Goal: Task Accomplishment & Management: Use online tool/utility

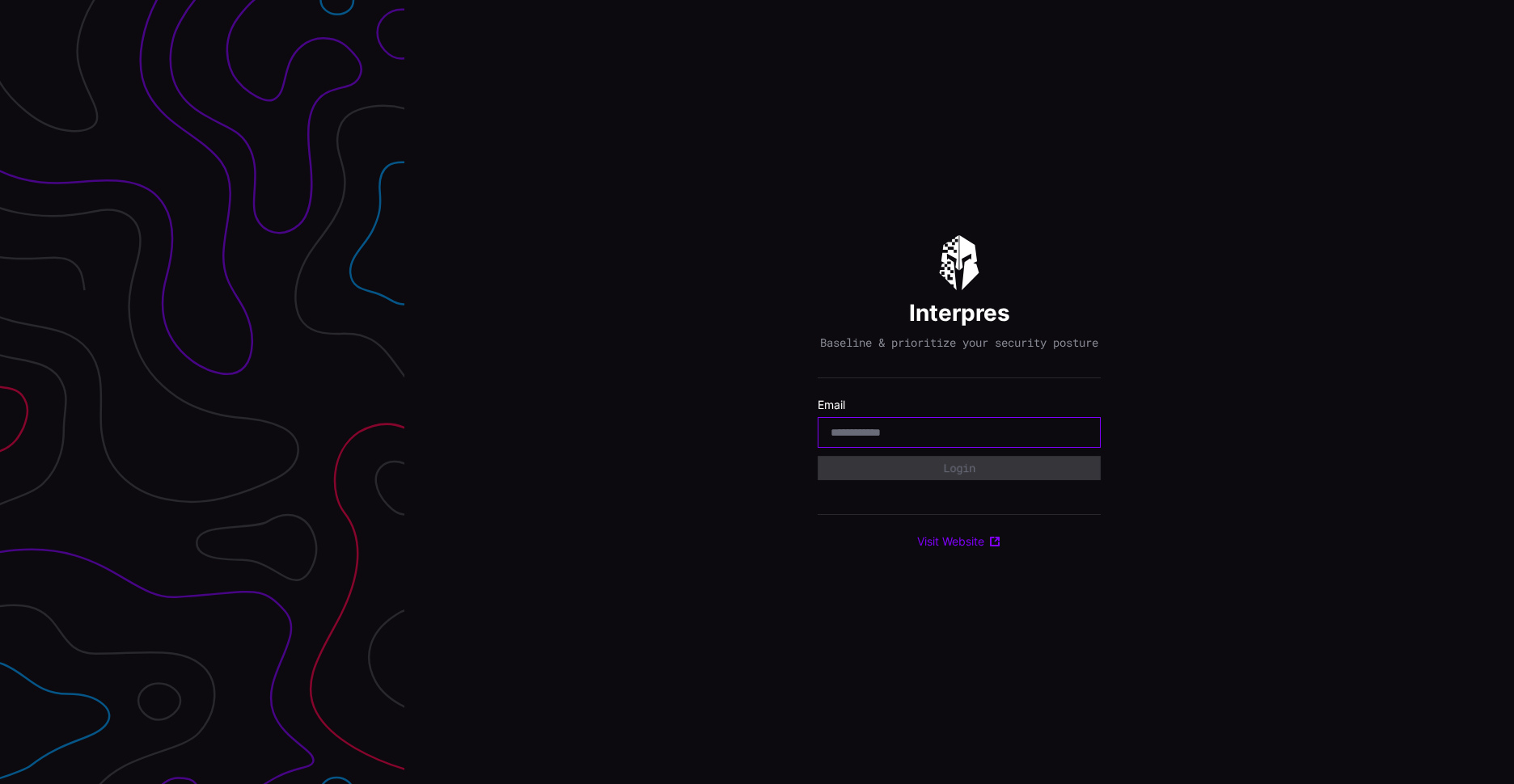
click at [855, 440] on input "email" at bounding box center [959, 432] width 258 height 14
type input "**********"
click at [960, 473] on button "Login" at bounding box center [959, 468] width 267 height 23
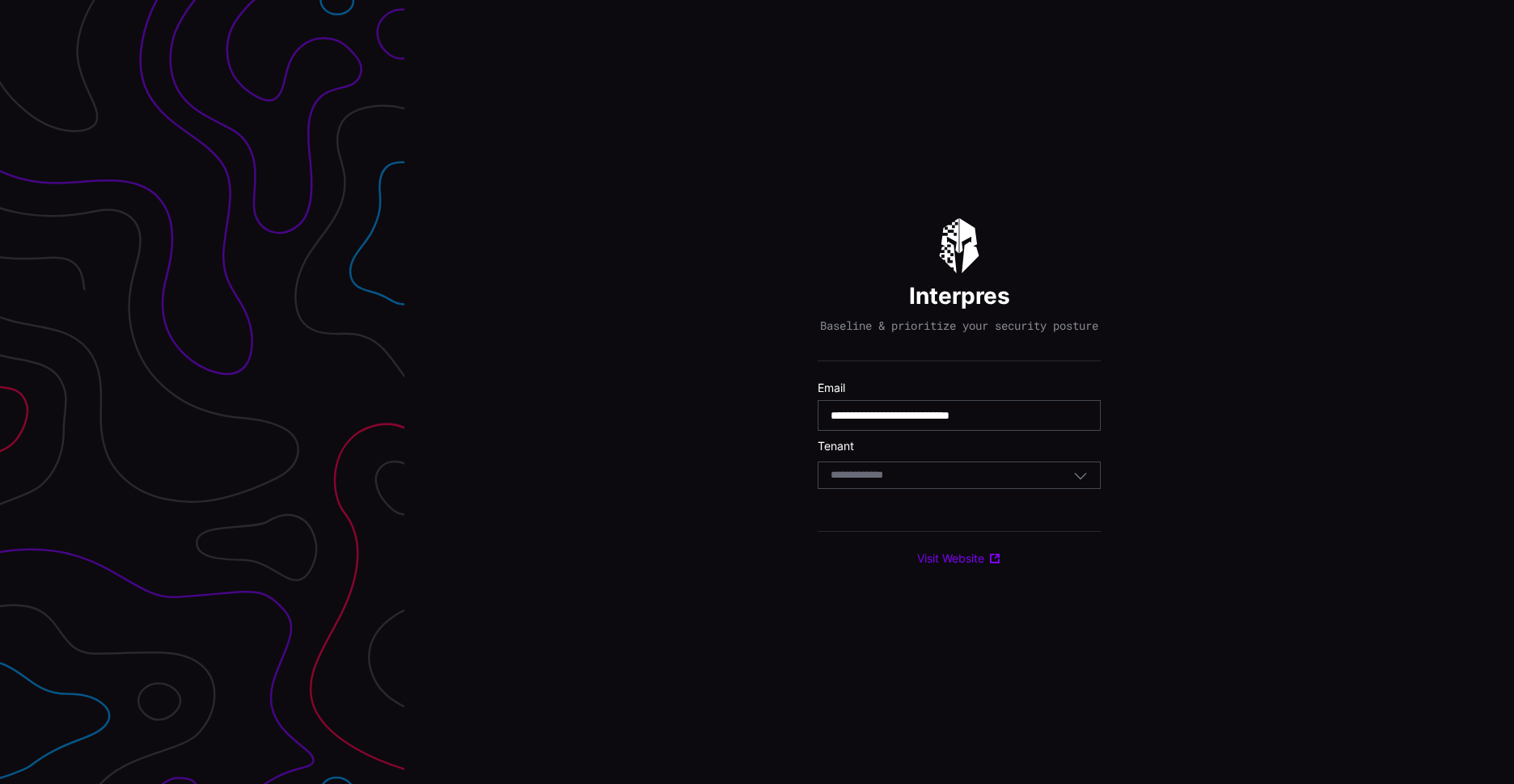
click at [1082, 482] on icon "button" at bounding box center [1081, 475] width 14 height 14
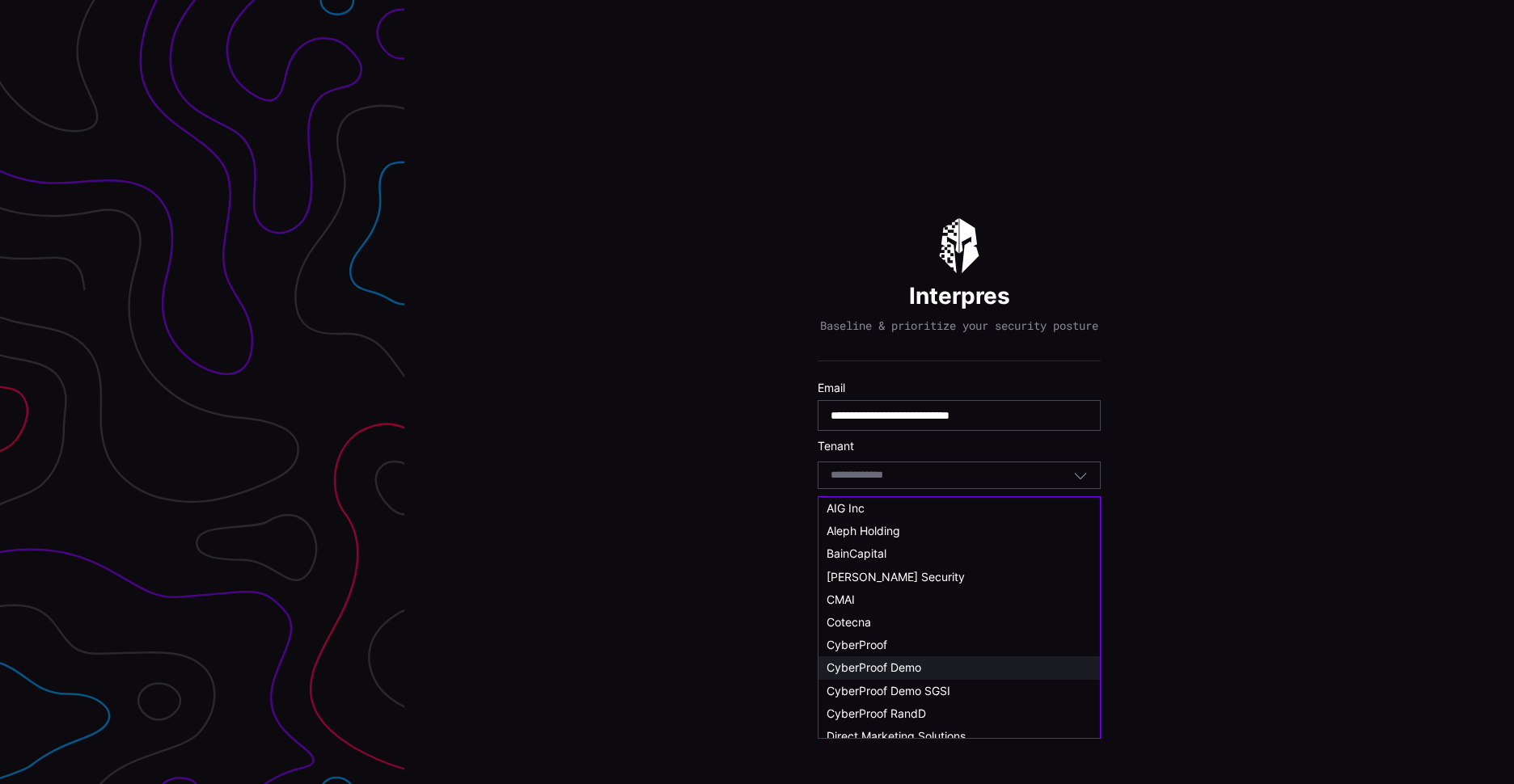
click at [877, 663] on span "CyberProof Demo" at bounding box center [874, 667] width 95 height 14
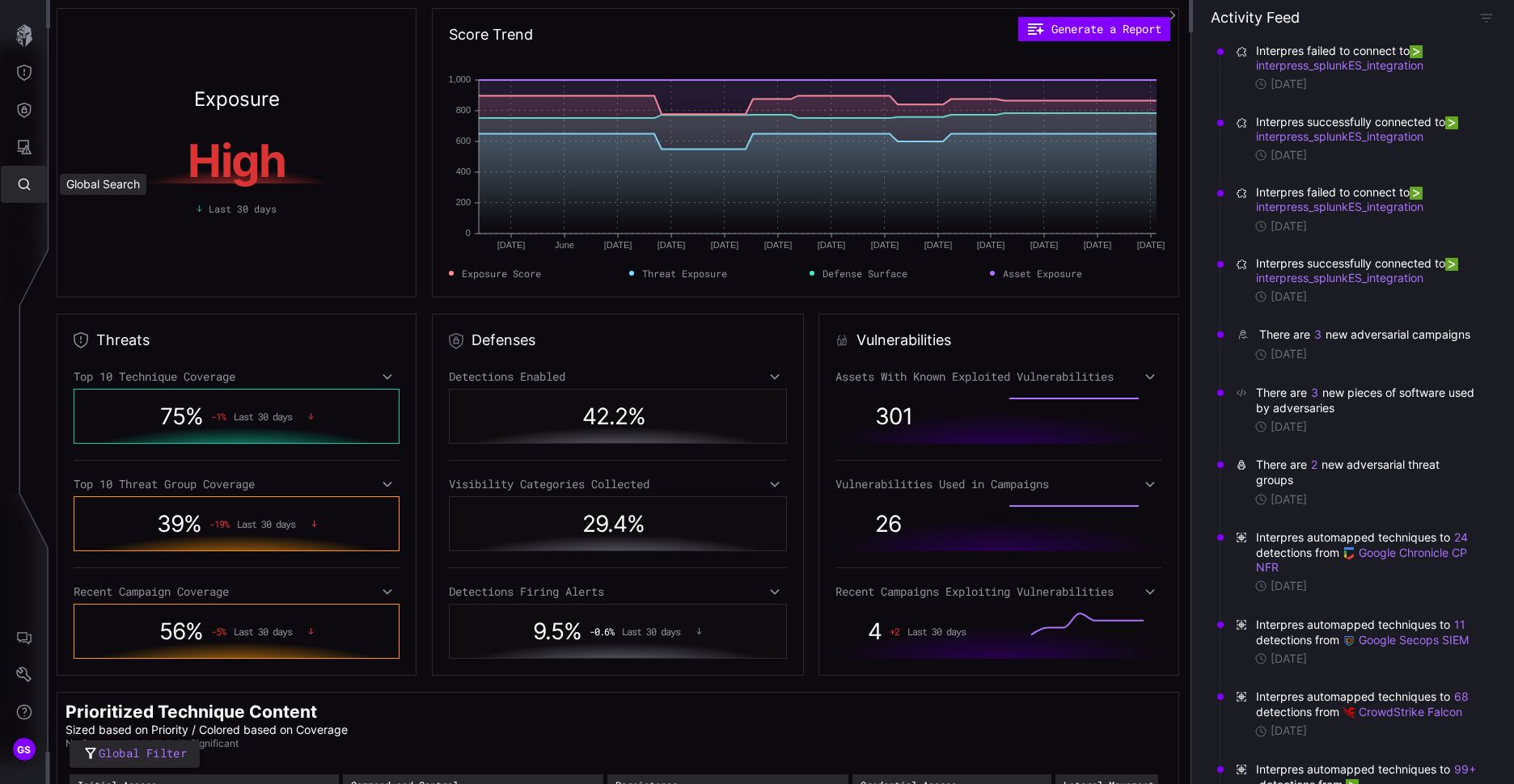
click at [31, 188] on icon "Global Search" at bounding box center [24, 185] width 16 height 16
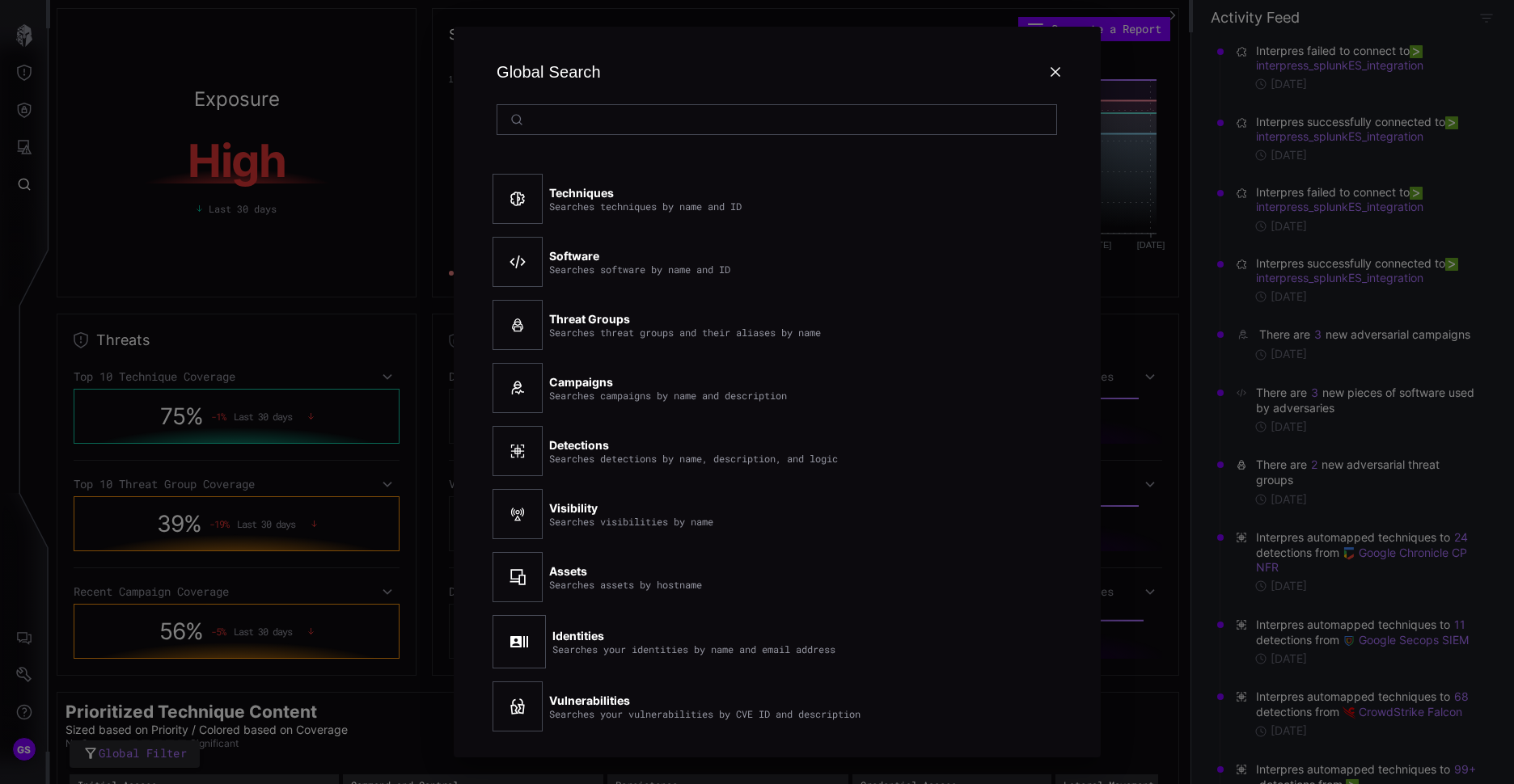
click at [1056, 76] on icon at bounding box center [1056, 72] width 13 height 13
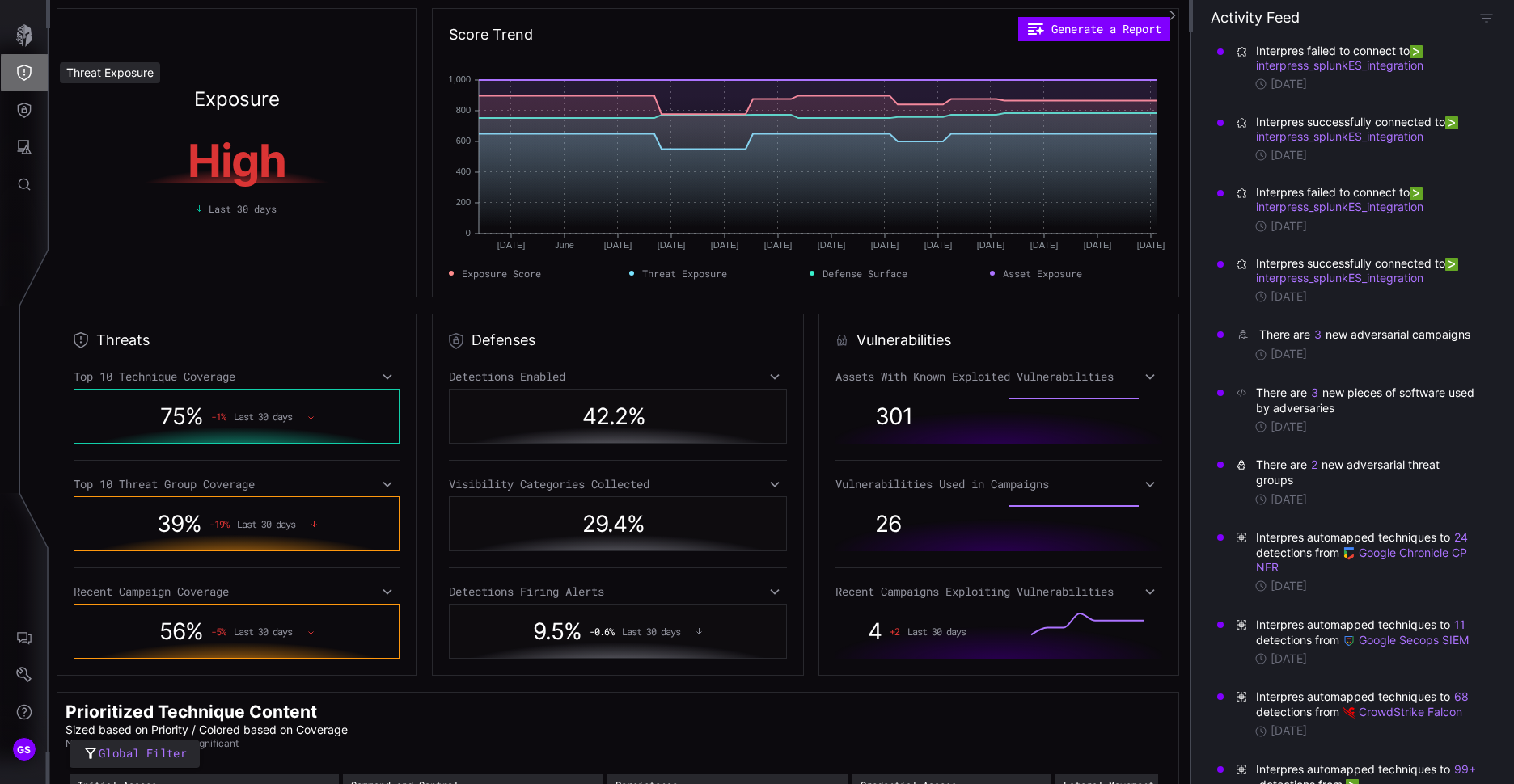
click at [34, 71] on button "Threat Exposure" at bounding box center [24, 72] width 47 height 37
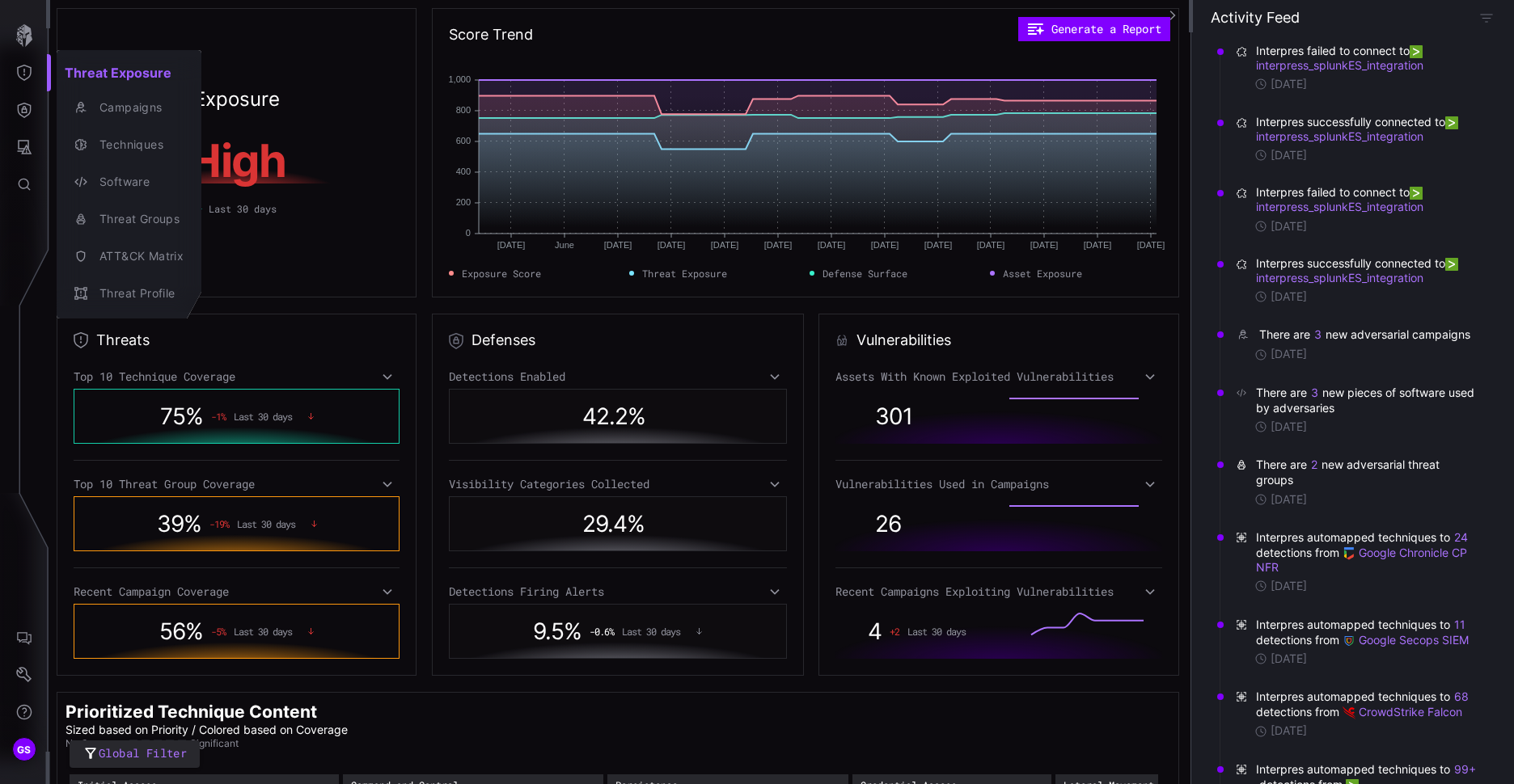
click at [313, 45] on div at bounding box center [757, 392] width 1514 height 784
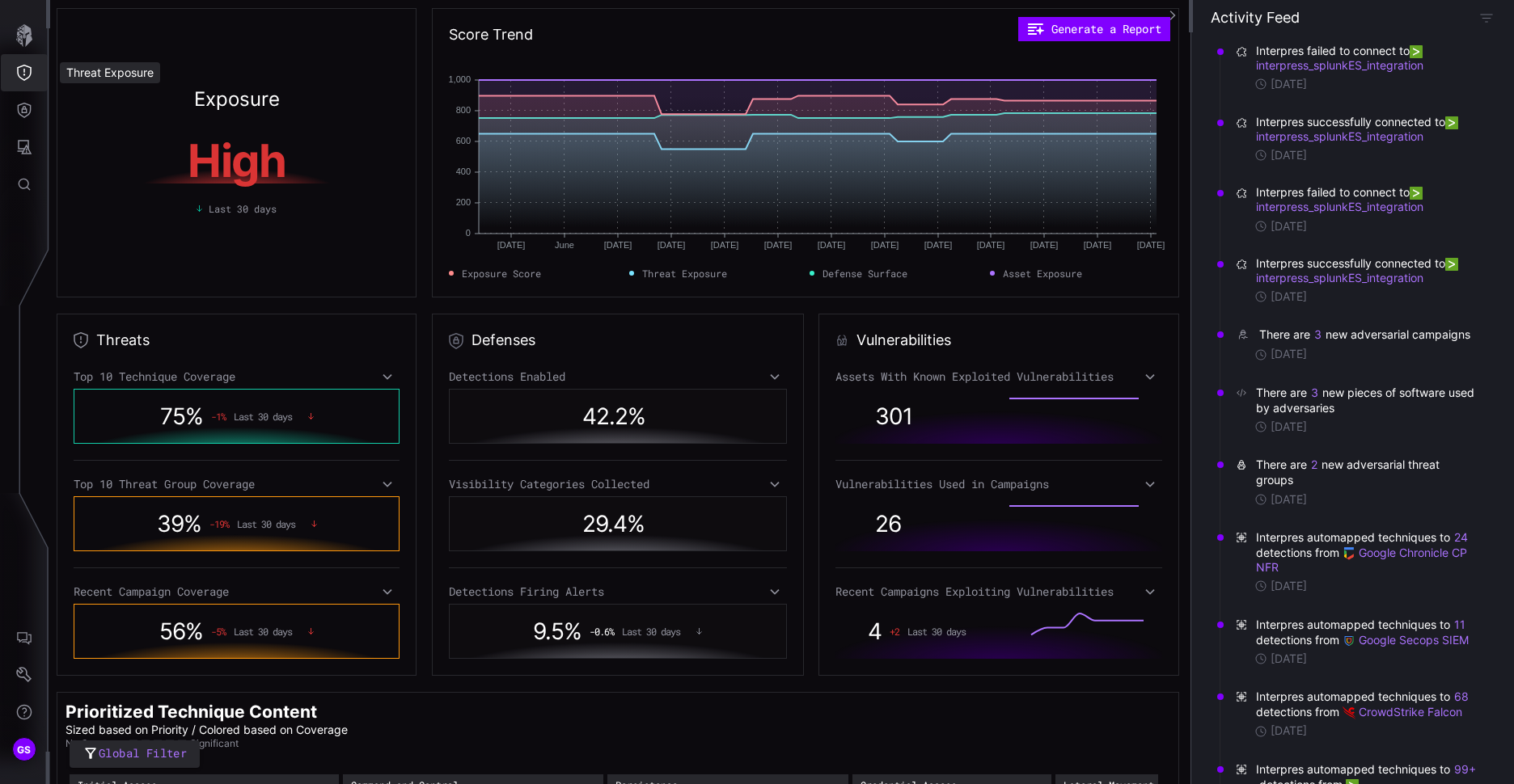
click at [20, 79] on icon "Threat Exposure" at bounding box center [24, 73] width 16 height 16
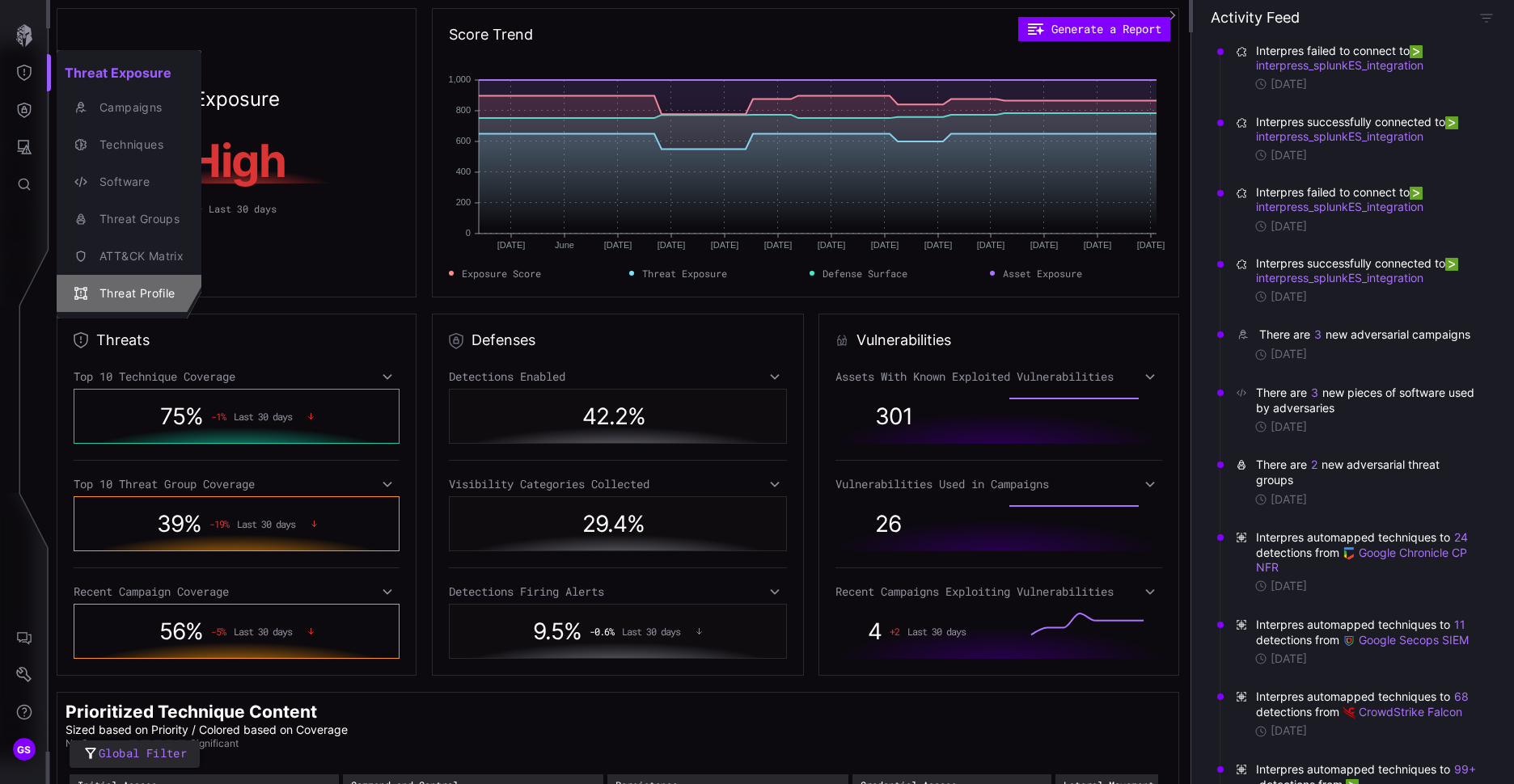
click at [147, 294] on div "Threat Profile" at bounding box center [137, 293] width 92 height 20
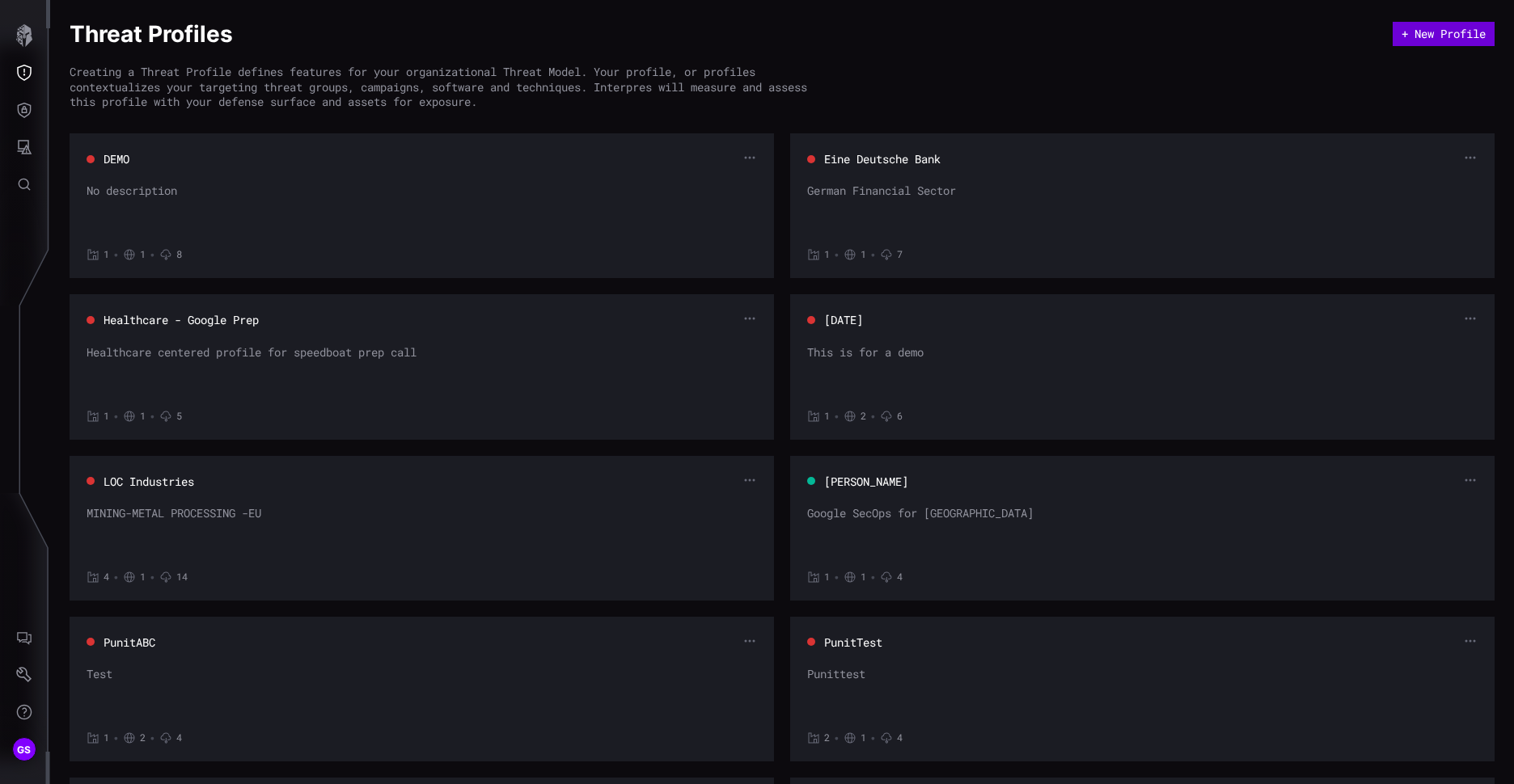
click at [1411, 36] on button "+ New Profile" at bounding box center [1444, 33] width 102 height 24
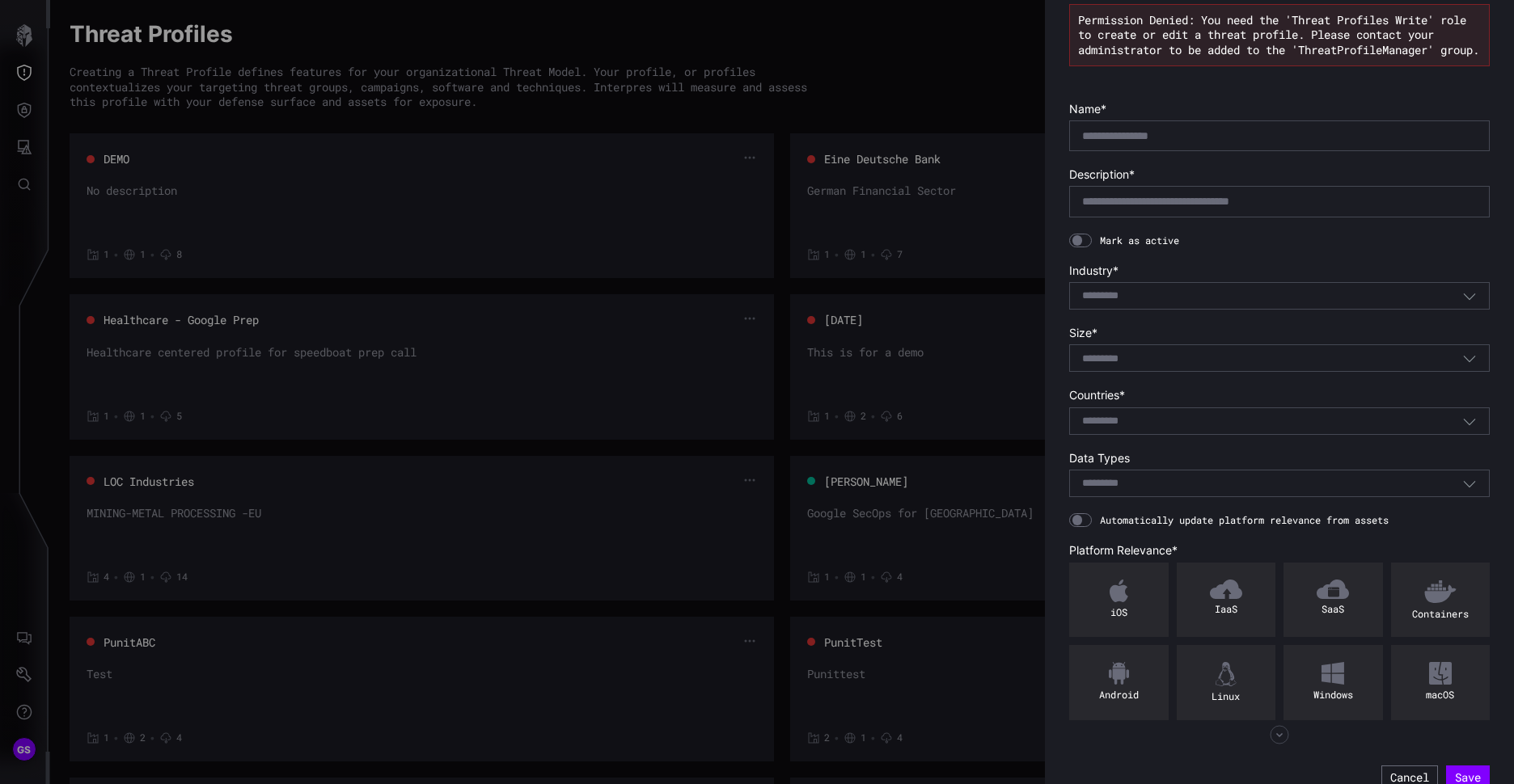
scroll to position [98, 0]
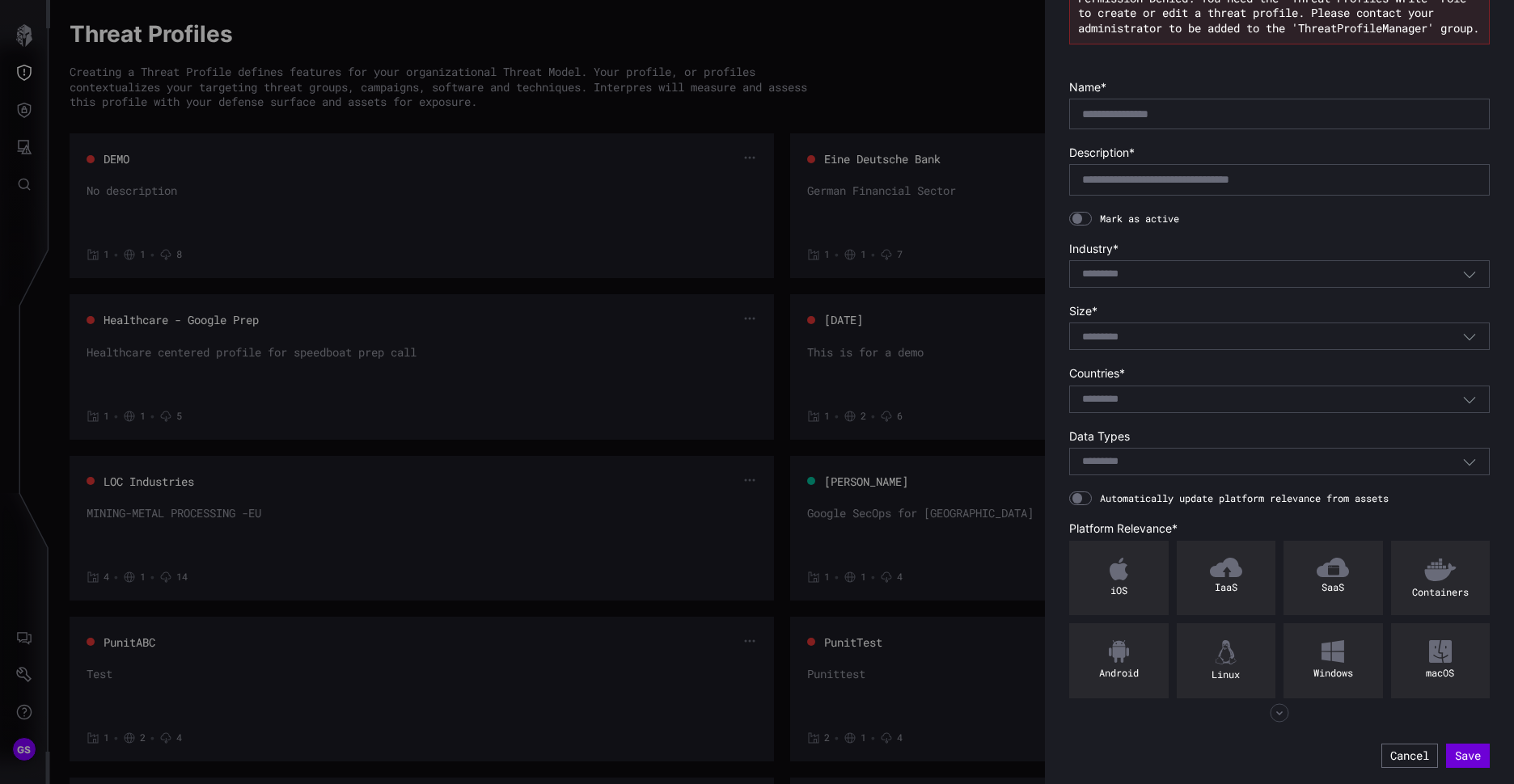
click at [1458, 755] on button "Save" at bounding box center [1468, 755] width 44 height 24
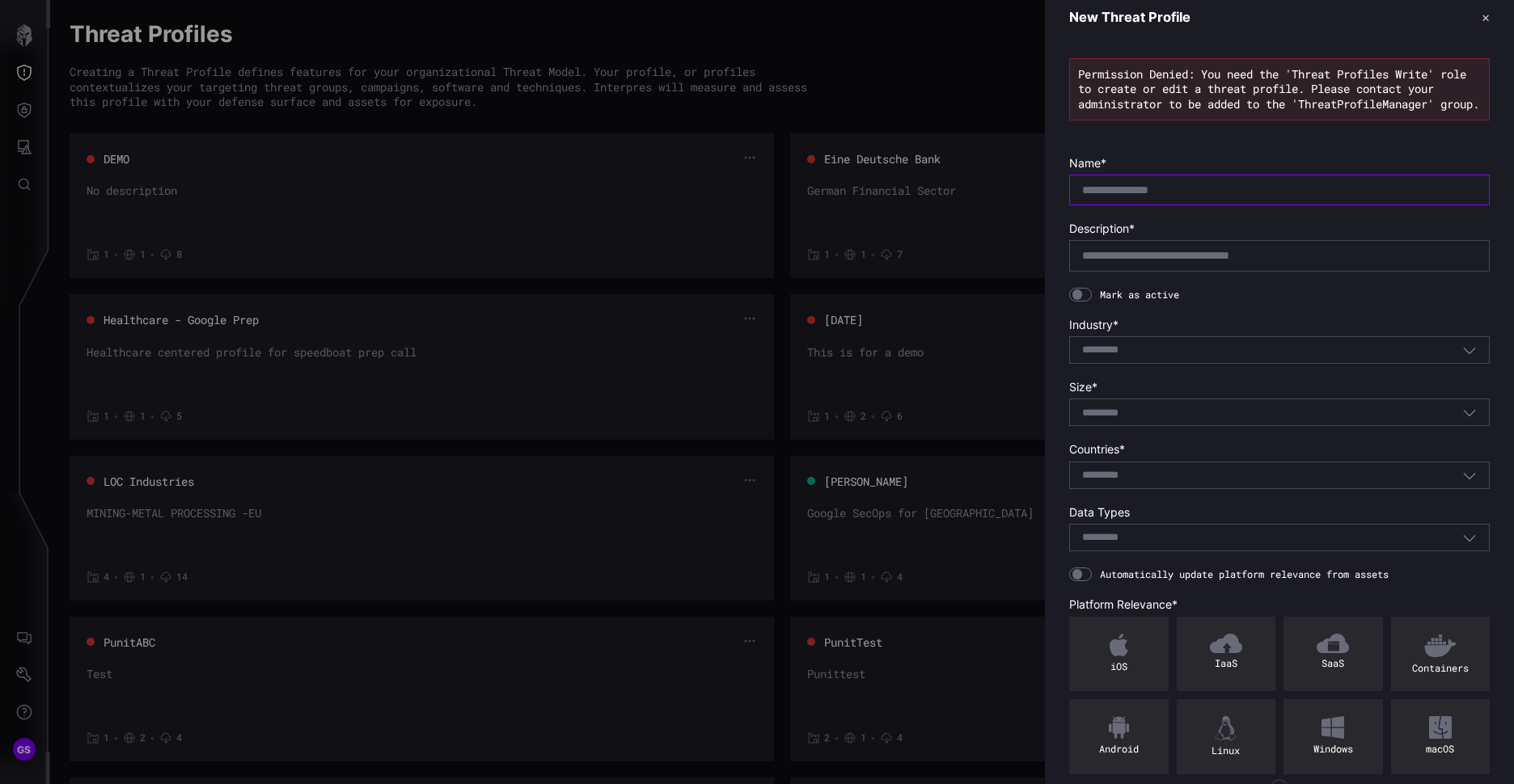
scroll to position [0, 0]
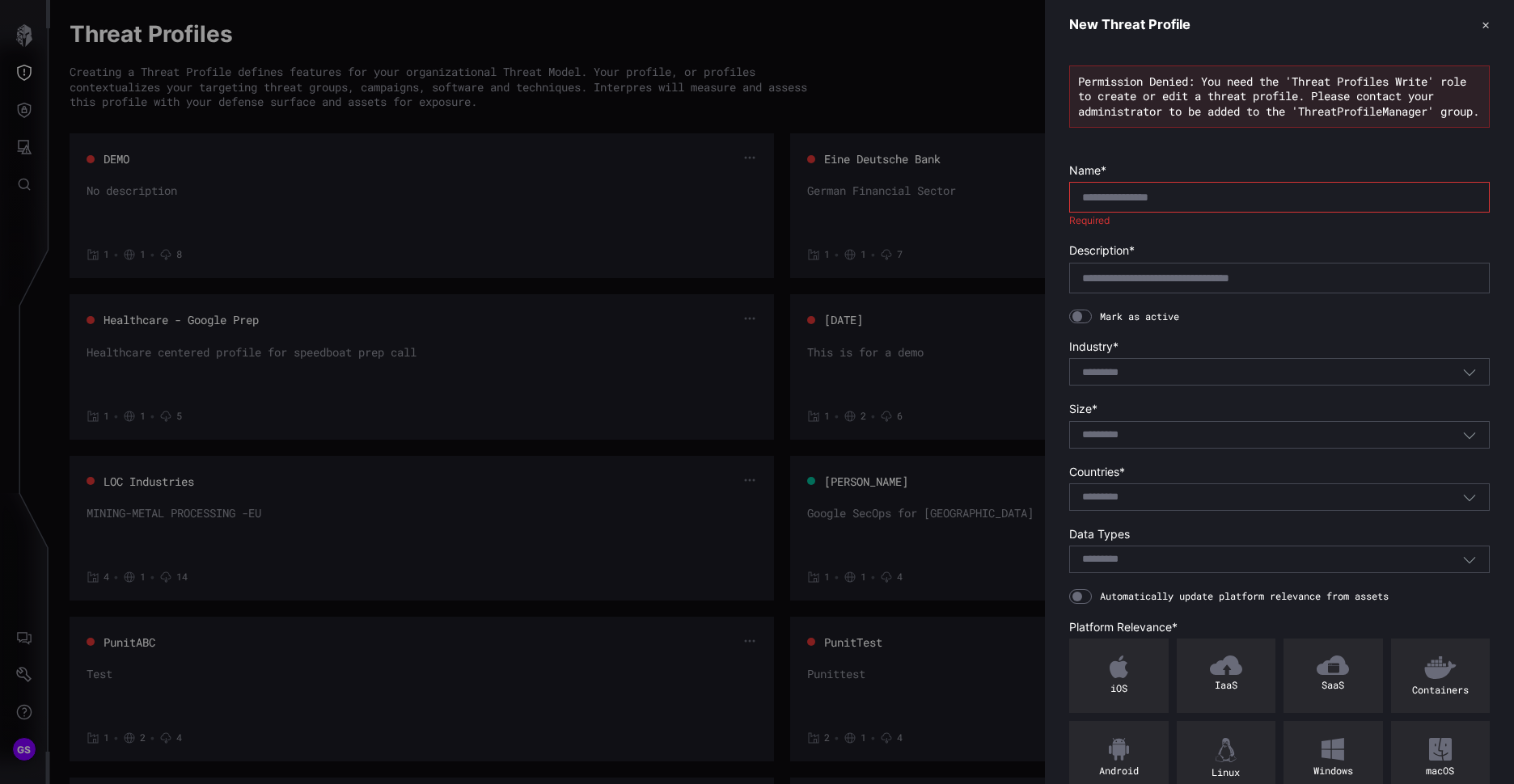
click at [1482, 23] on button "✕" at bounding box center [1486, 24] width 8 height 17
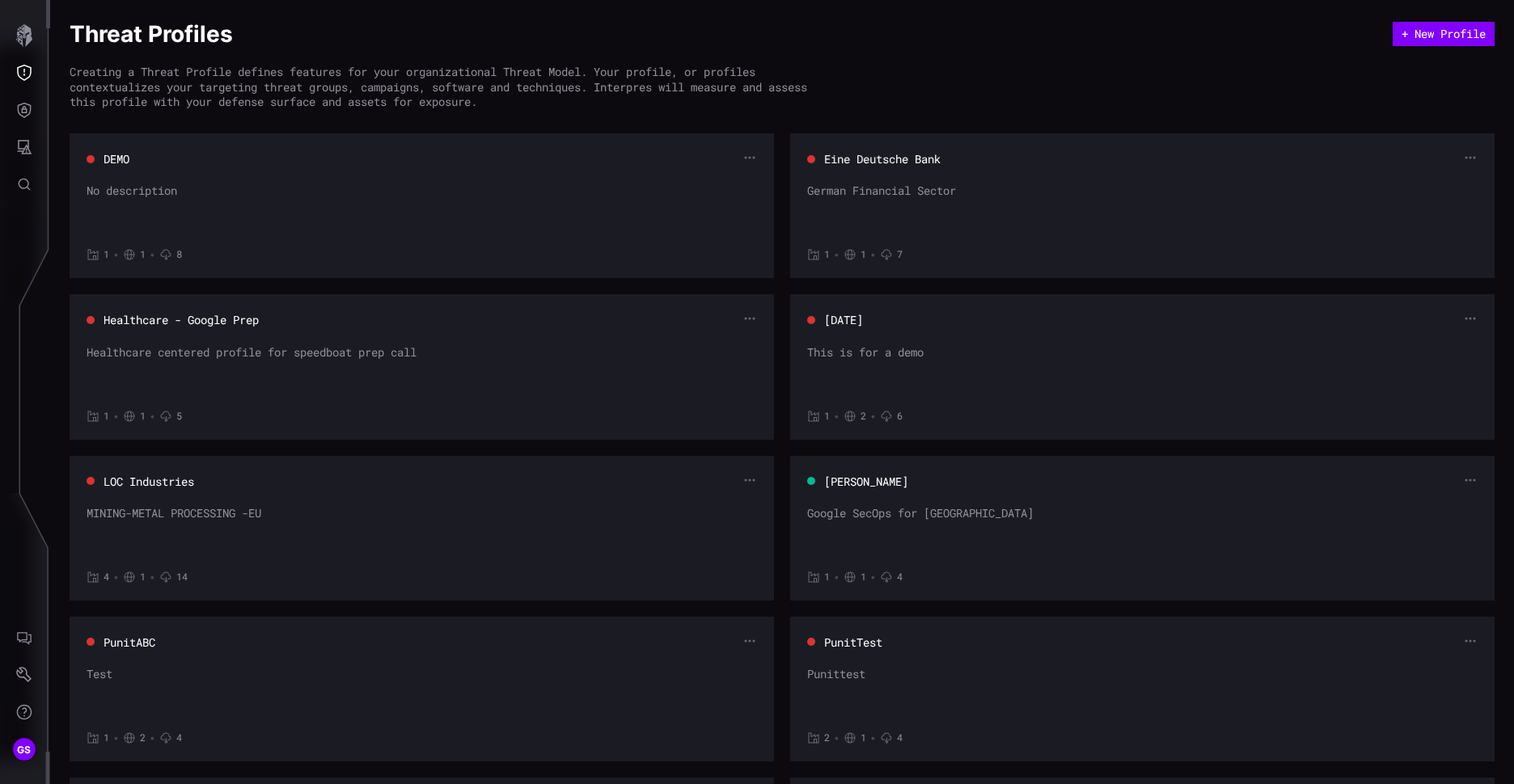
click at [864, 159] on button "Eine Deutsche Bank" at bounding box center [882, 159] width 118 height 16
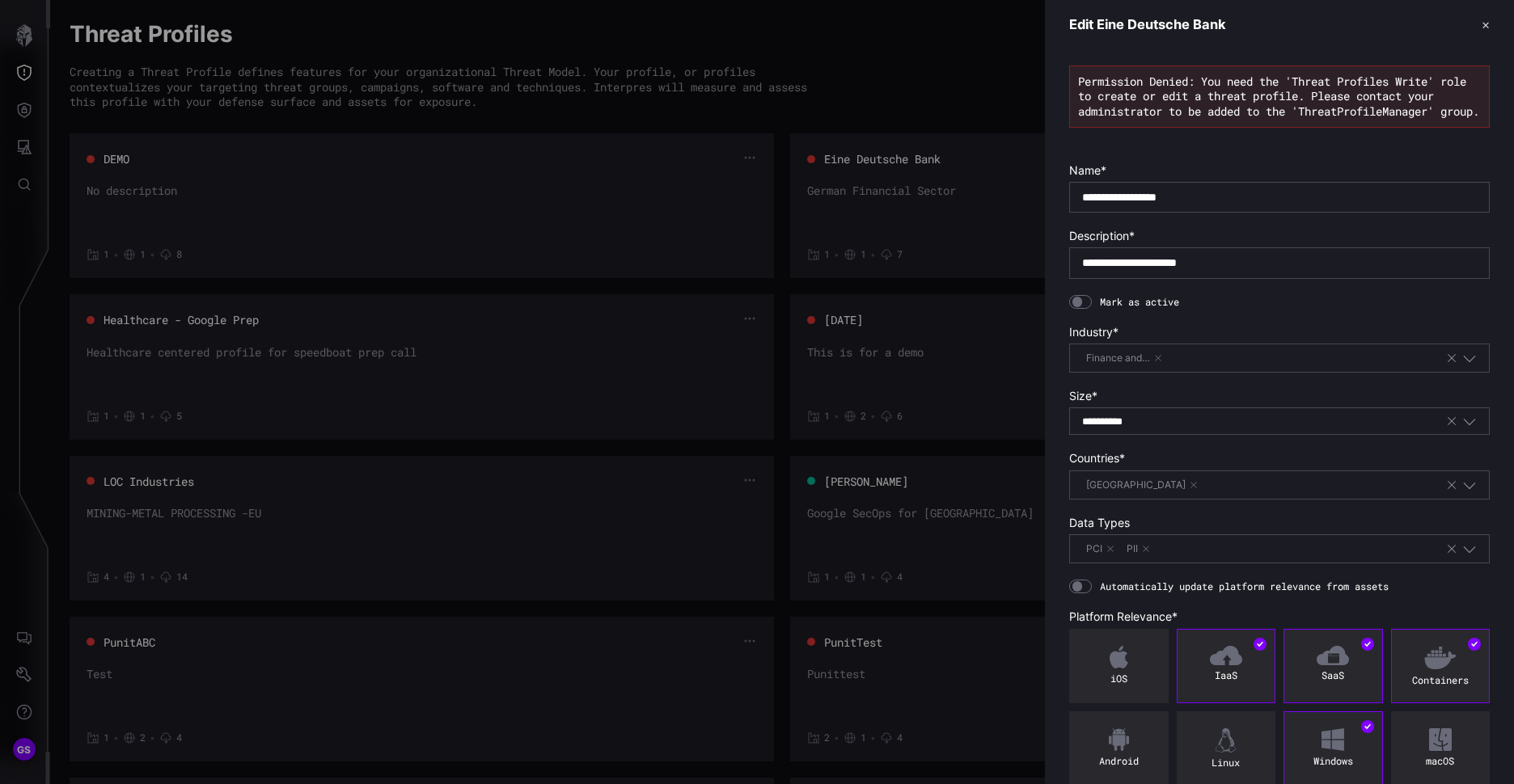
click at [1482, 21] on button "✕" at bounding box center [1486, 24] width 8 height 17
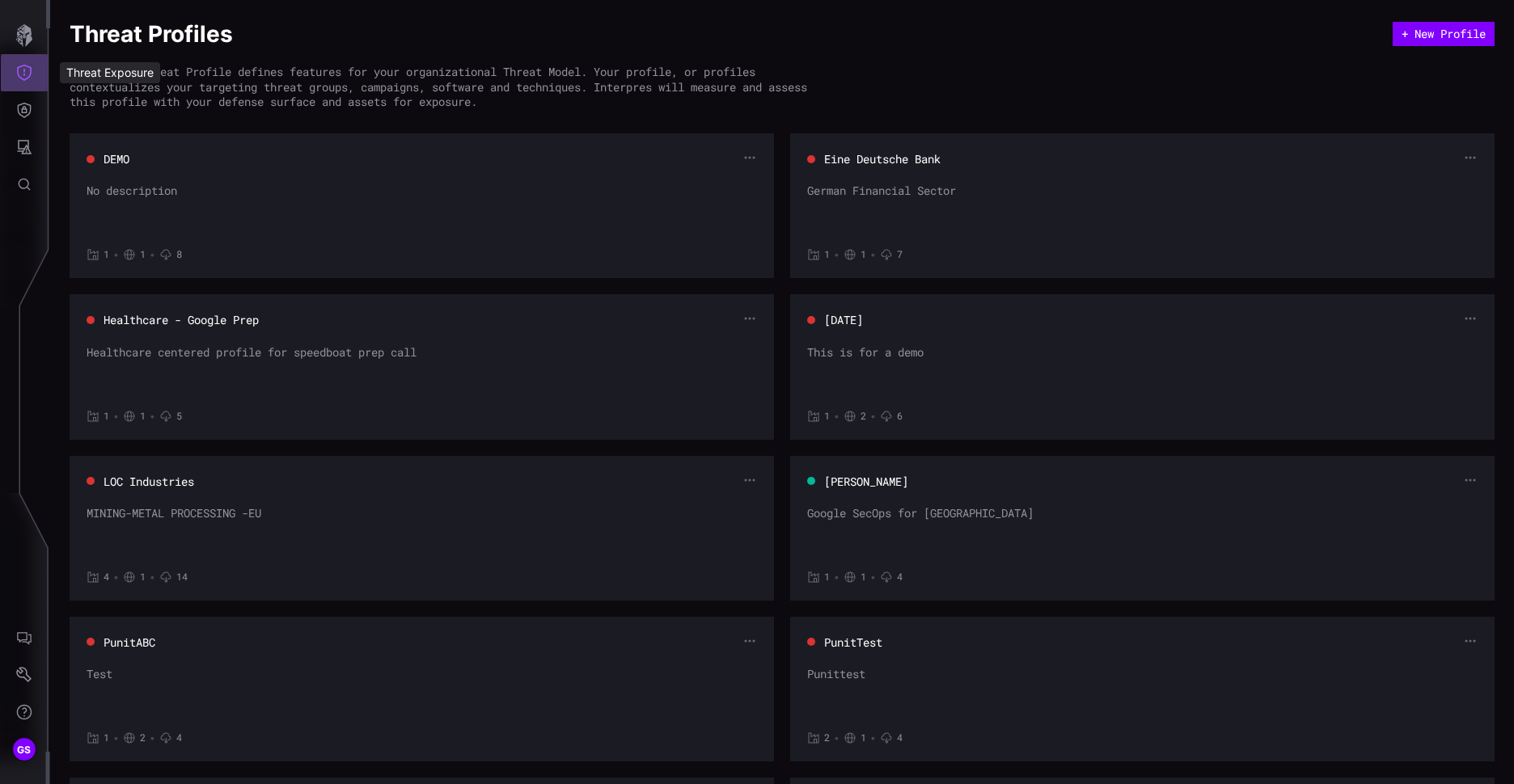
click at [29, 84] on button "Threat Exposure" at bounding box center [24, 72] width 47 height 37
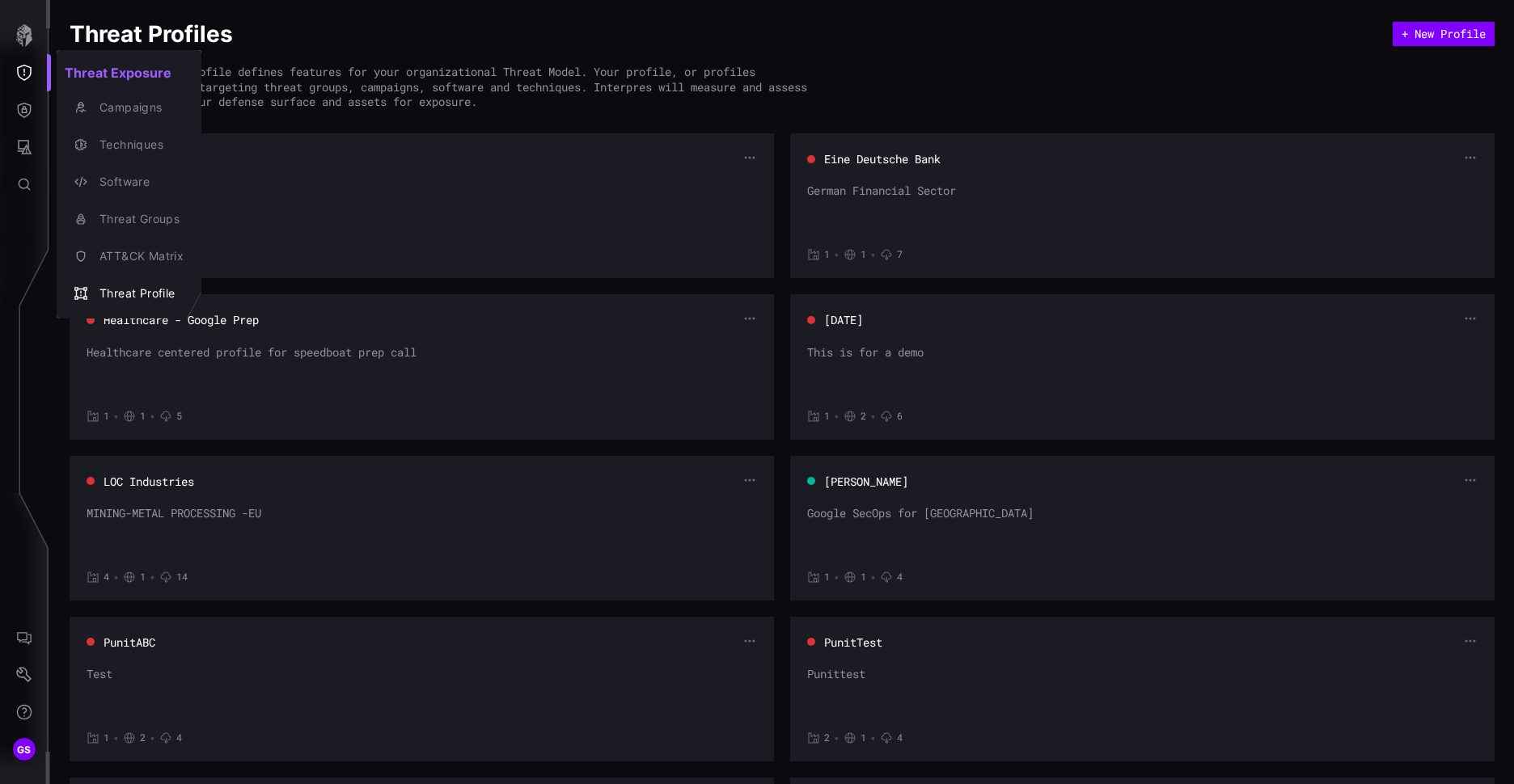
click at [0, 336] on html "GS Threat Profiles + New Profile Creating a Threat Profile defines features for…" at bounding box center [757, 392] width 1514 height 784
click at [22, 119] on div at bounding box center [757, 392] width 1514 height 784
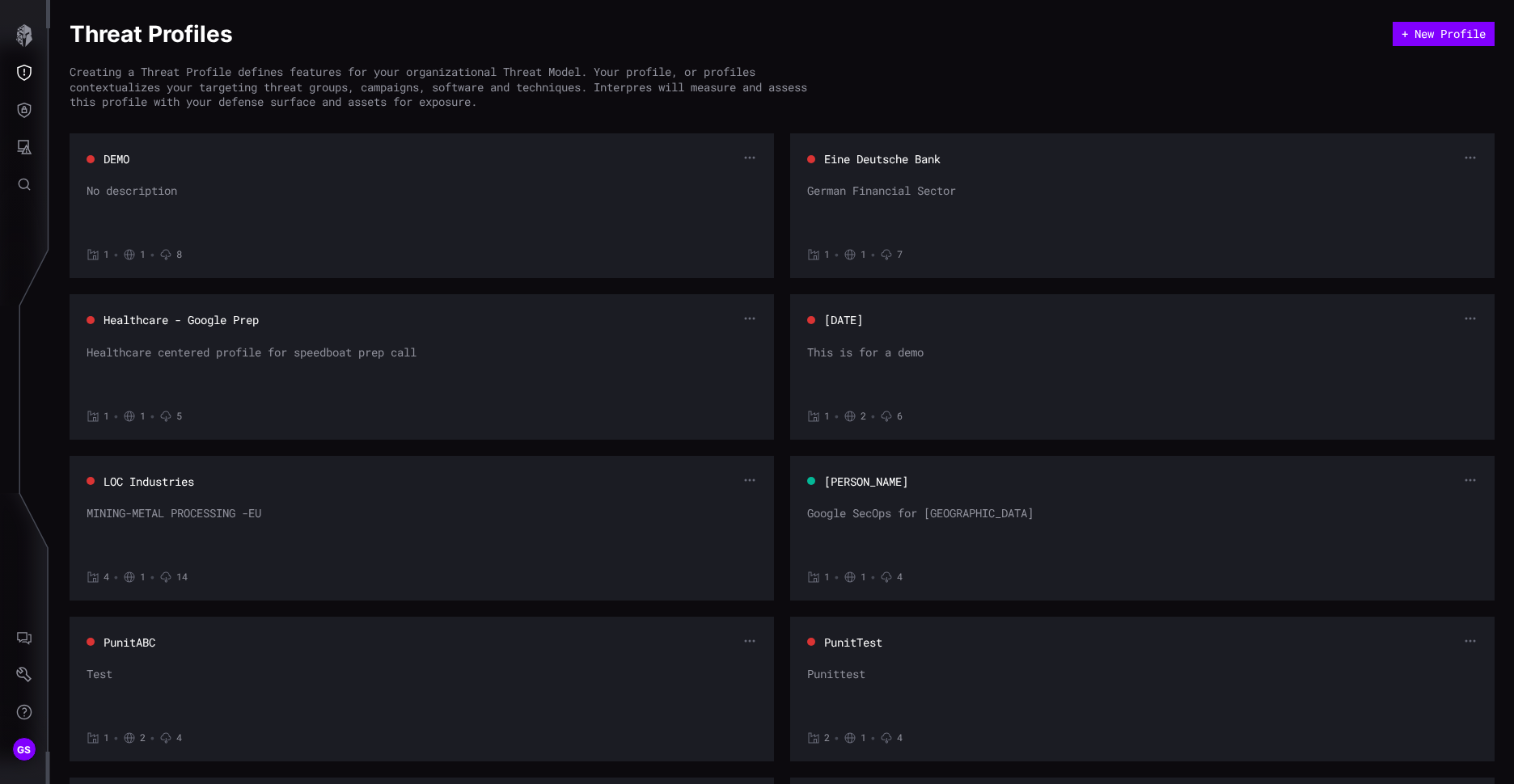
click at [29, 113] on icon "Defense Surface" at bounding box center [24, 110] width 16 height 16
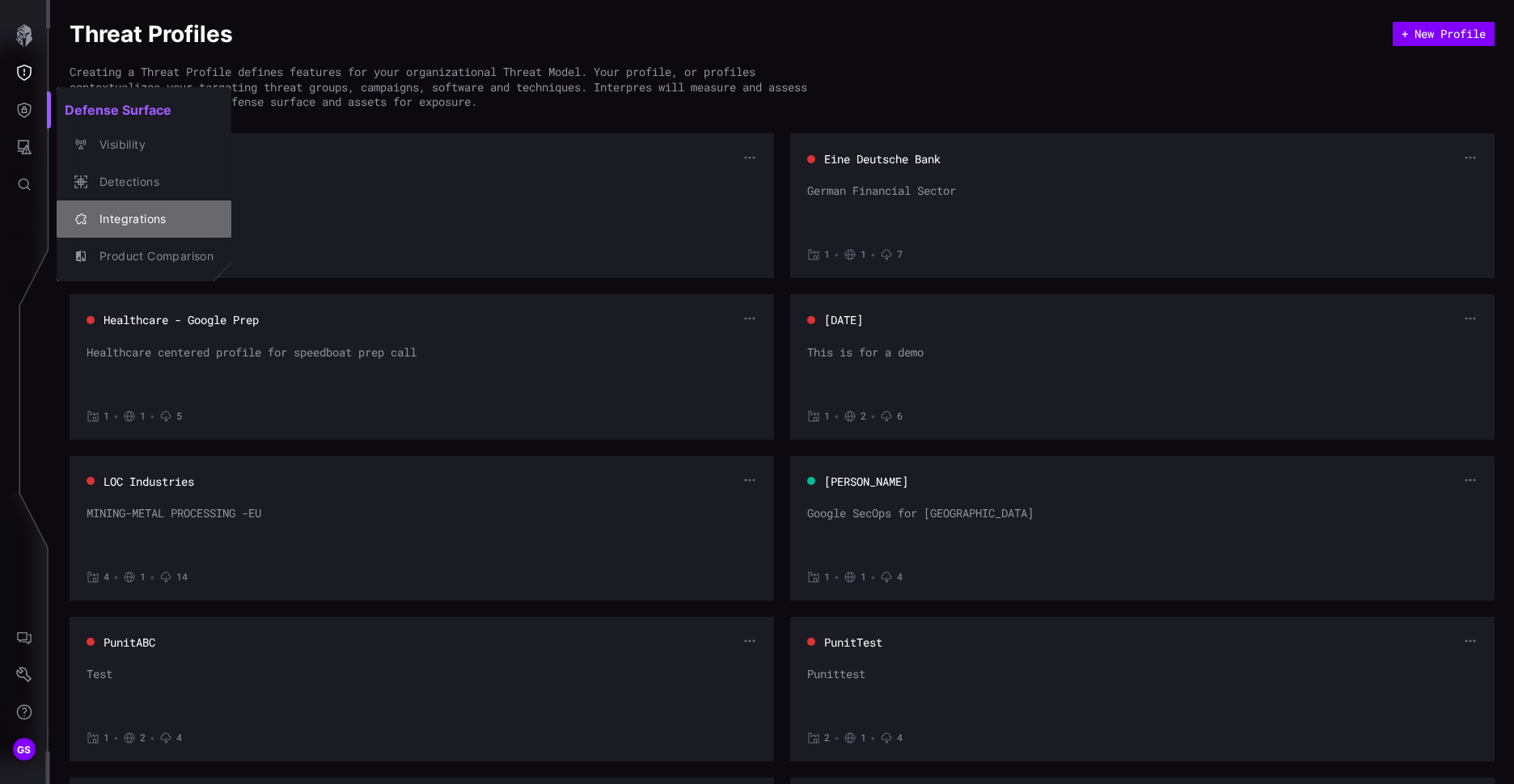
click at [149, 216] on div "Integrations" at bounding box center [152, 220] width 122 height 20
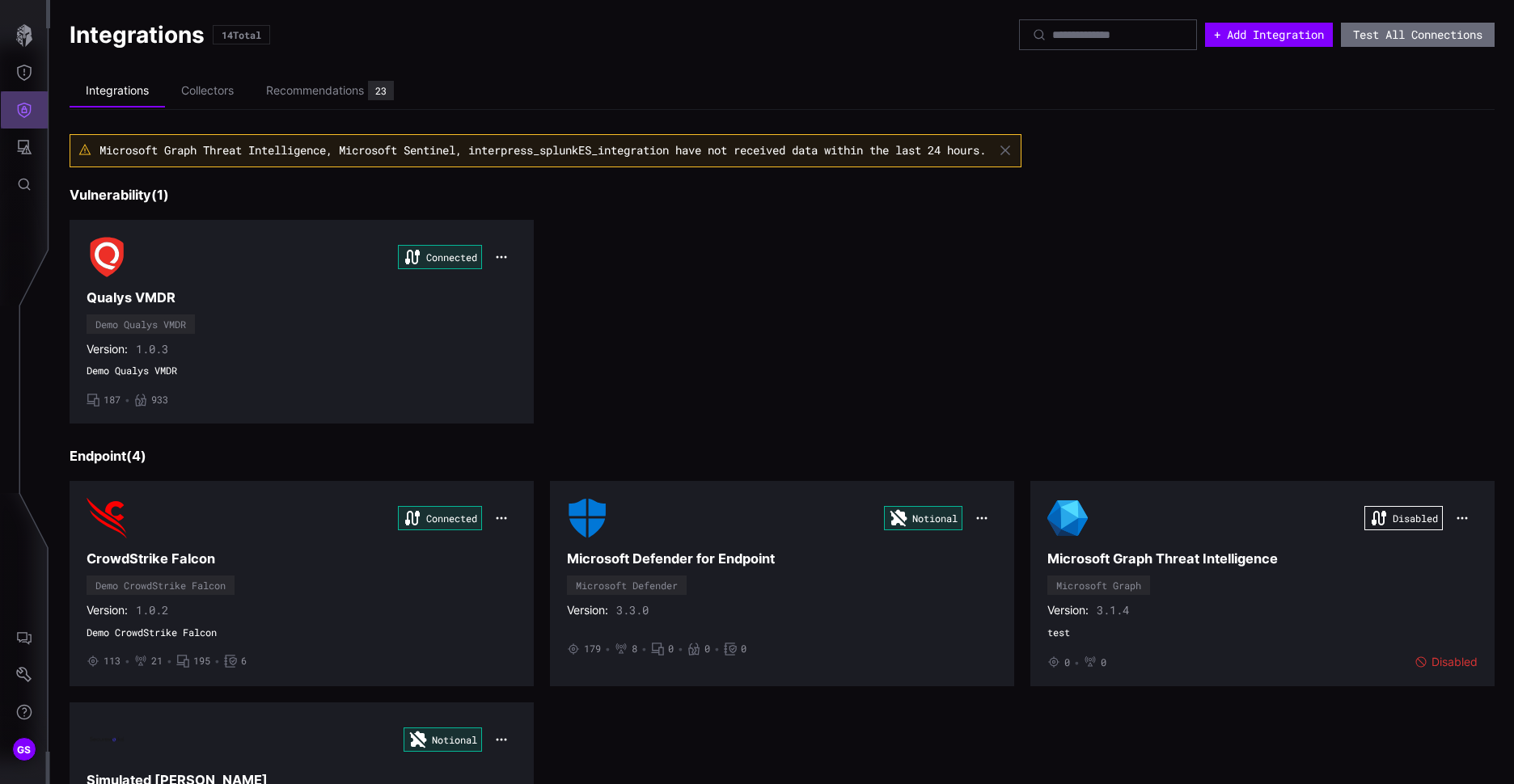
click at [22, 115] on icon "Defense Surface" at bounding box center [24, 110] width 14 height 15
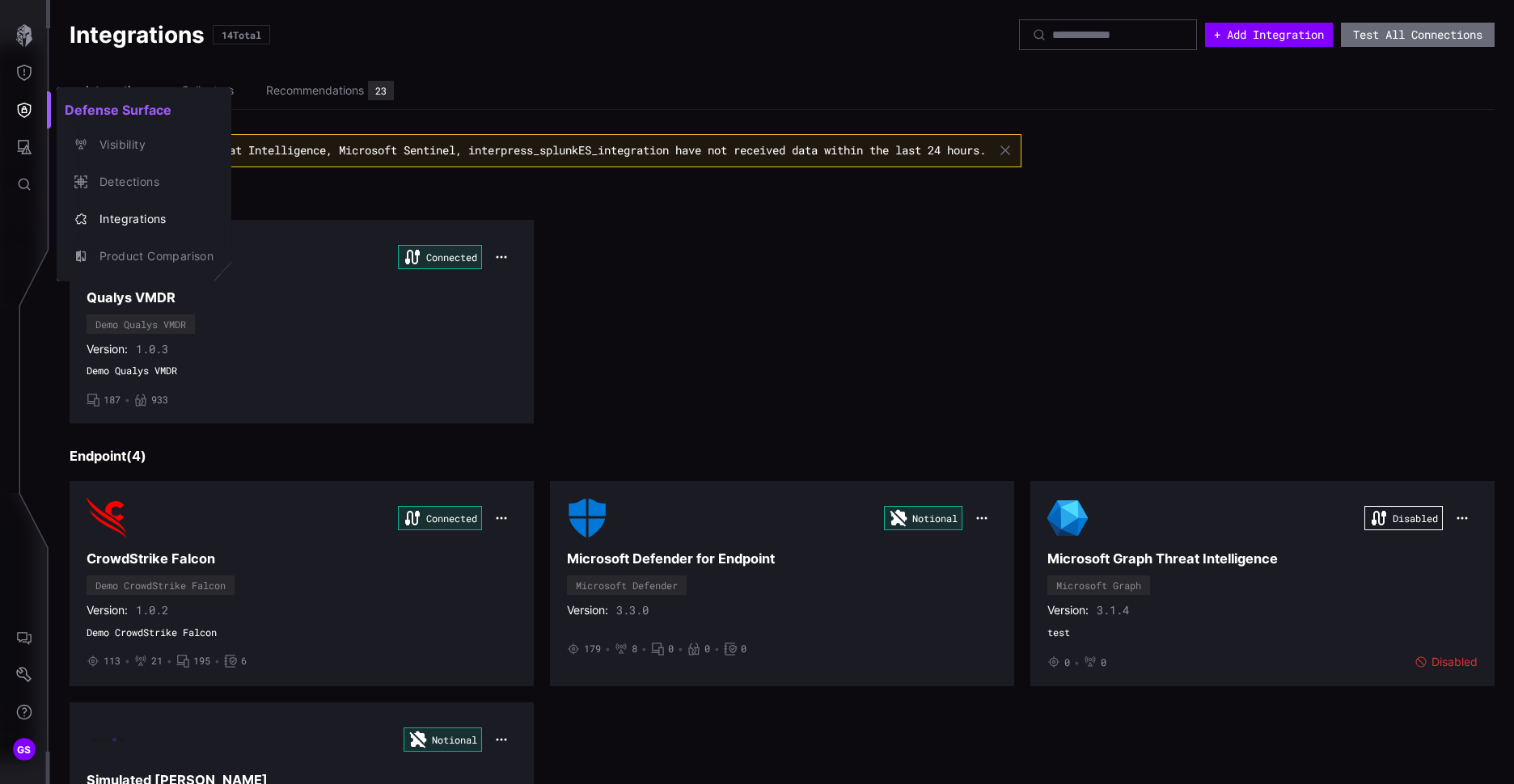
click at [820, 266] on div at bounding box center [757, 392] width 1514 height 784
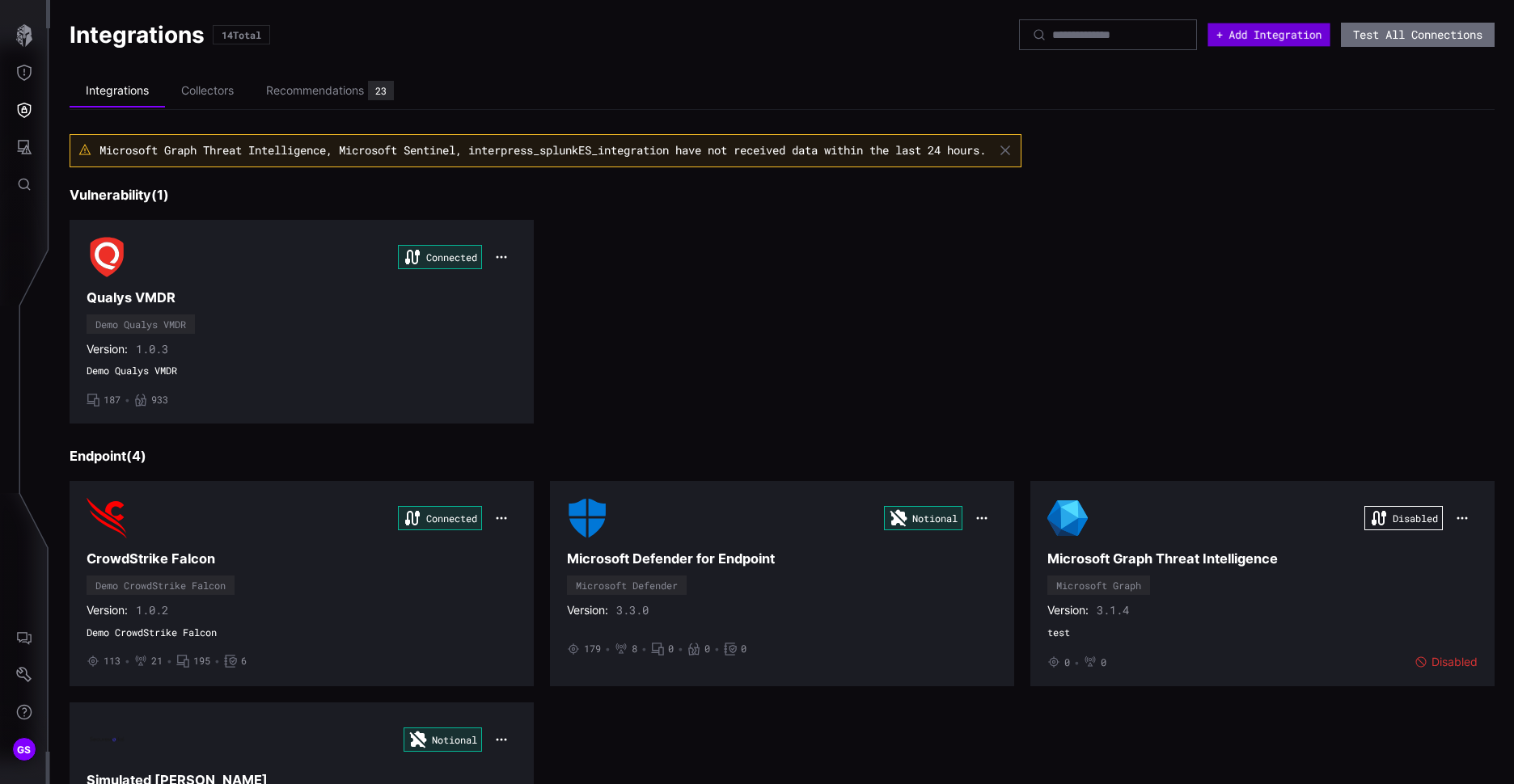
click at [1270, 42] on button "+ Add Integration" at bounding box center [1269, 35] width 122 height 23
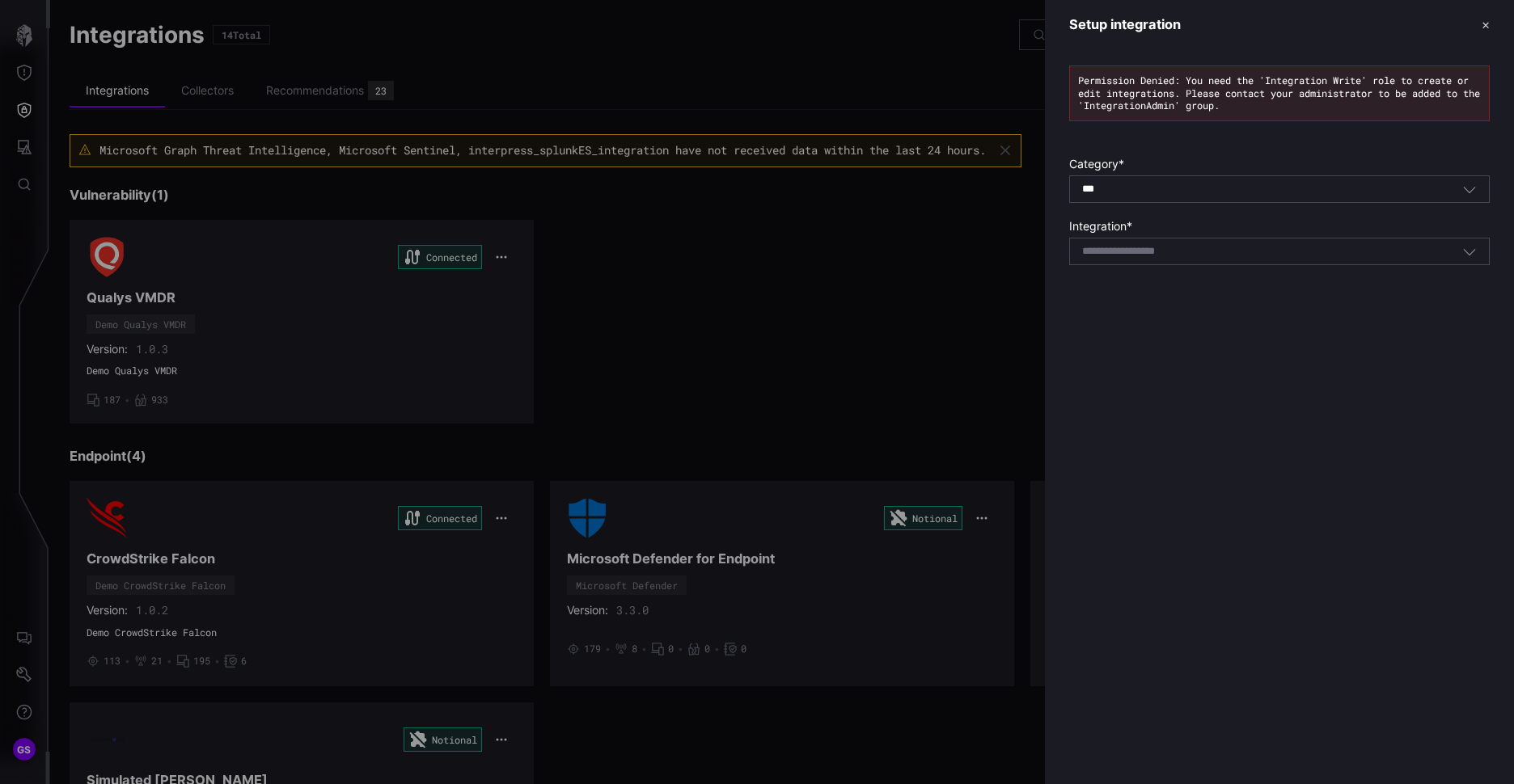
click at [1137, 254] on input at bounding box center [1140, 251] width 115 height 14
click at [1477, 26] on header "Setup integration ✕" at bounding box center [1280, 24] width 469 height 50
click at [1487, 30] on button "✕" at bounding box center [1486, 24] width 8 height 17
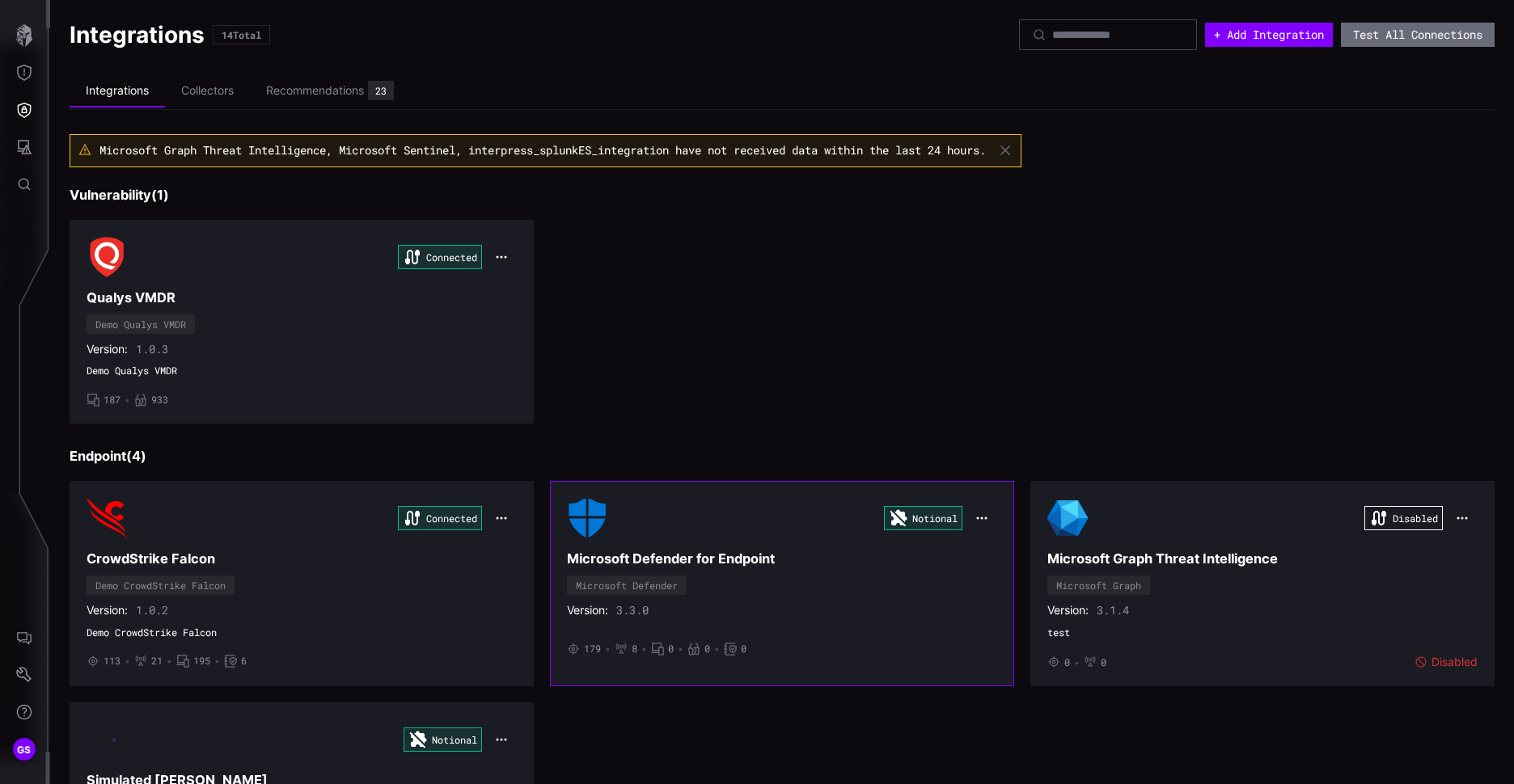
click at [687, 559] on h3 "Microsoft Defender for Endpoint" at bounding box center [783, 559] width 431 height 17
click at [153, 306] on h3 "Qualys VMDR" at bounding box center [302, 298] width 431 height 17
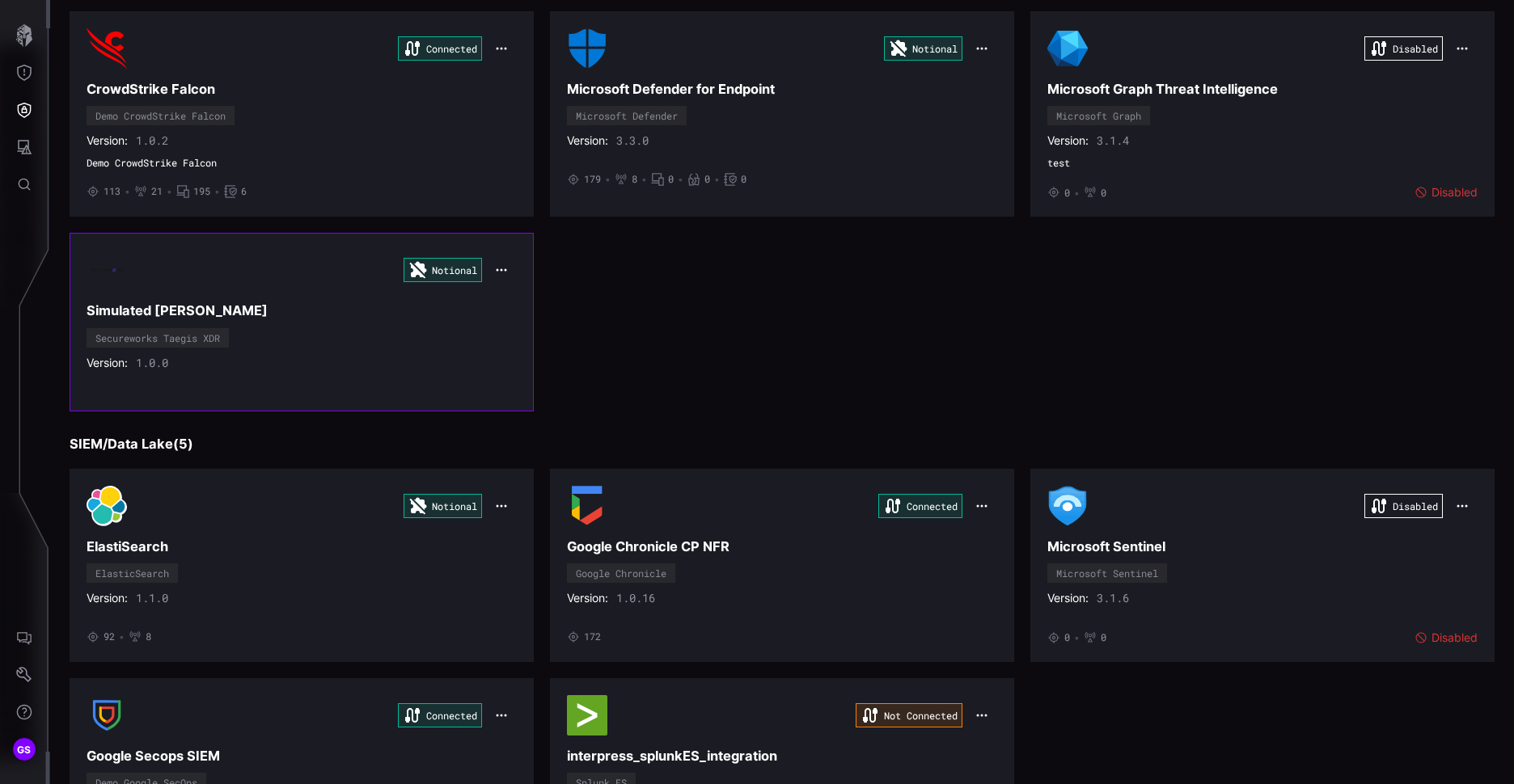
scroll to position [485, 0]
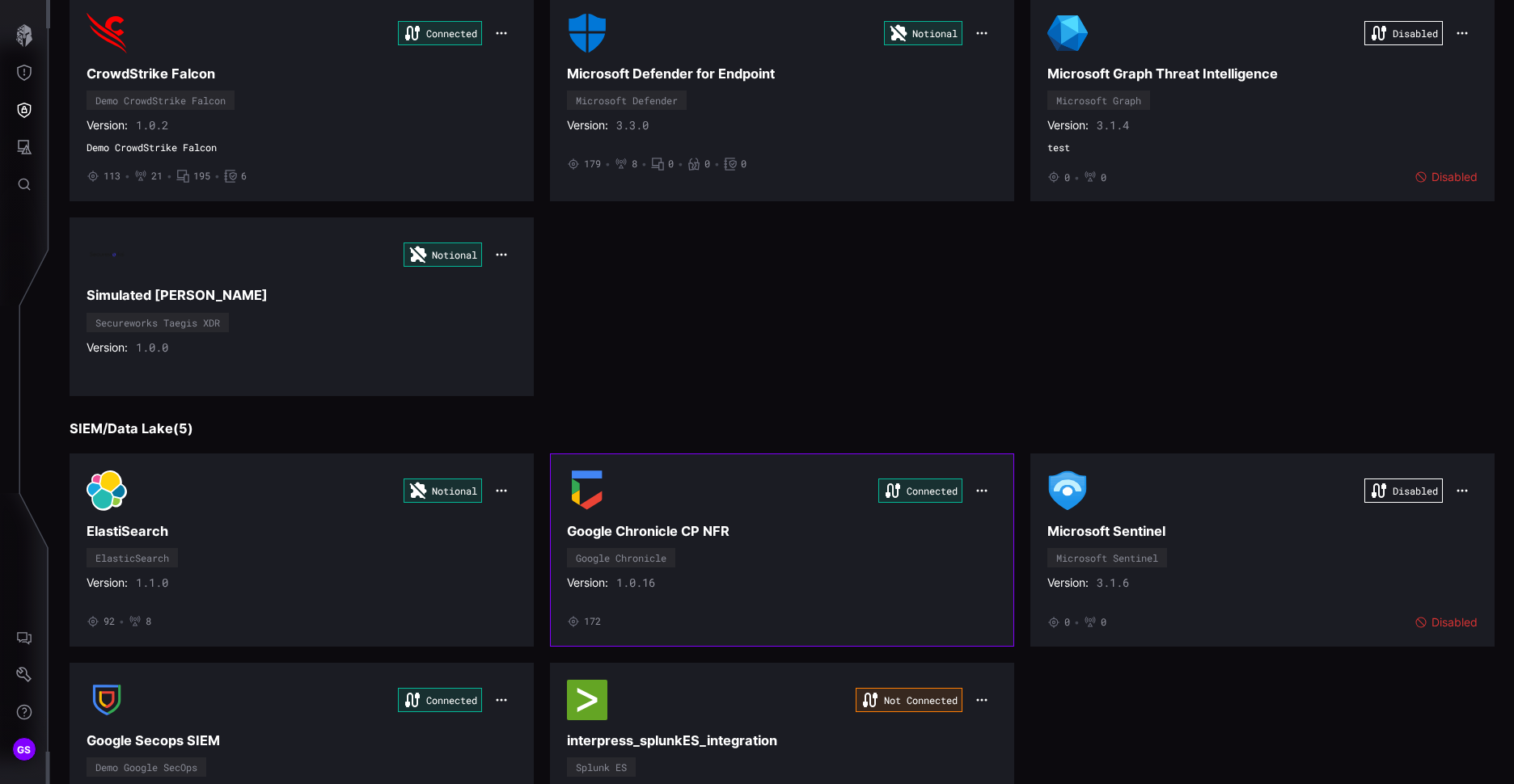
click at [686, 535] on h3 "Google Chronicle CP NFR" at bounding box center [783, 531] width 431 height 17
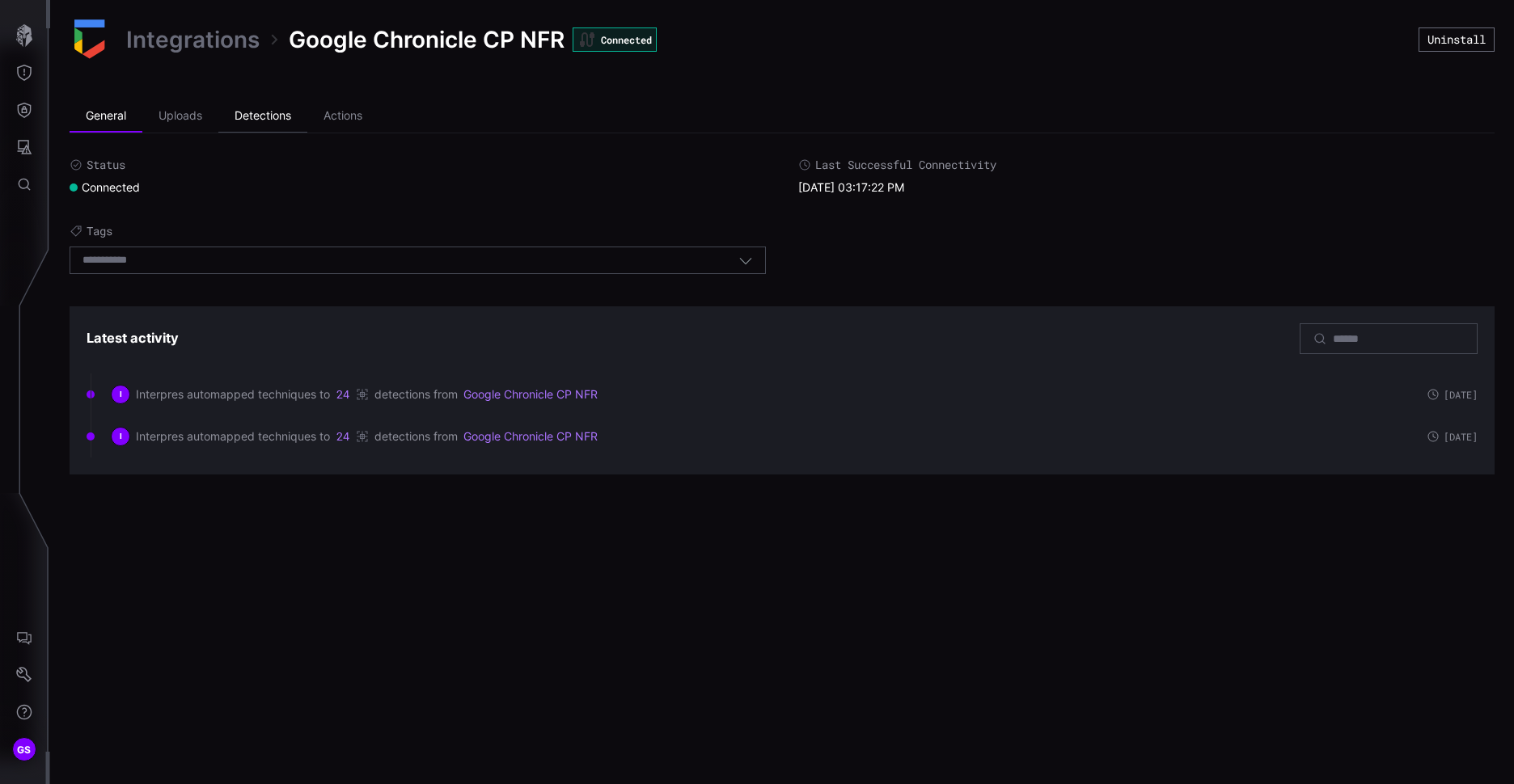
click at [277, 129] on li "Detections" at bounding box center [263, 116] width 89 height 32
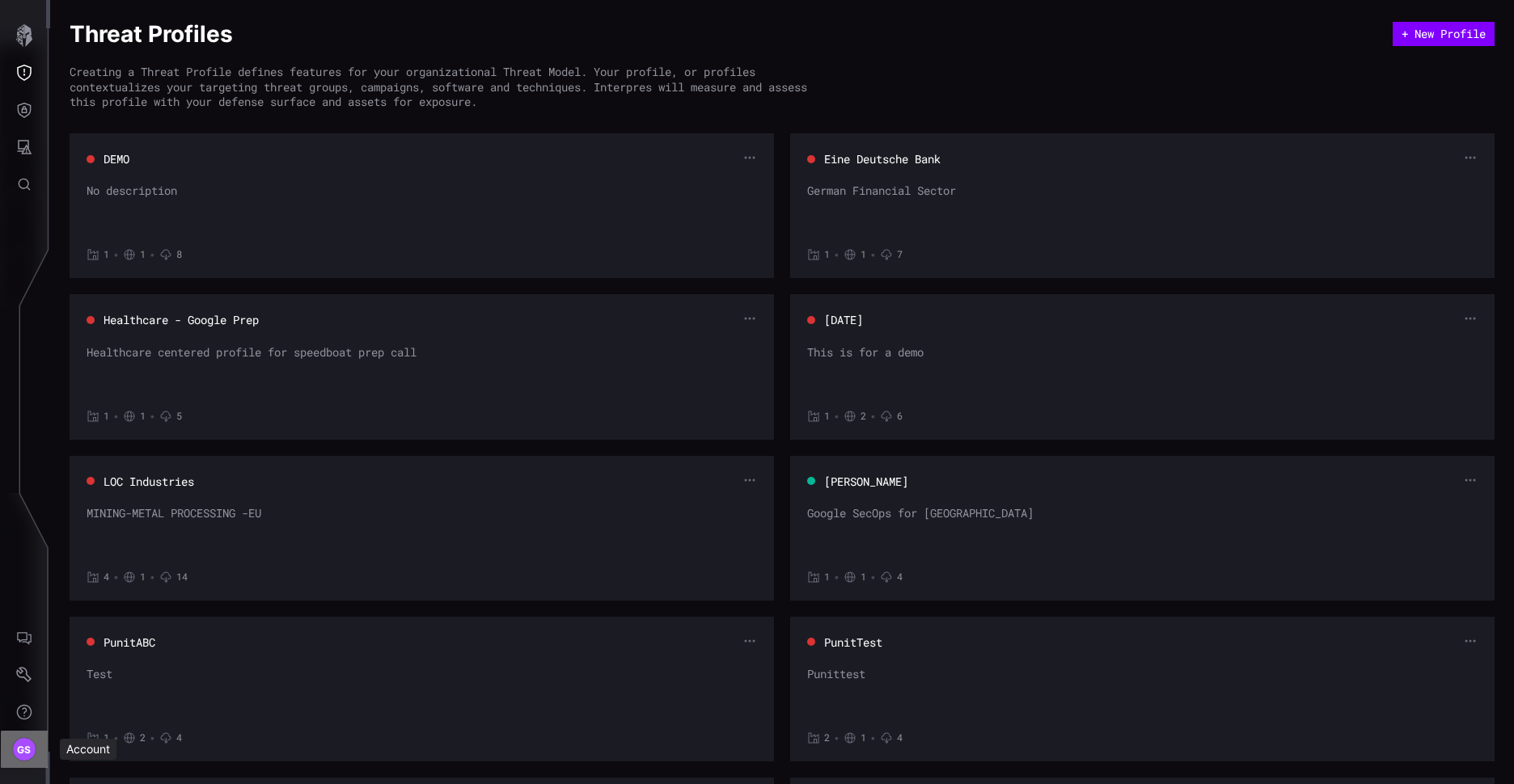
click at [14, 759] on button "GS" at bounding box center [24, 749] width 47 height 37
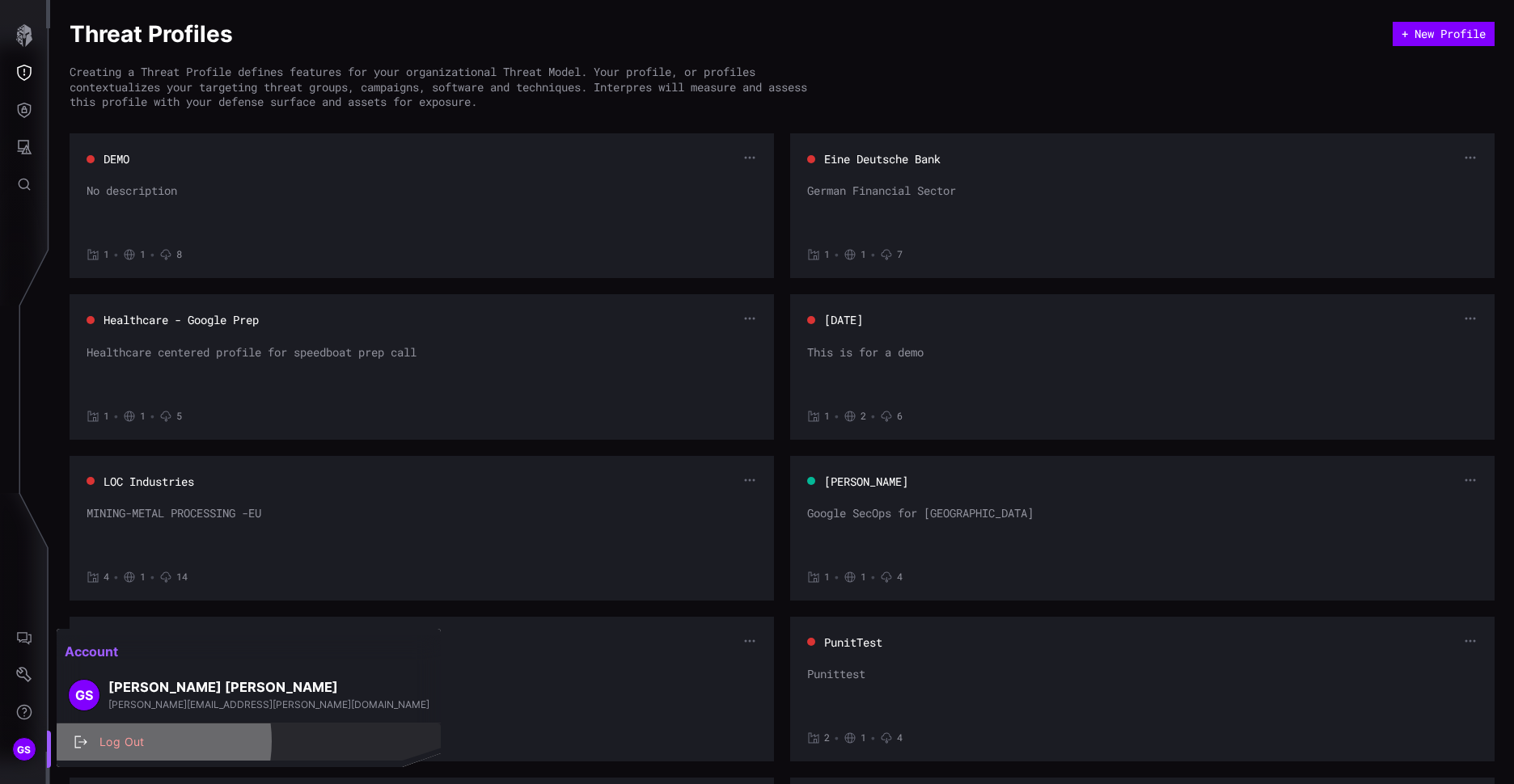
click at [132, 742] on div "Log Out" at bounding box center [257, 743] width 331 height 20
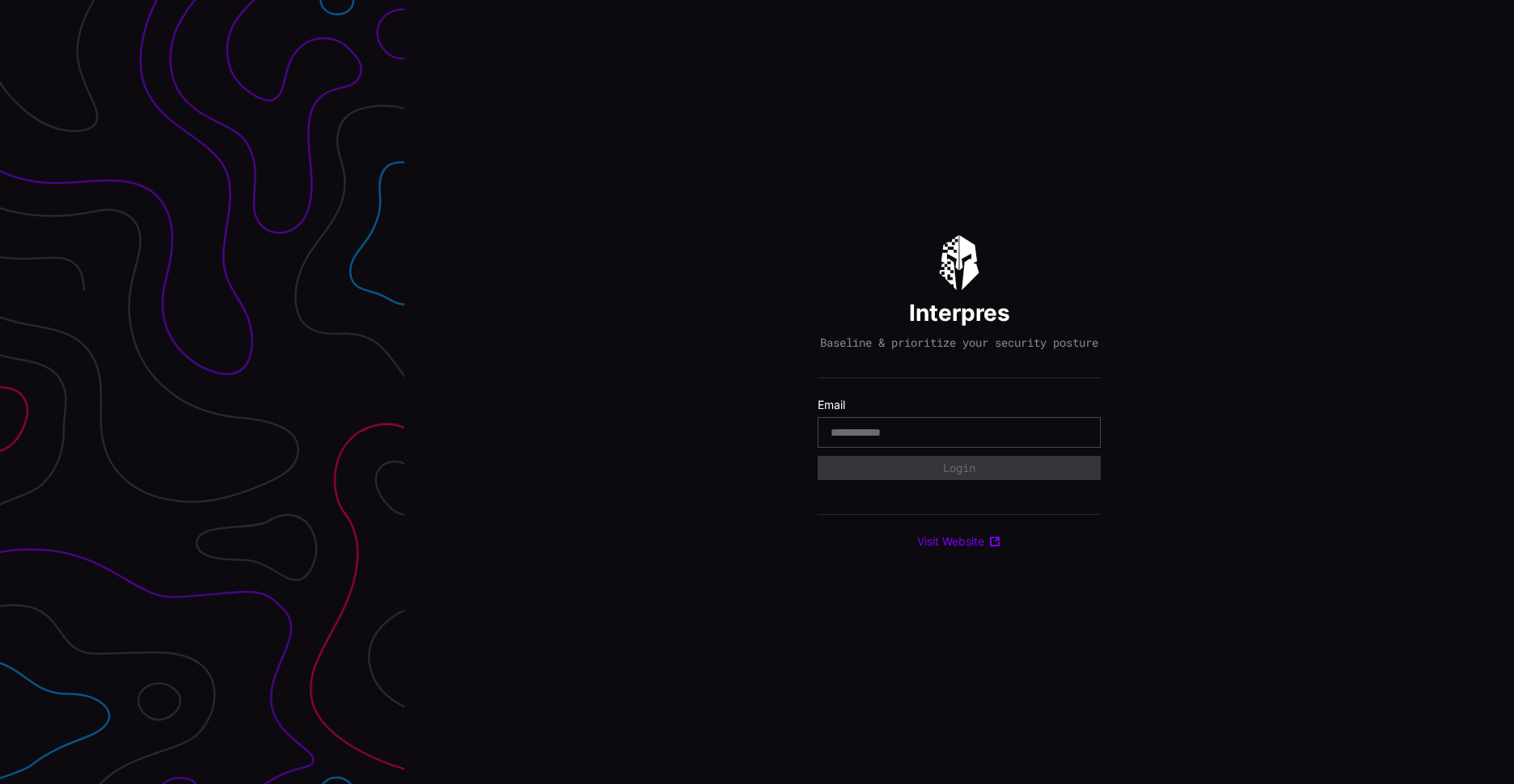
click at [904, 440] on input "email" at bounding box center [959, 432] width 258 height 14
type input "**********"
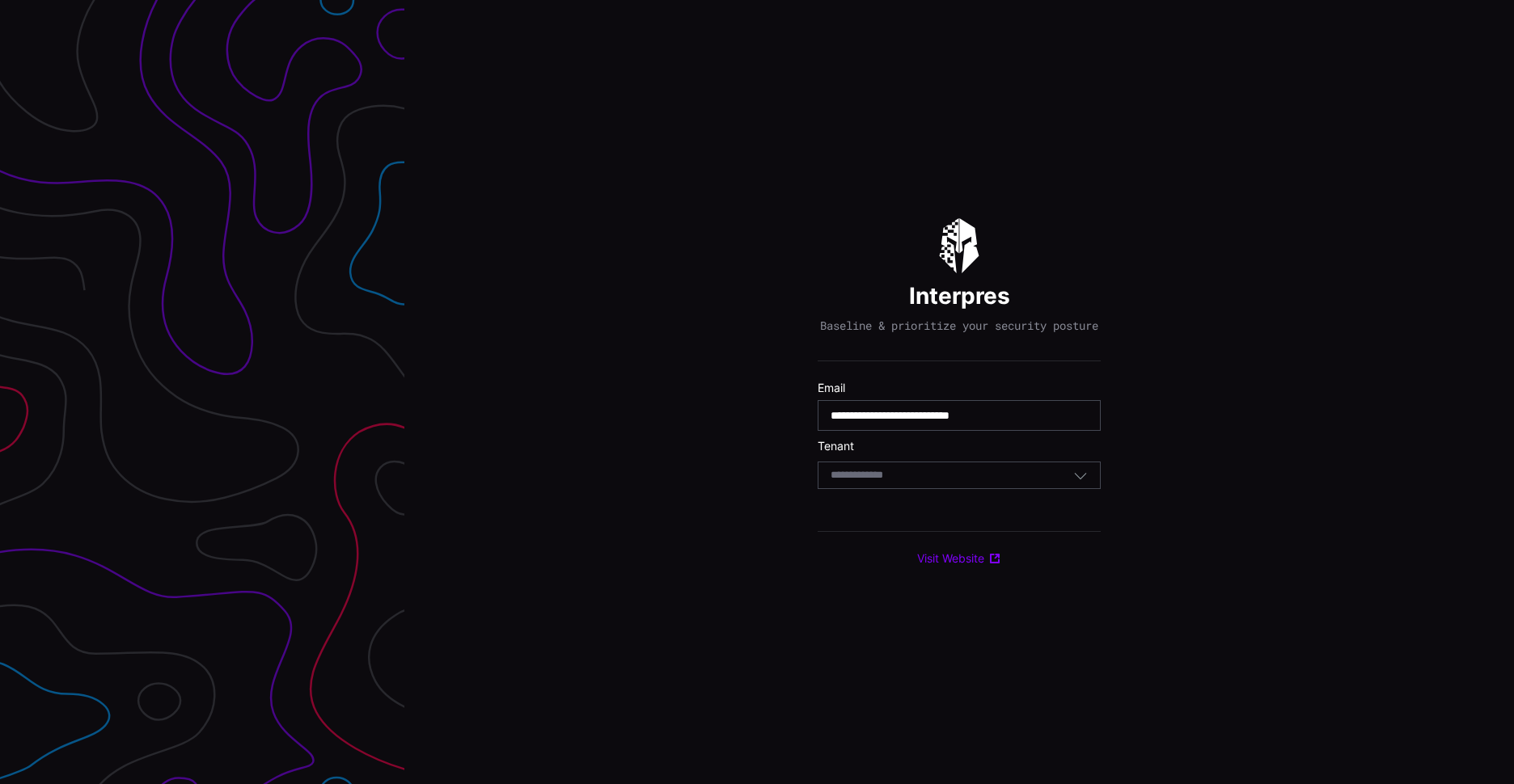
click at [955, 482] on div "Select Tenant" at bounding box center [951, 475] width 242 height 14
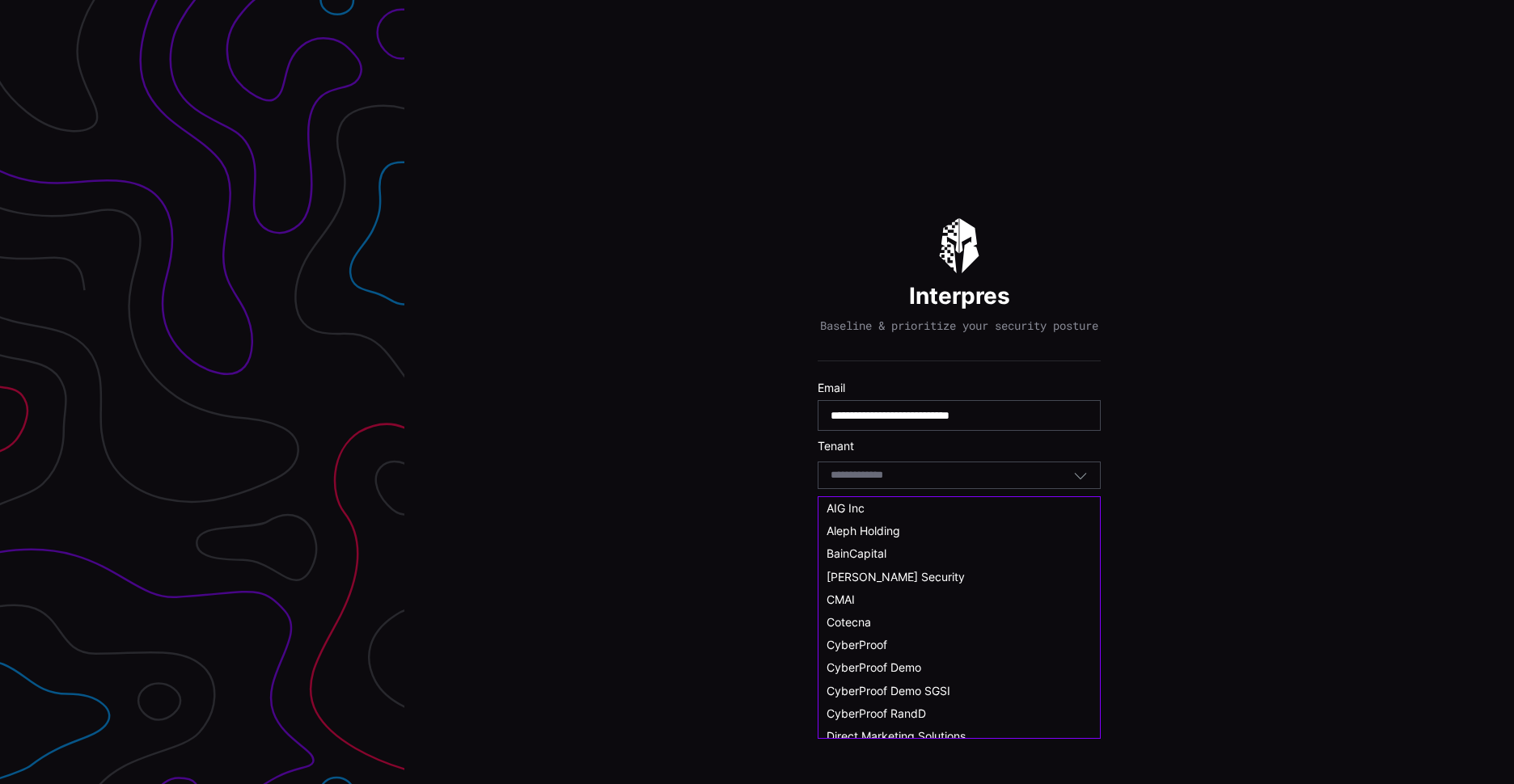
scroll to position [81, 0]
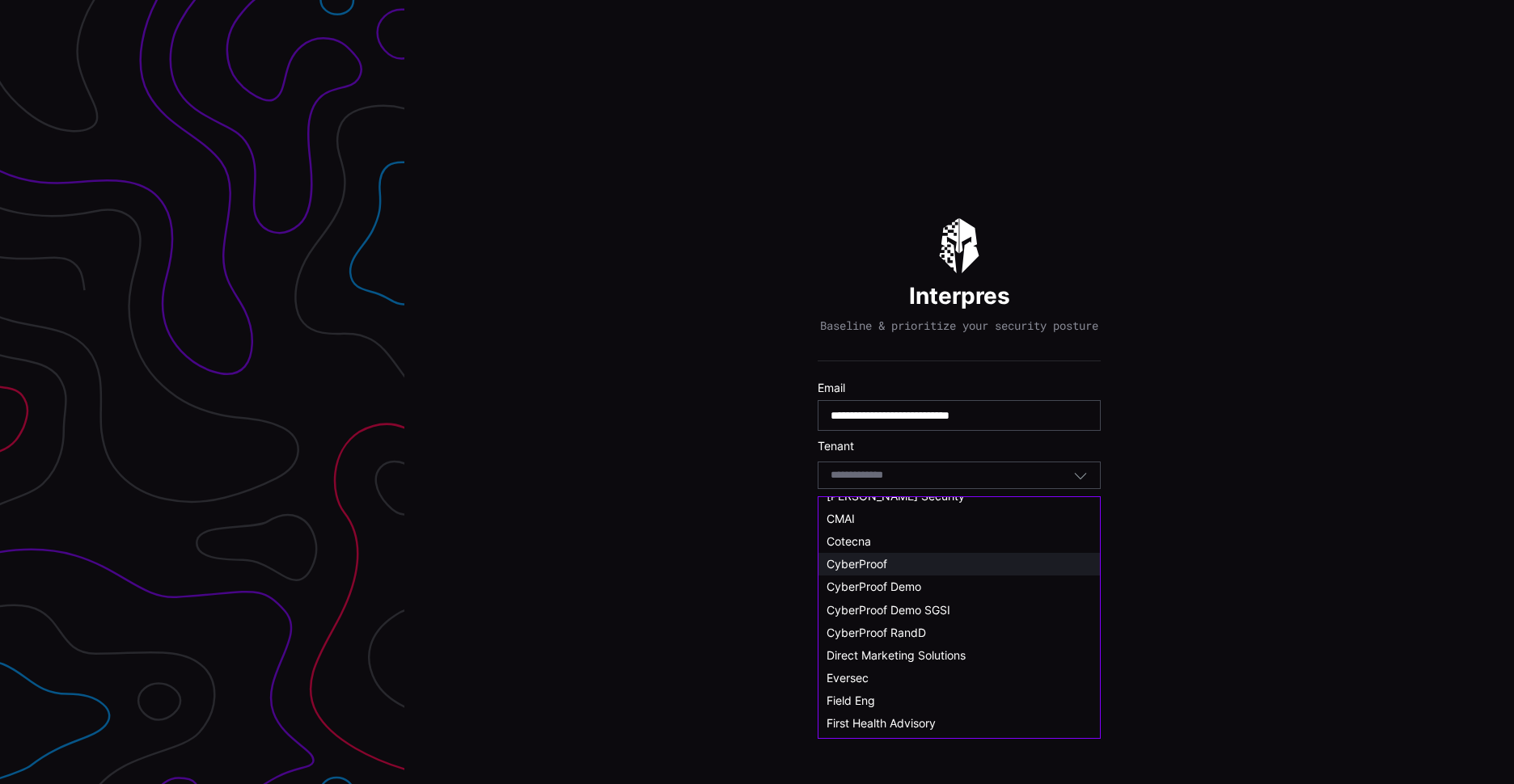
click at [874, 564] on span "CyberProof" at bounding box center [857, 563] width 60 height 14
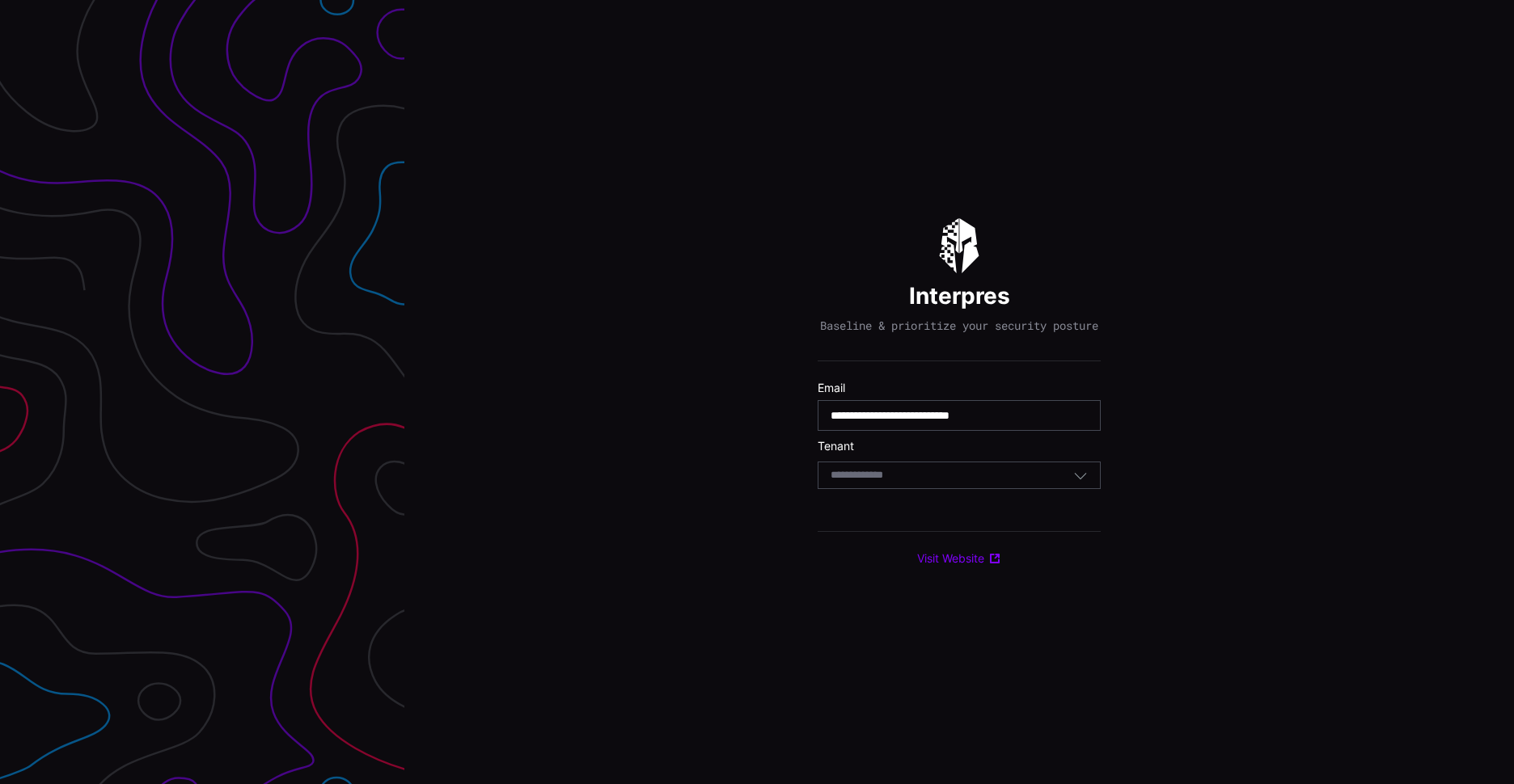
click at [966, 482] on div "Select Tenant" at bounding box center [951, 475] width 242 height 14
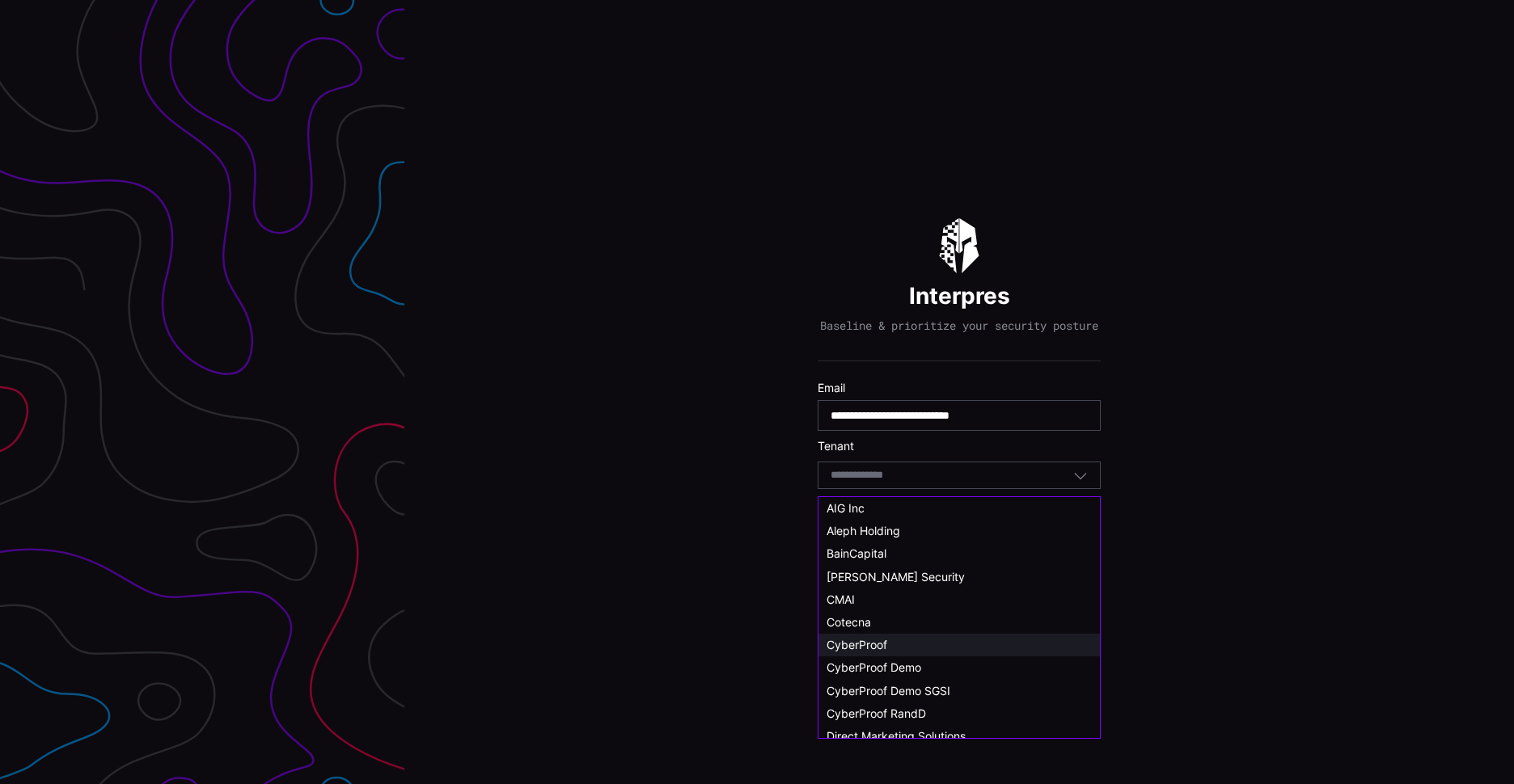
click at [890, 639] on div "CyberProof" at bounding box center [959, 645] width 266 height 14
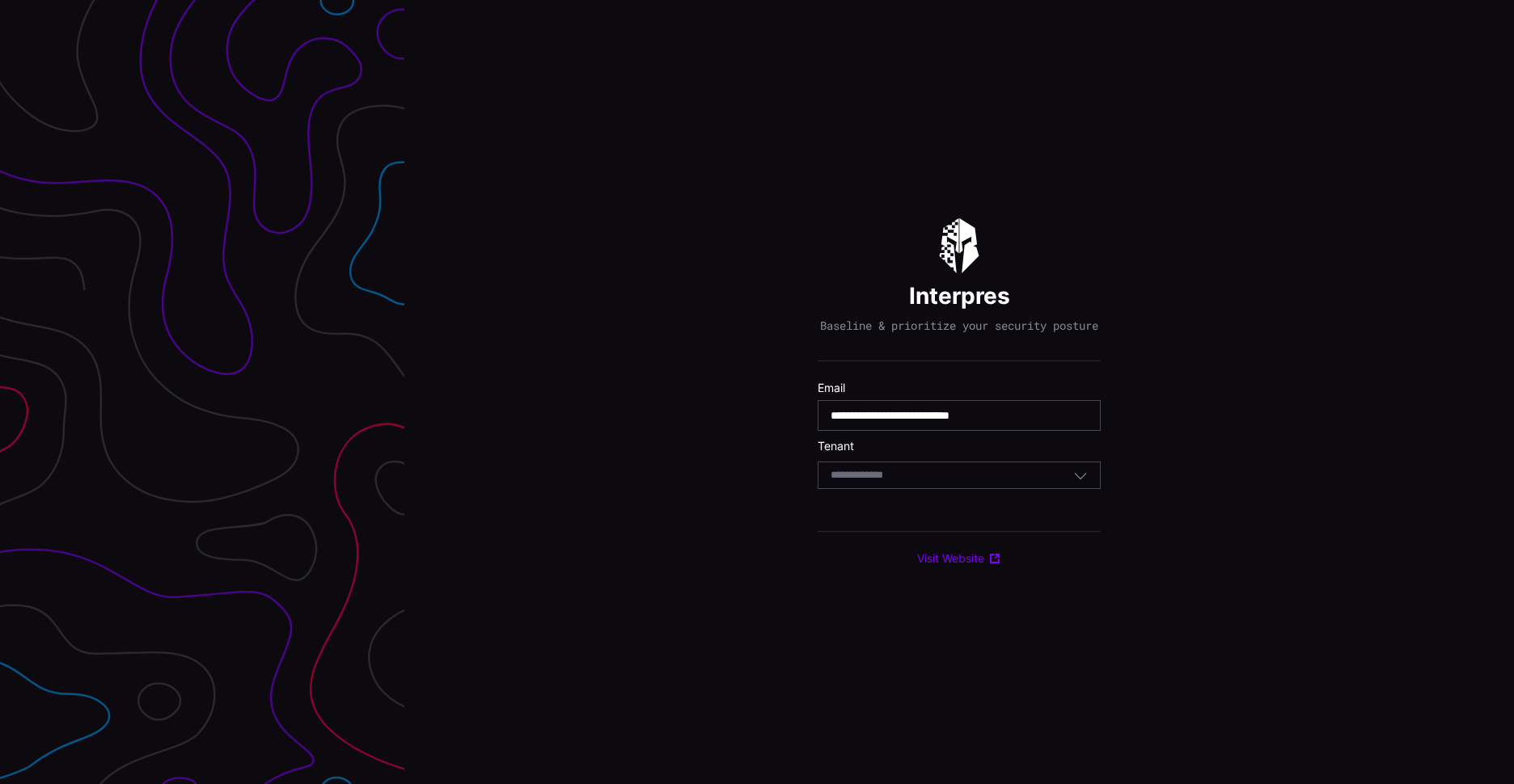
click at [982, 482] on div "Select Tenant" at bounding box center [951, 475] width 242 height 14
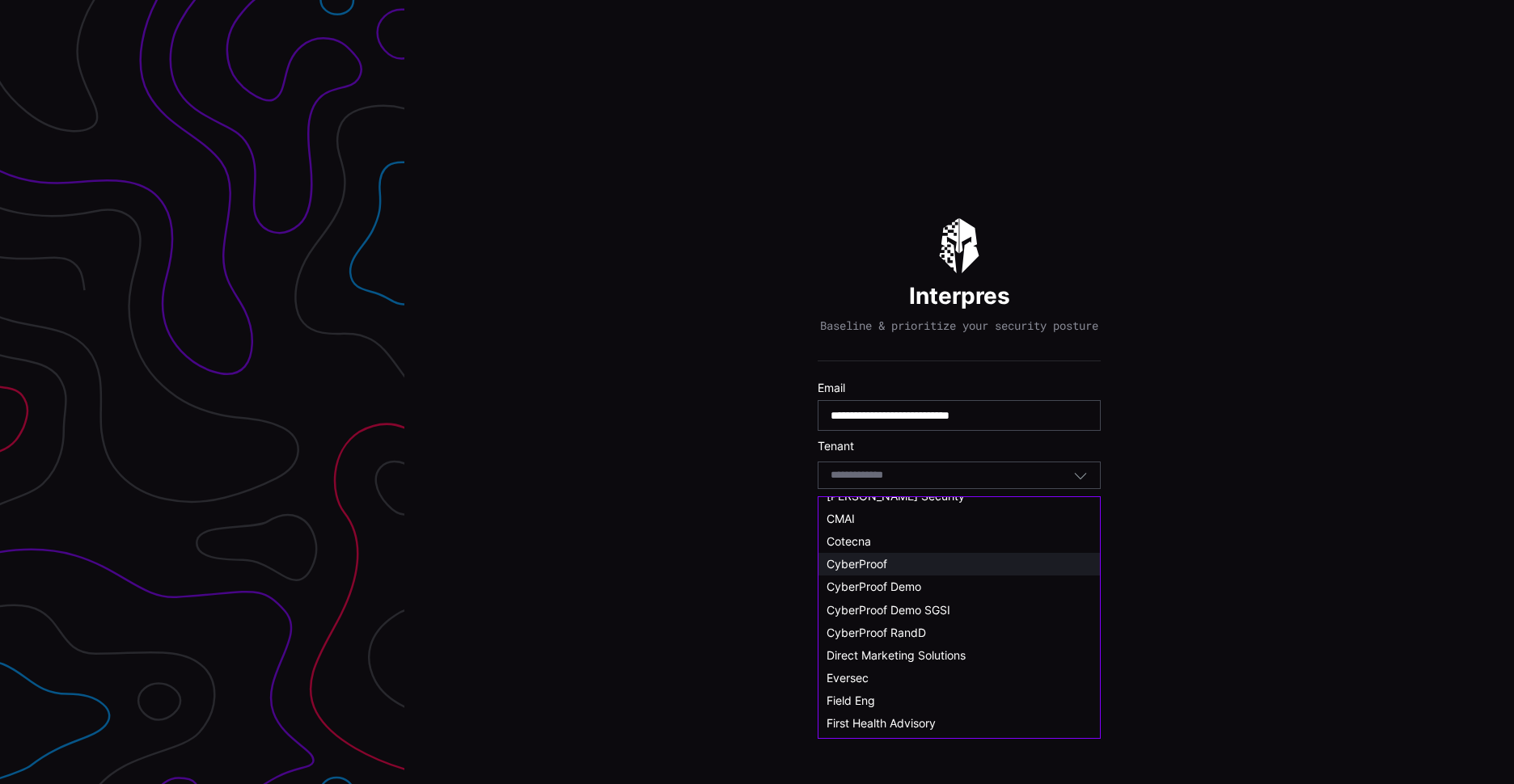
click at [885, 561] on span "CyberProof" at bounding box center [857, 563] width 60 height 14
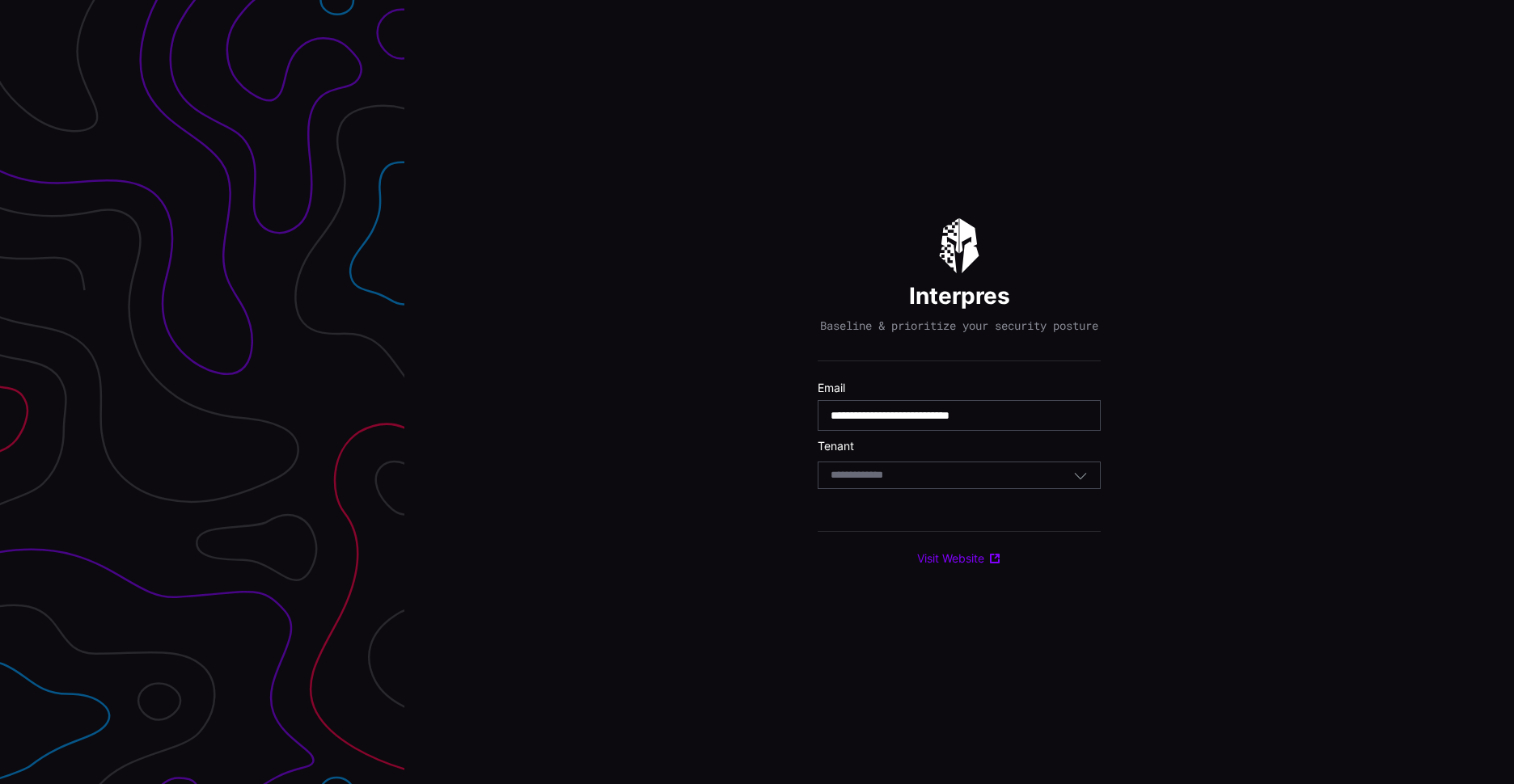
click at [1011, 482] on div "Select Tenant" at bounding box center [951, 475] width 242 height 14
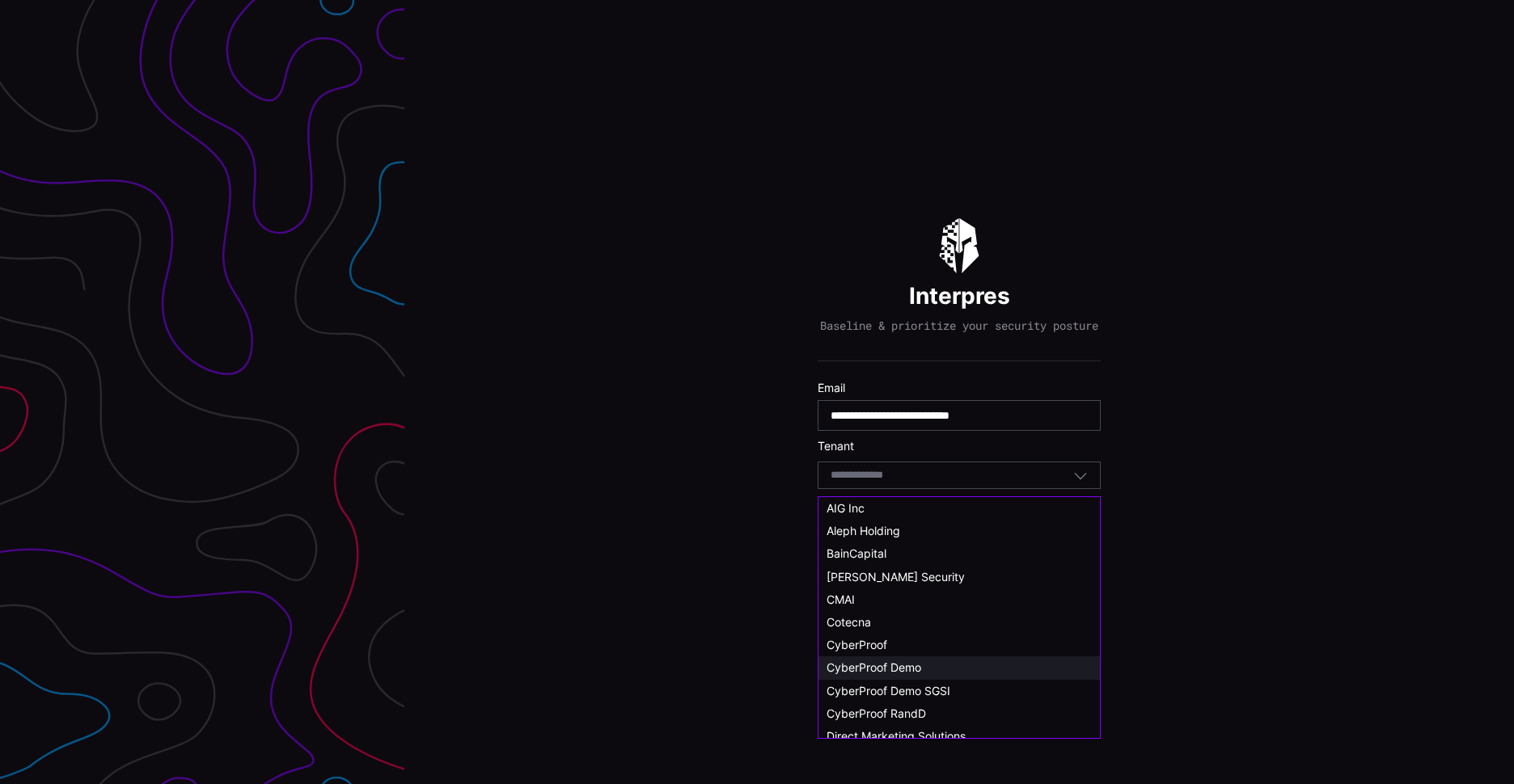
click at [939, 667] on div "CyberProof Demo" at bounding box center [959, 668] width 266 height 14
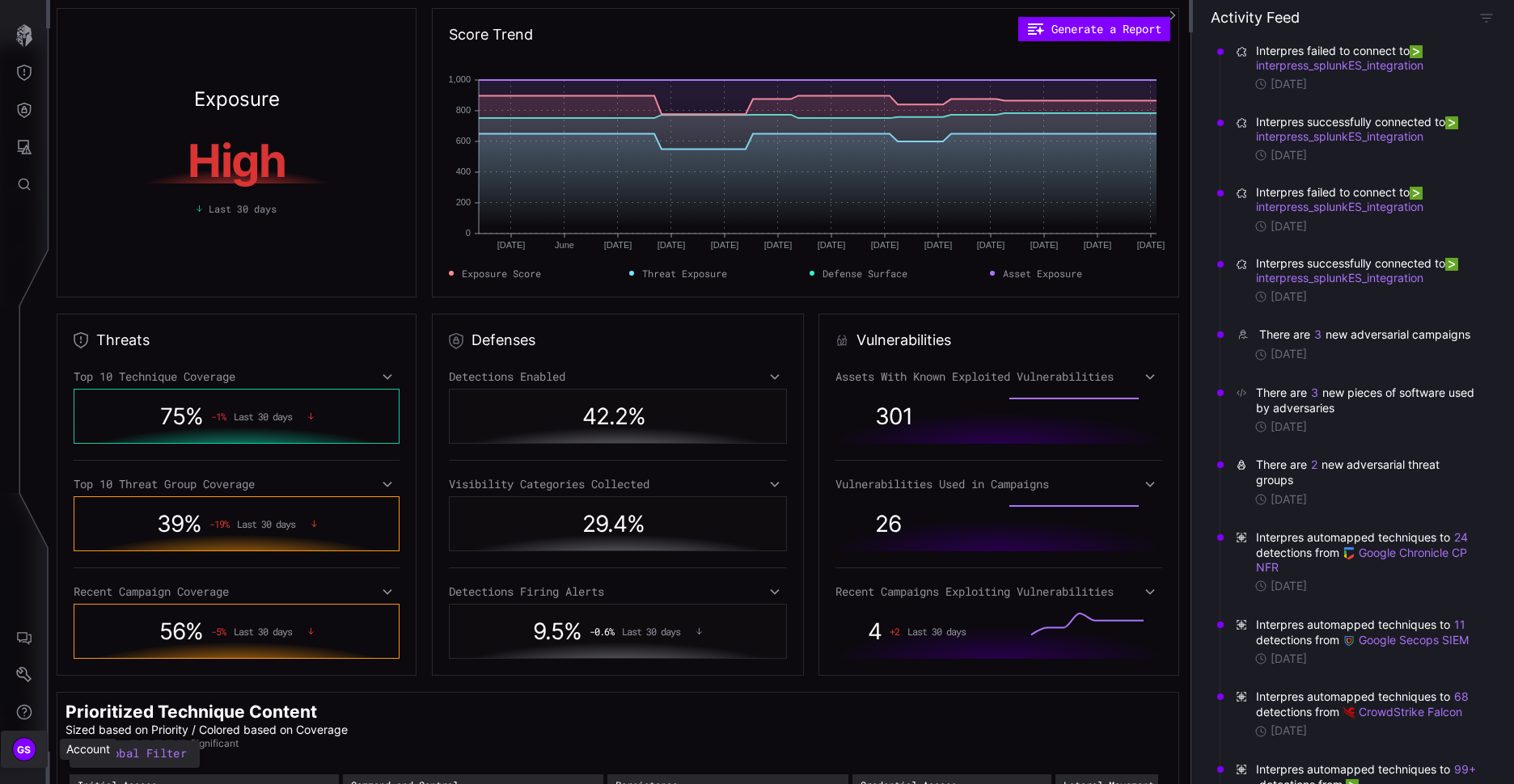
click at [23, 738] on div "GS" at bounding box center [23, 749] width 24 height 24
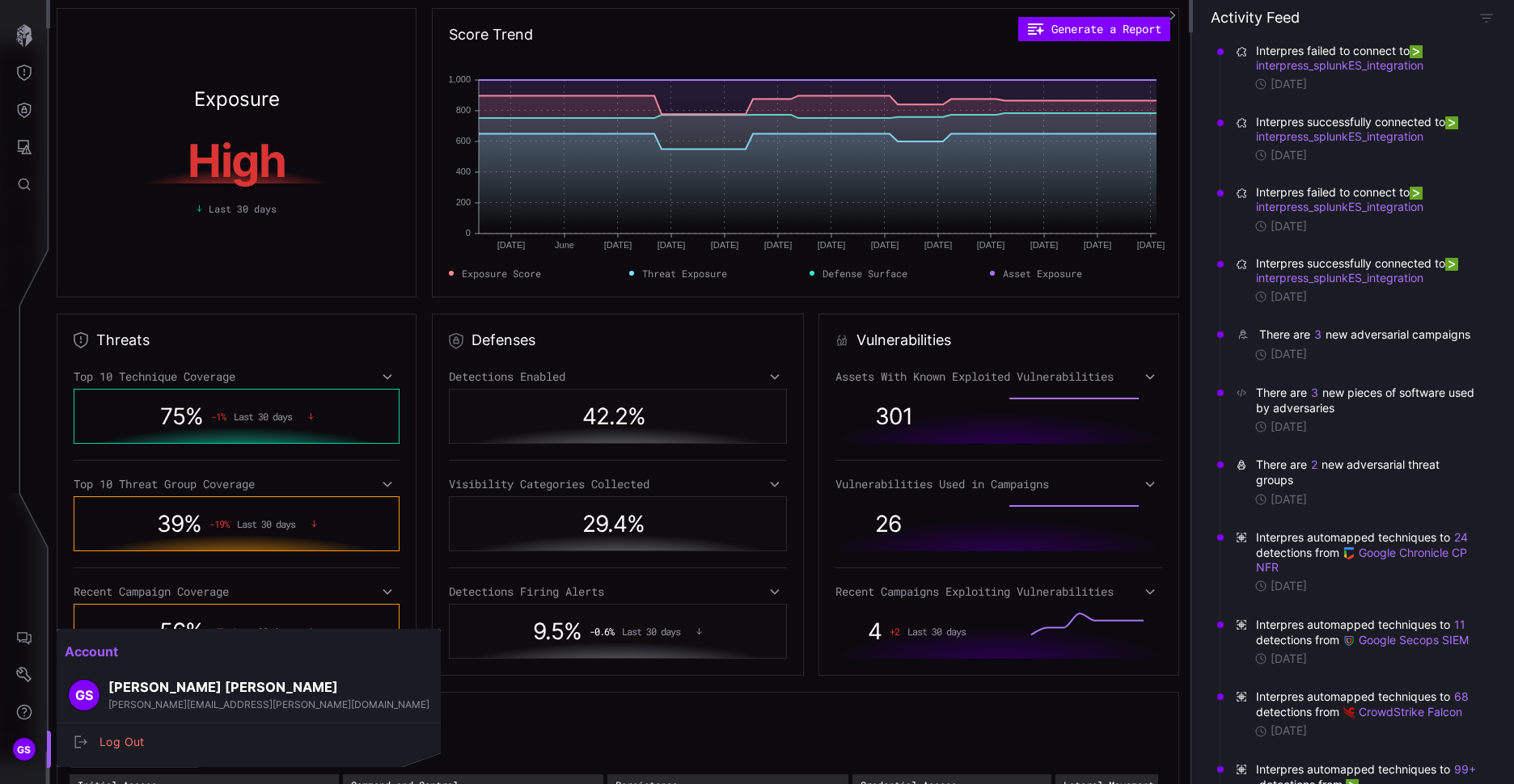
click at [87, 695] on span "GS" at bounding box center [85, 695] width 18 height 17
click at [20, 714] on div at bounding box center [757, 392] width 1514 height 784
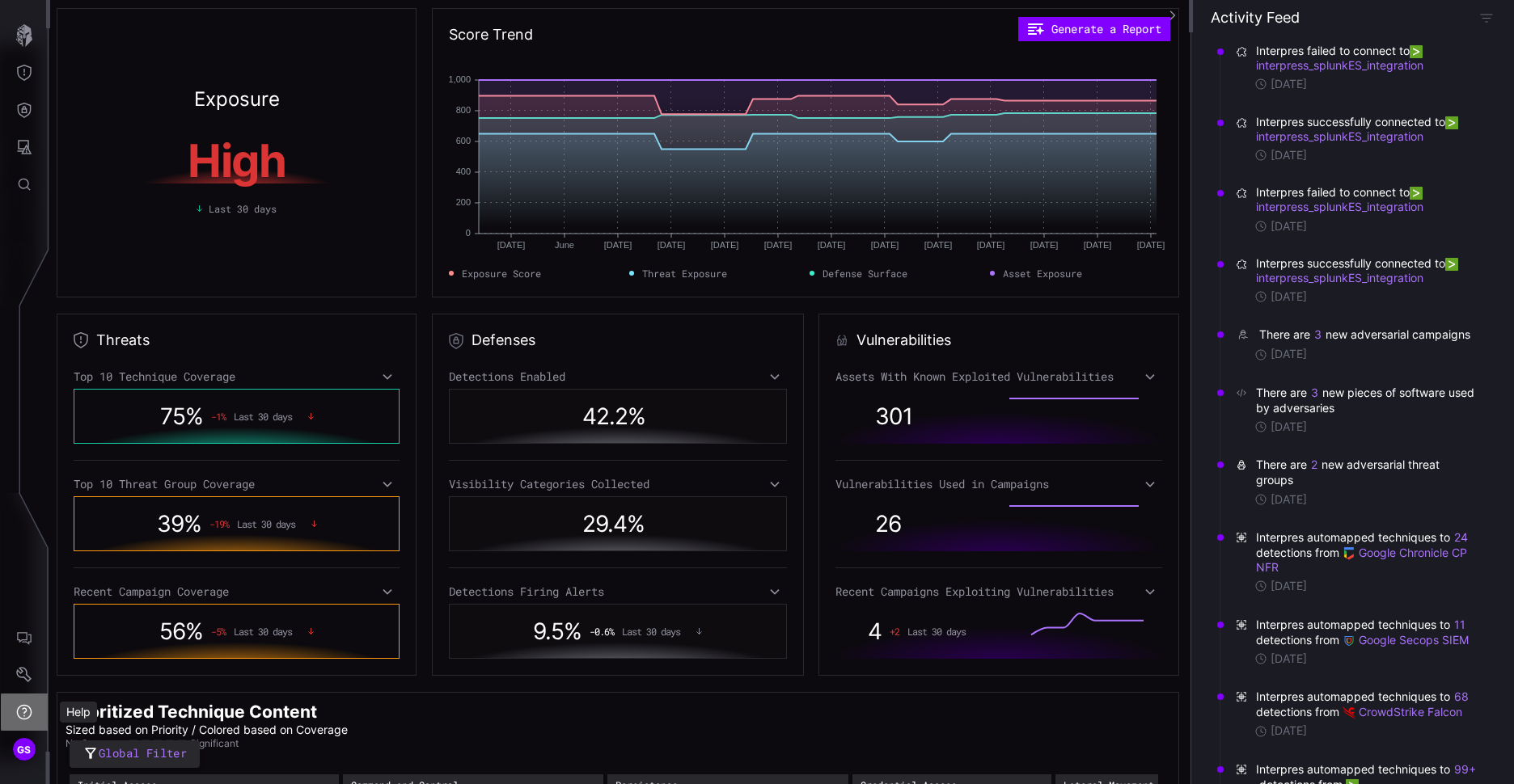
click at [19, 714] on icon "Help" at bounding box center [24, 712] width 16 height 16
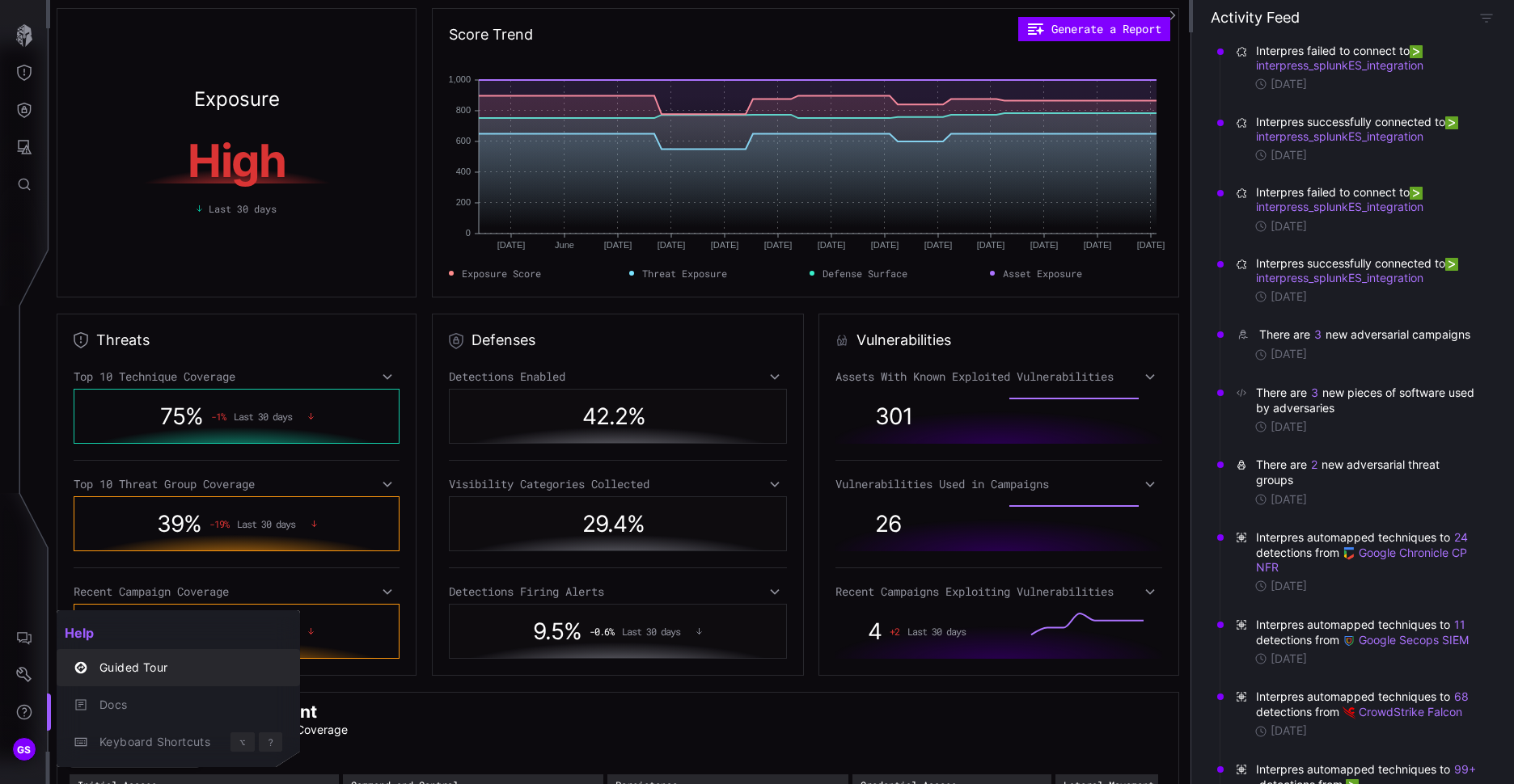
click at [165, 677] on div "Guided Tour" at bounding box center [186, 668] width 191 height 20
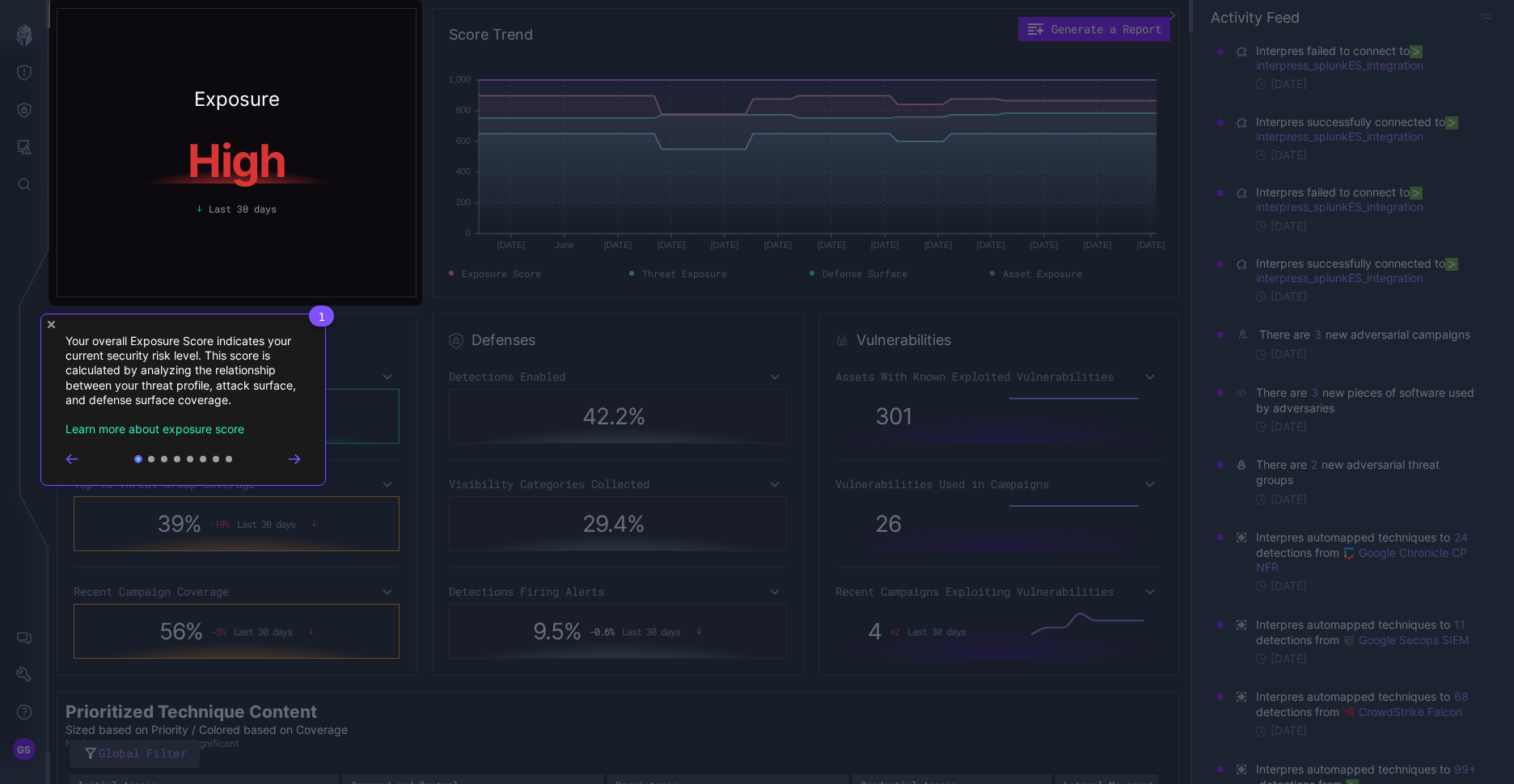
click at [318, 317] on span "1" at bounding box center [322, 316] width 25 height 21
click at [298, 459] on icon "Go to next step" at bounding box center [295, 459] width 11 height 8
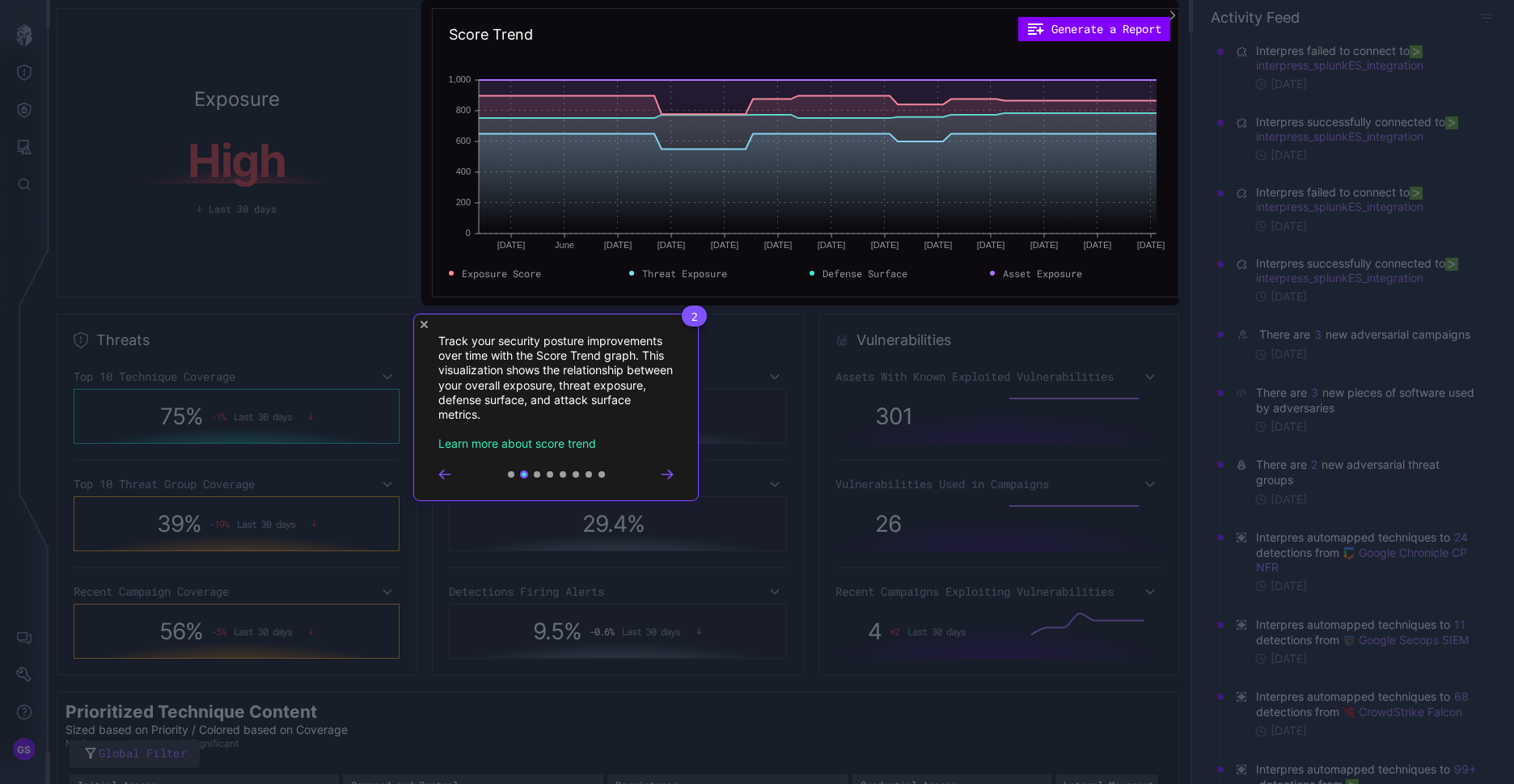
click at [423, 328] on icon "Close Tour" at bounding box center [424, 325] width 7 height 7
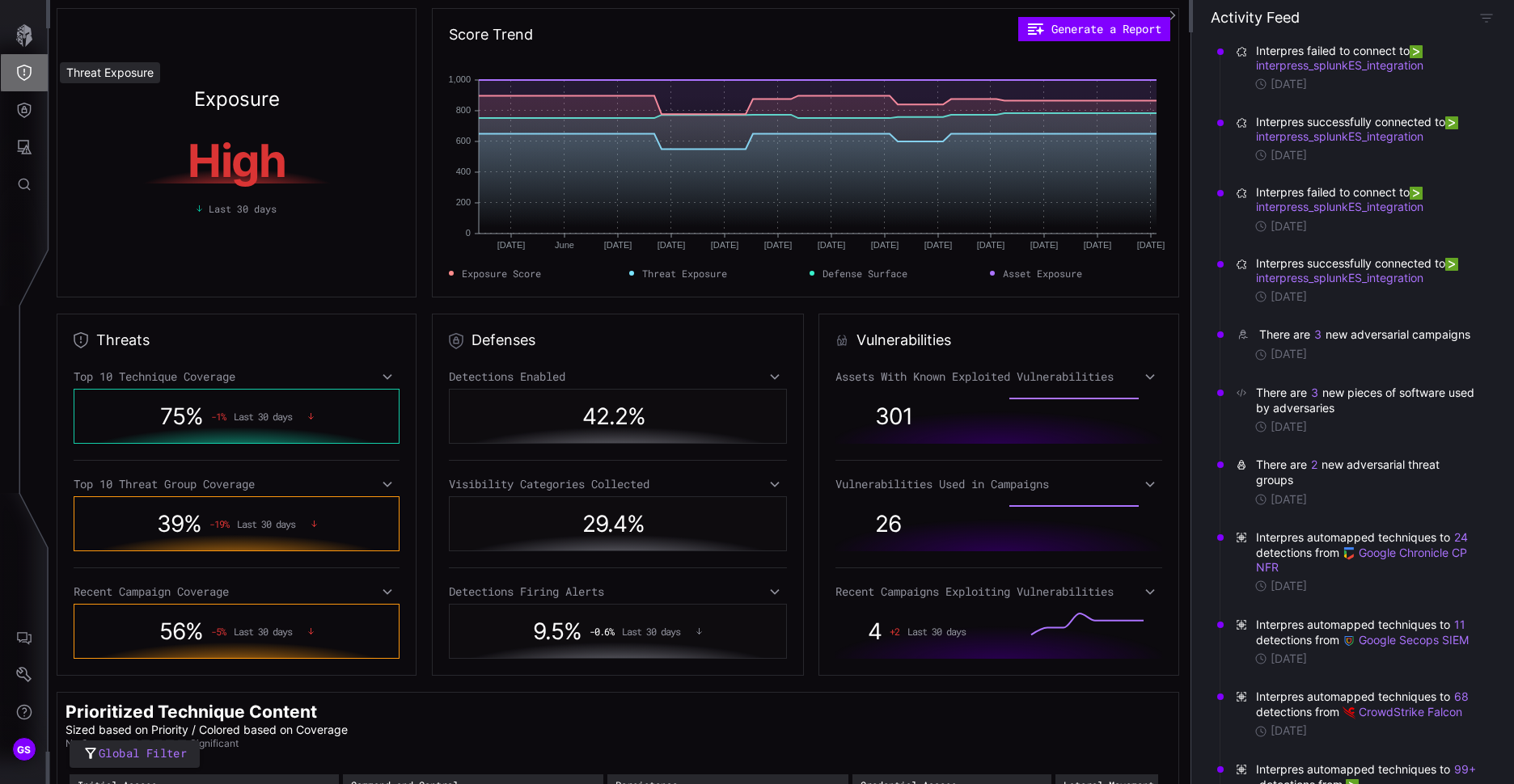
click at [18, 65] on icon "Threat Exposure" at bounding box center [24, 73] width 16 height 16
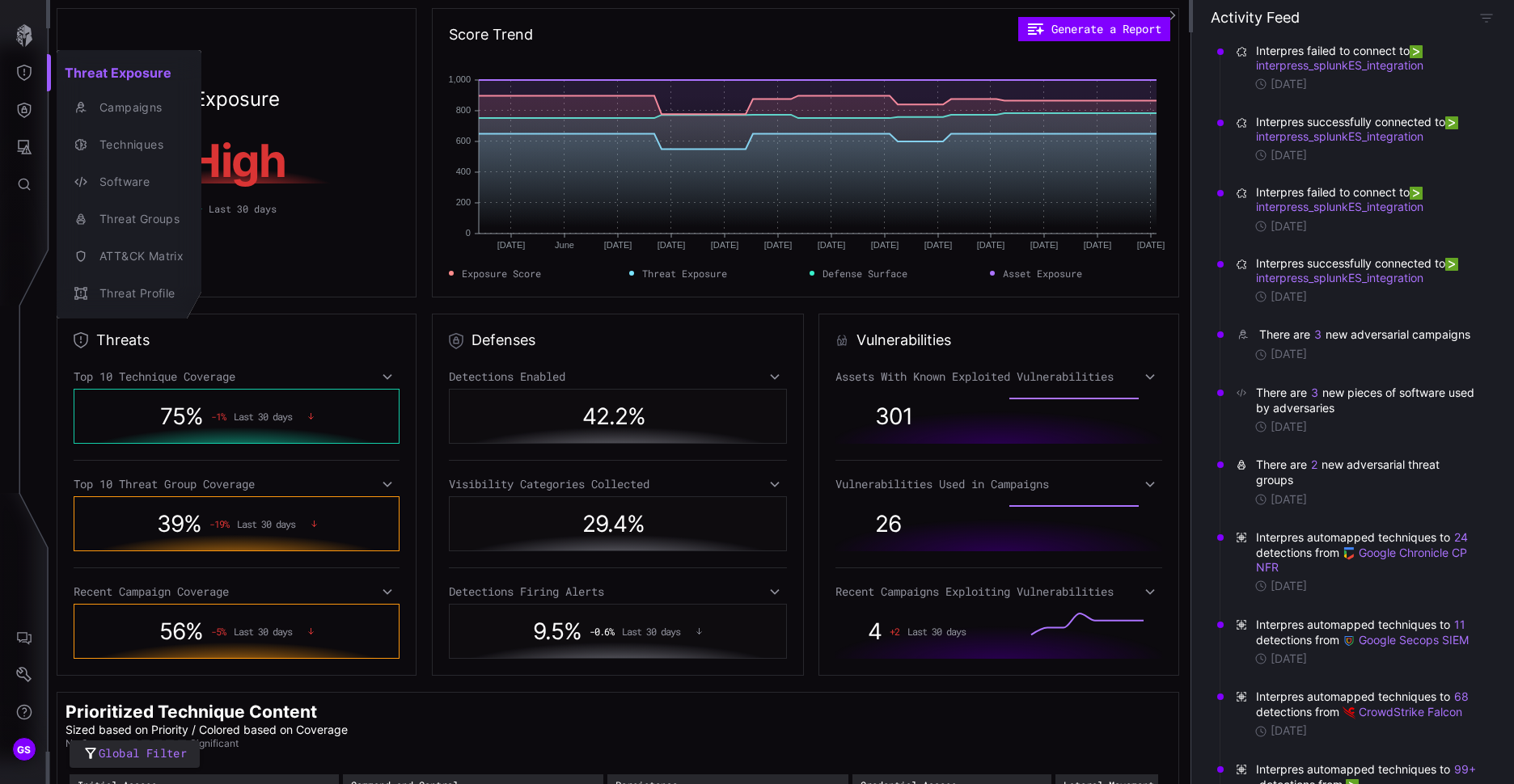
click at [35, 114] on div at bounding box center [757, 392] width 1514 height 784
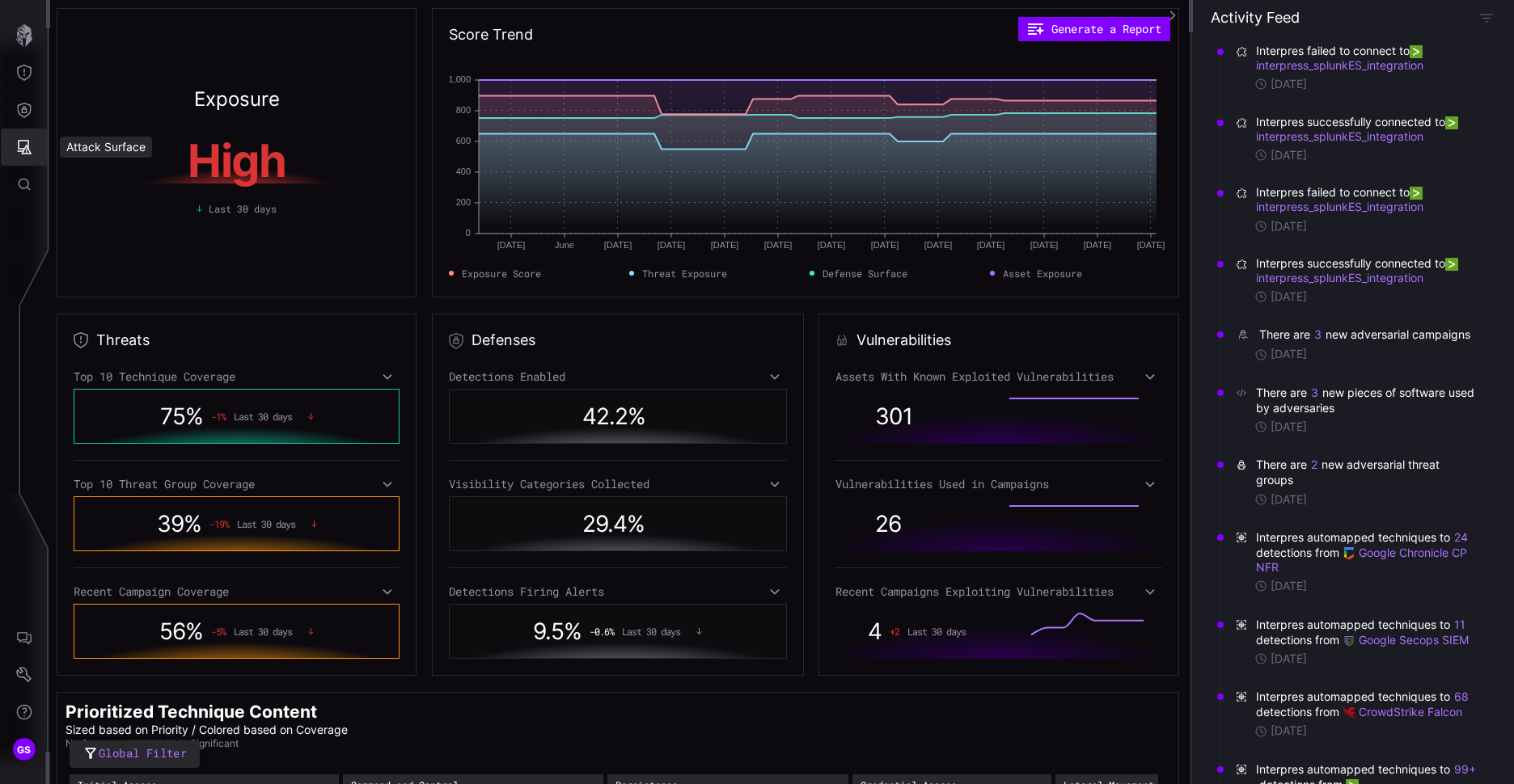
click at [30, 147] on icon "Attack Surface" at bounding box center [24, 147] width 16 height 16
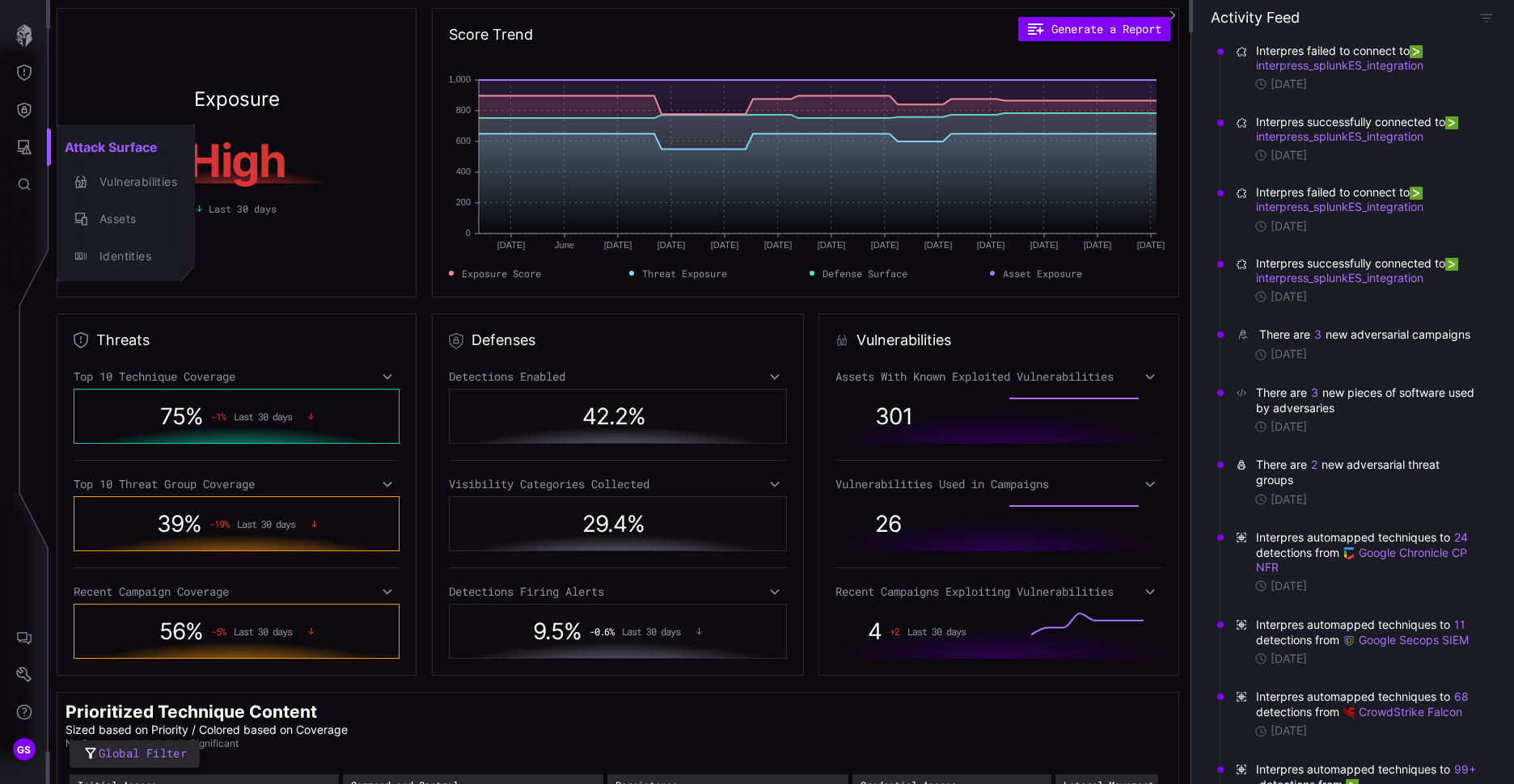
click at [26, 120] on div at bounding box center [757, 392] width 1514 height 784
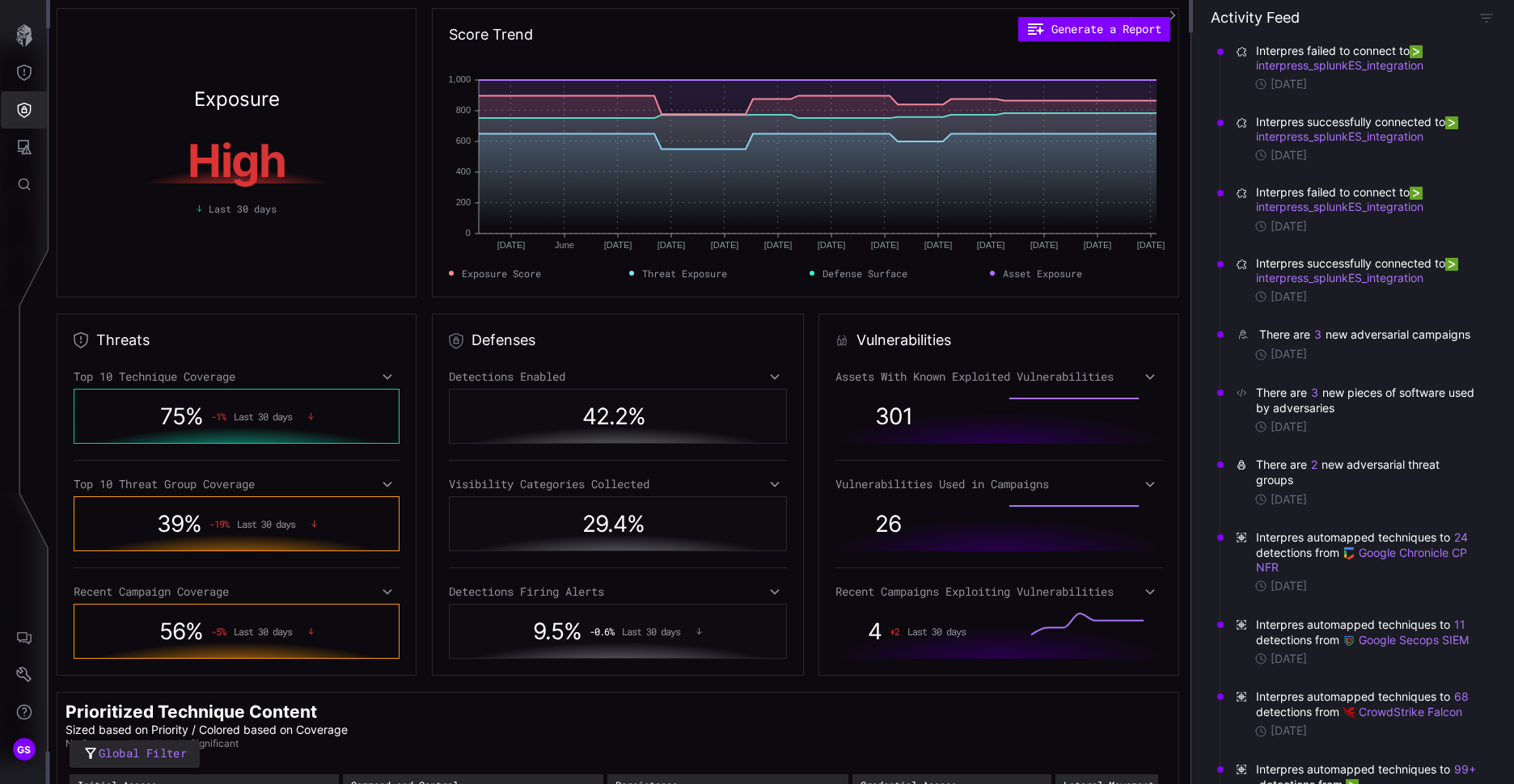
click at [23, 108] on icon "Defense Surface" at bounding box center [24, 110] width 14 height 15
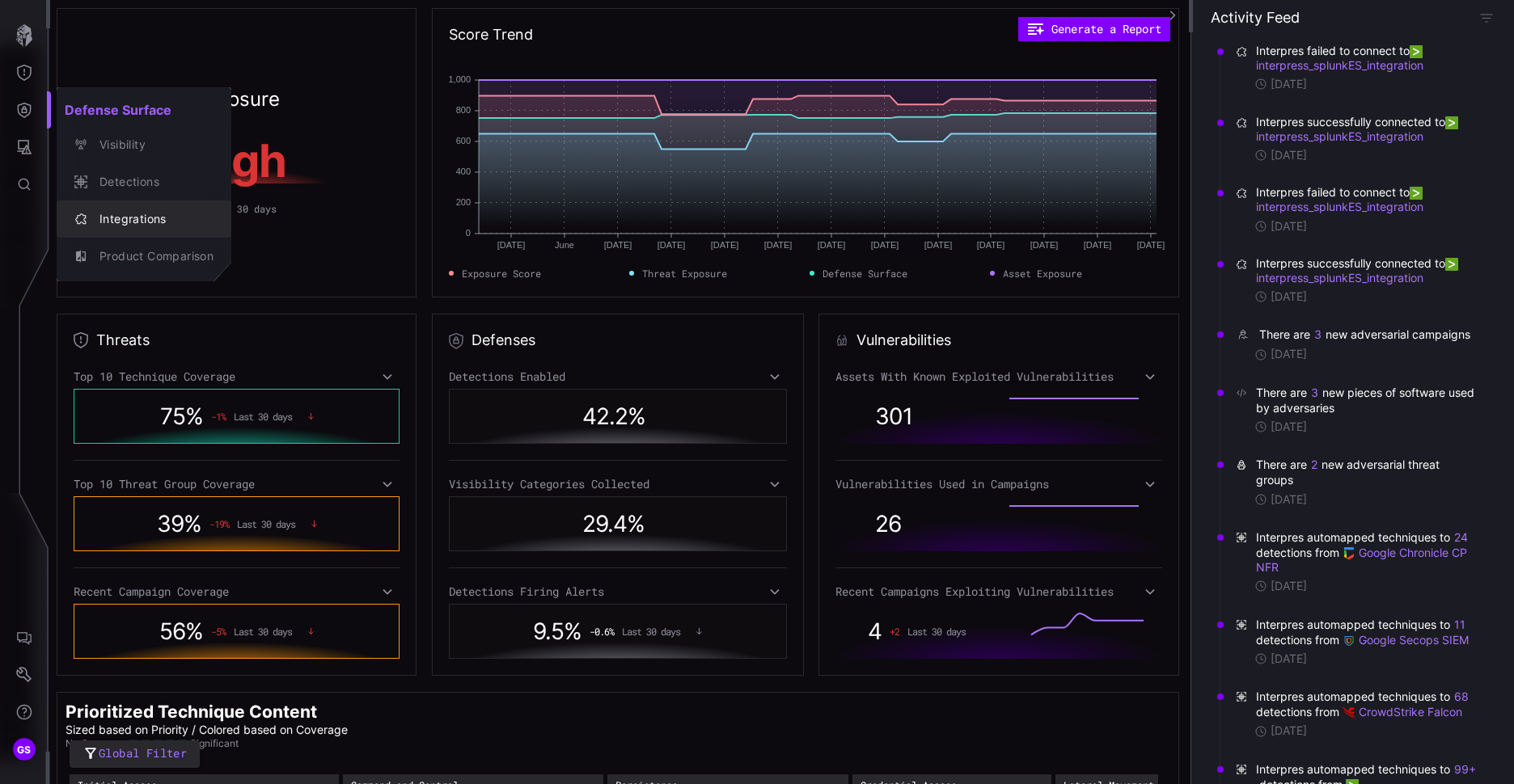
click at [135, 218] on div "Integrations" at bounding box center [152, 220] width 122 height 20
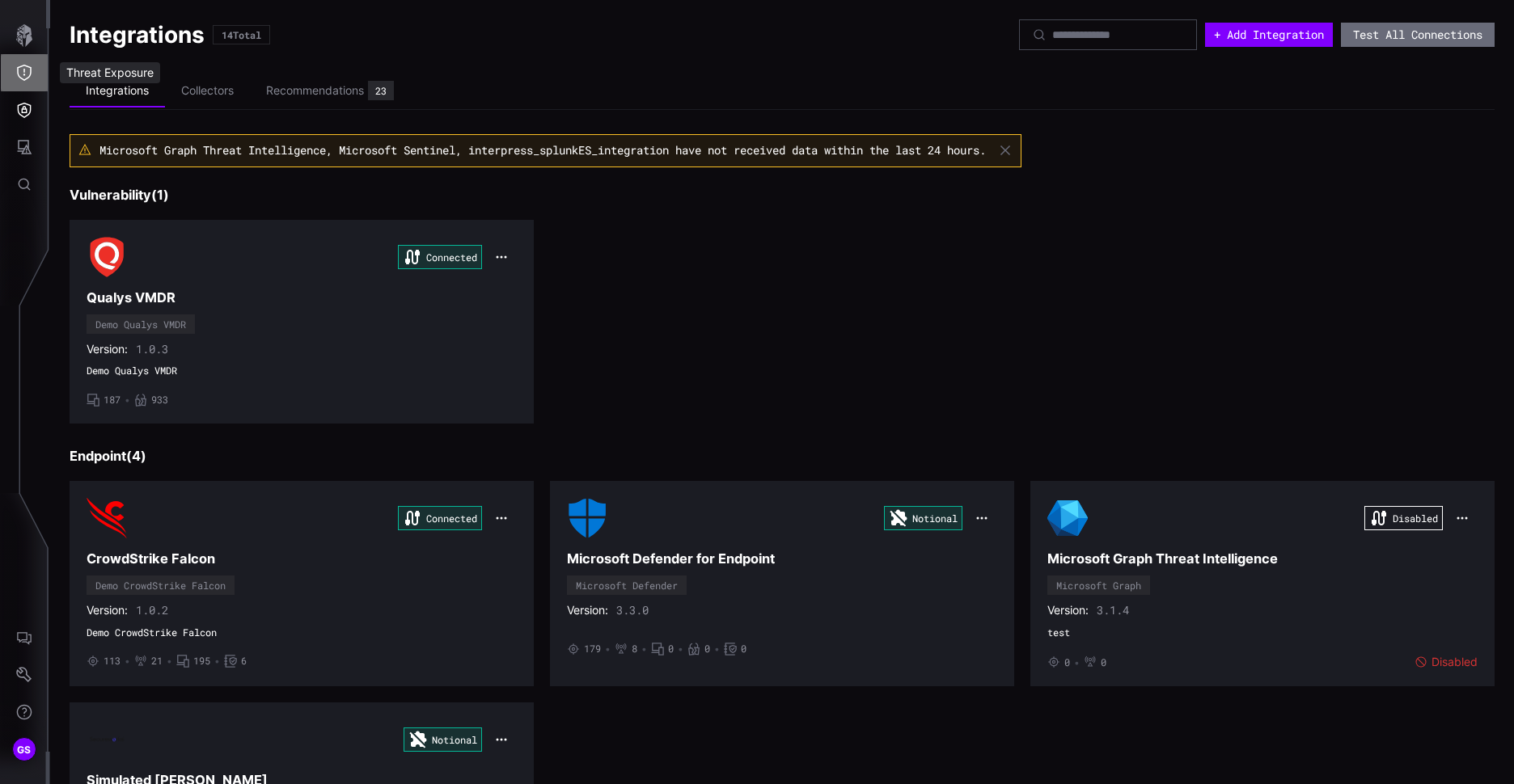
click at [27, 80] on icon "Threat Exposure" at bounding box center [24, 73] width 16 height 16
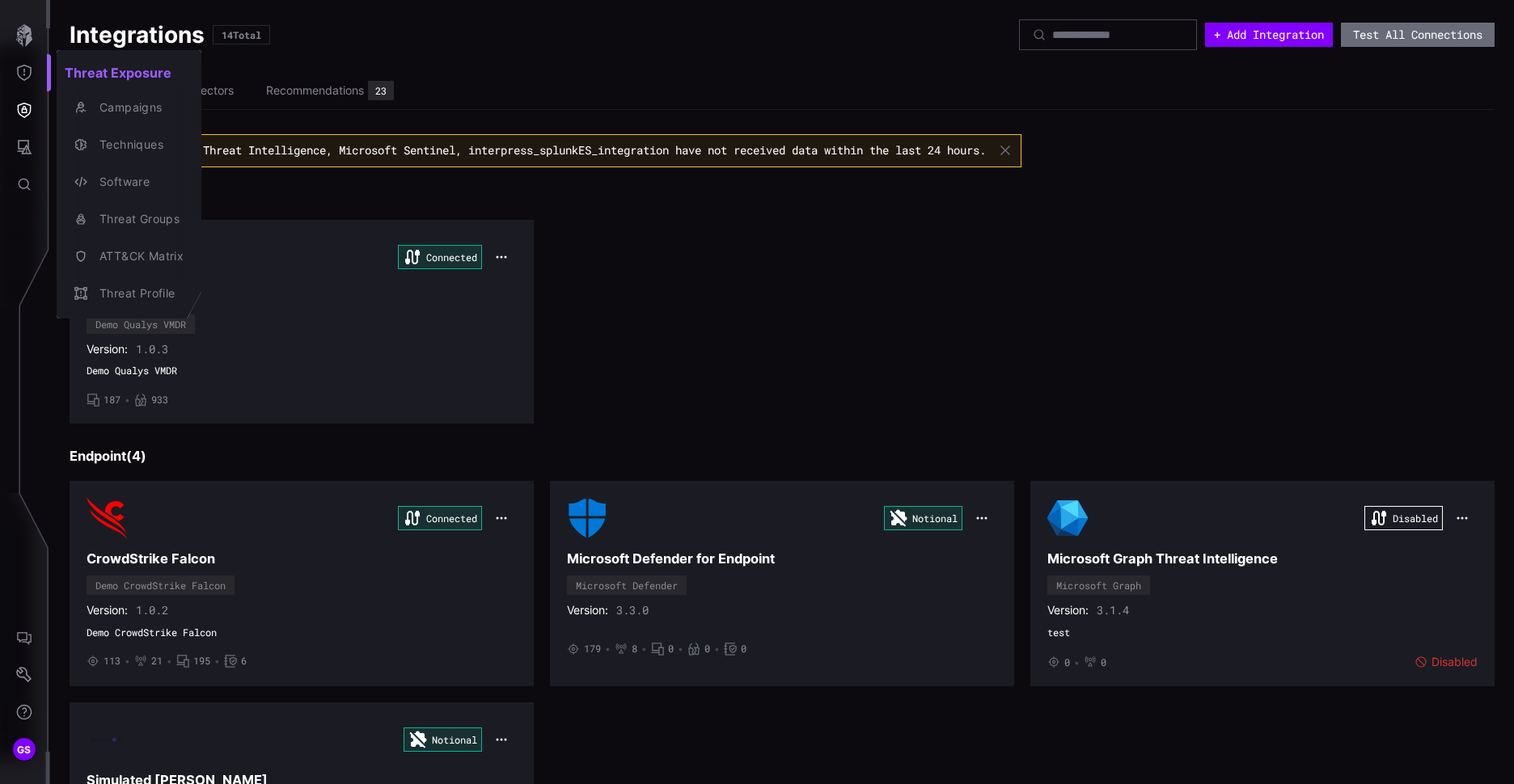
click at [584, 78] on div at bounding box center [757, 392] width 1514 height 784
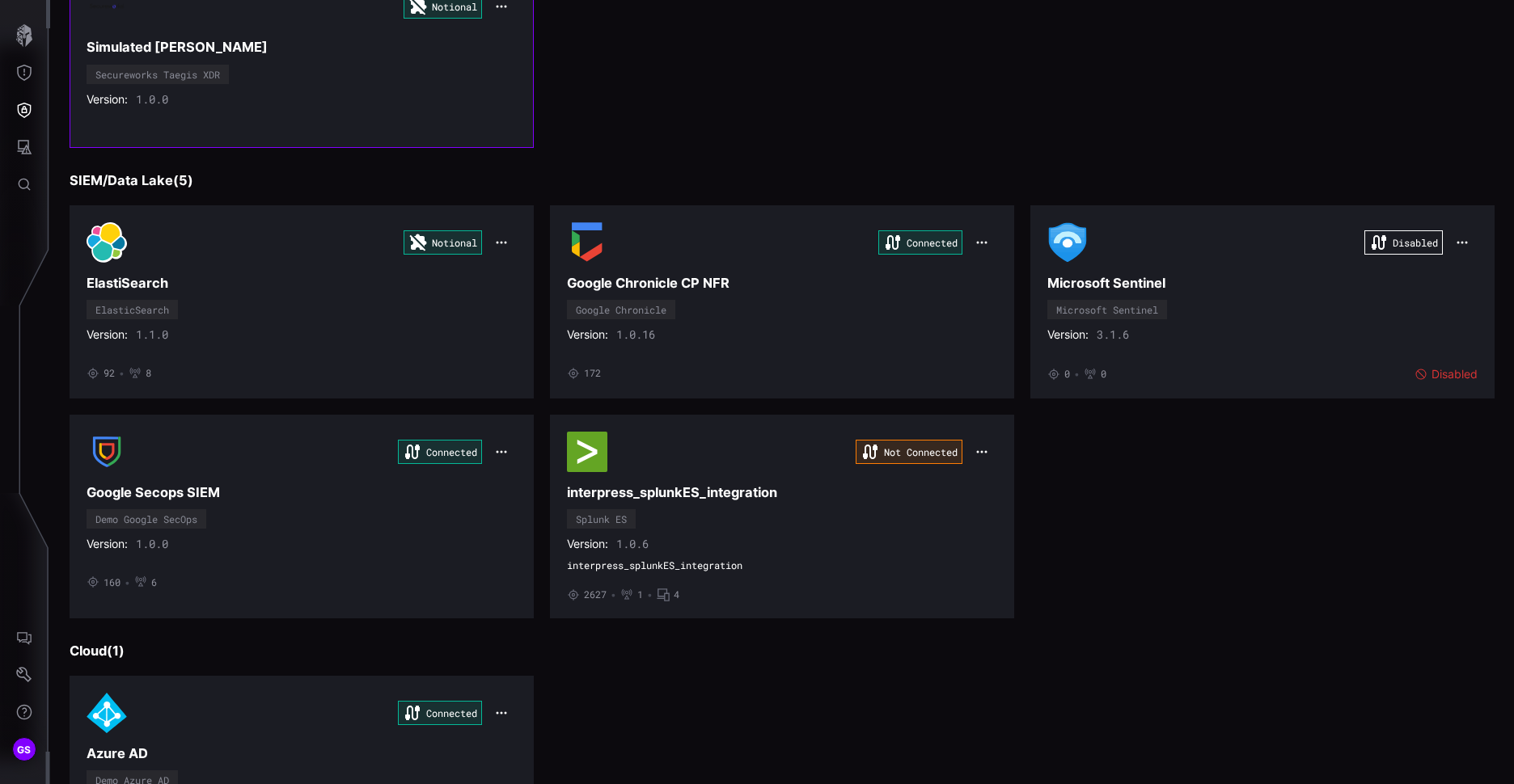
scroll to position [727, 0]
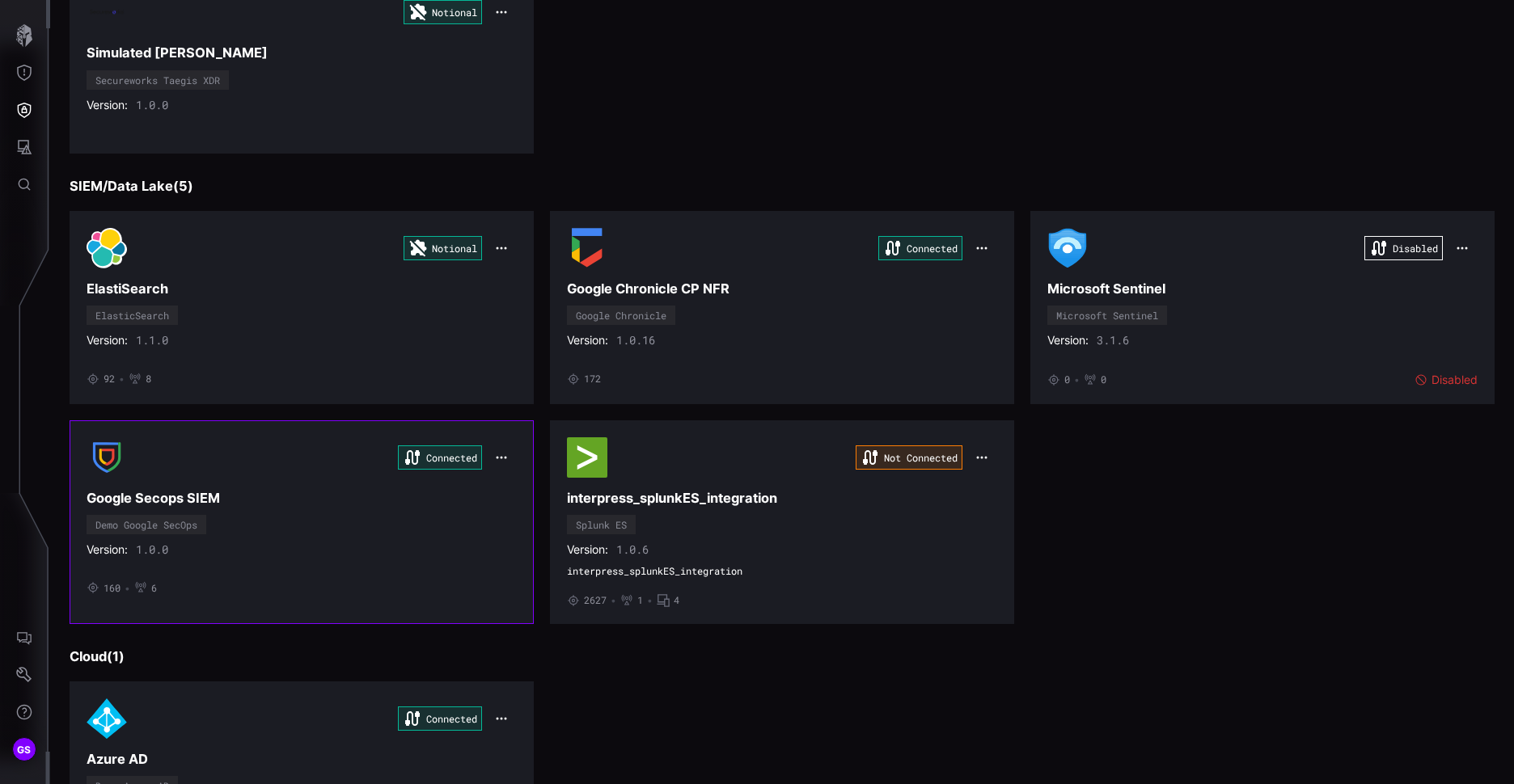
click at [152, 495] on h3 "Google Secops SIEM" at bounding box center [302, 498] width 431 height 17
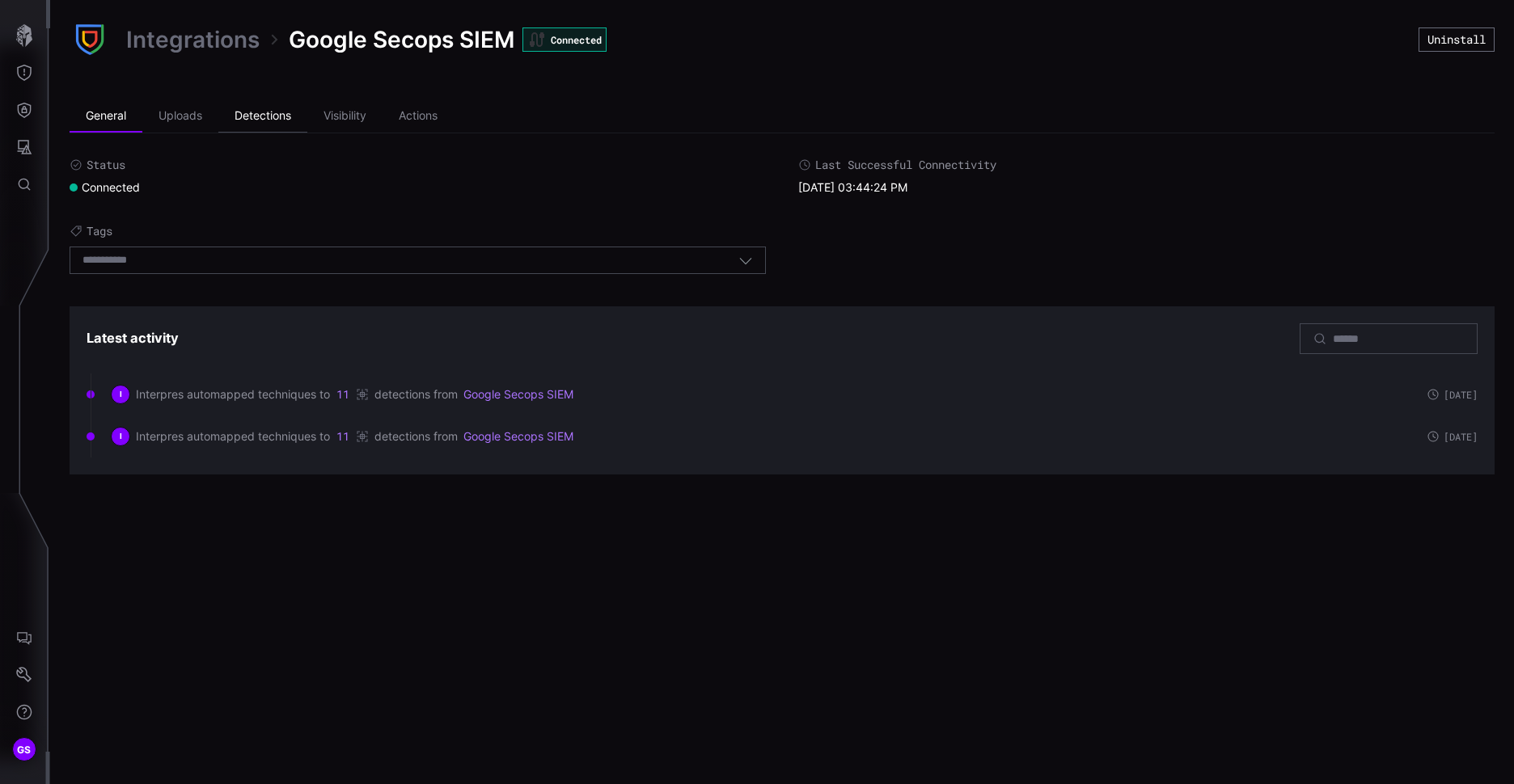
click at [250, 130] on li "Detections" at bounding box center [263, 116] width 89 height 32
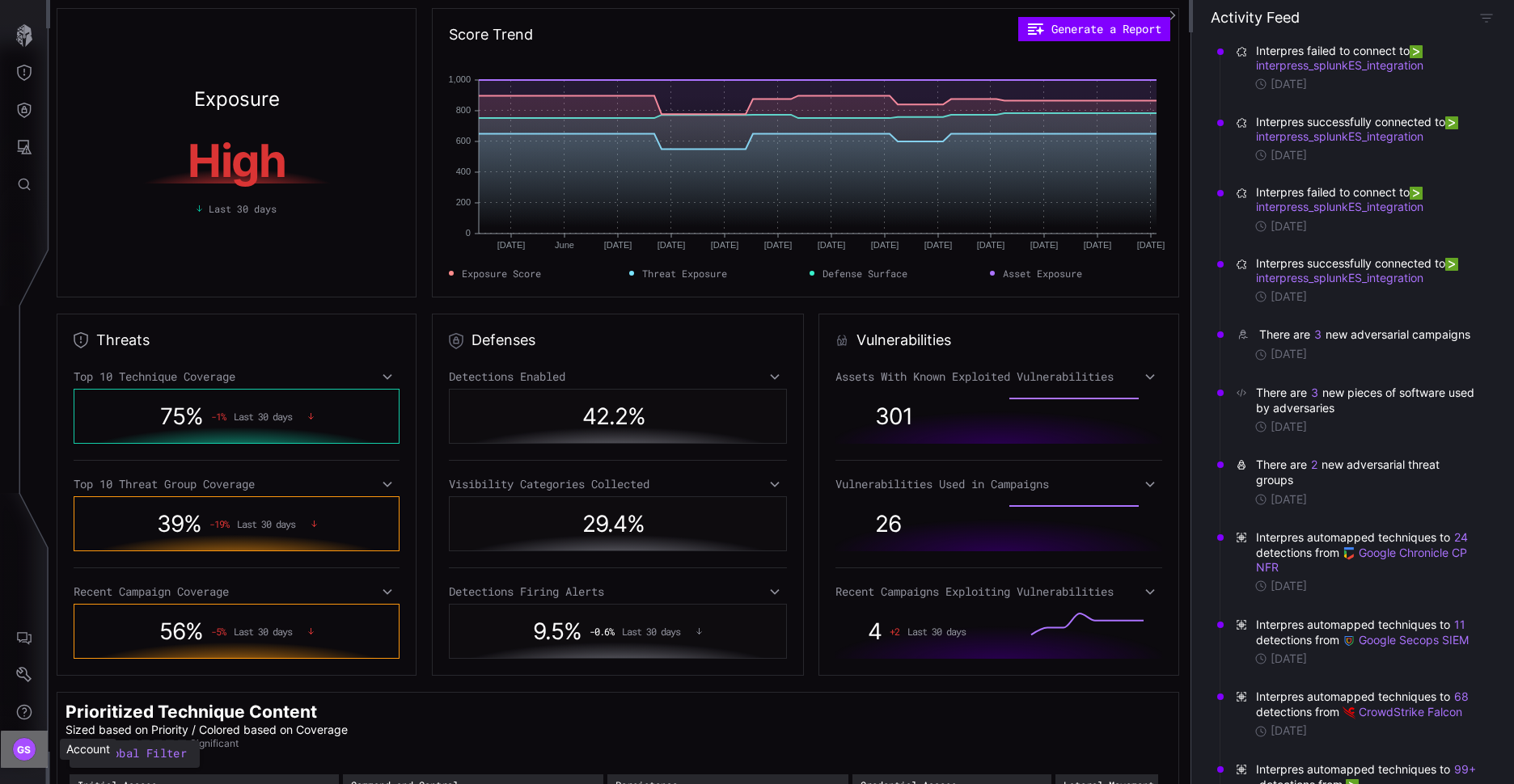
click at [33, 743] on div "GS" at bounding box center [23, 749] width 24 height 24
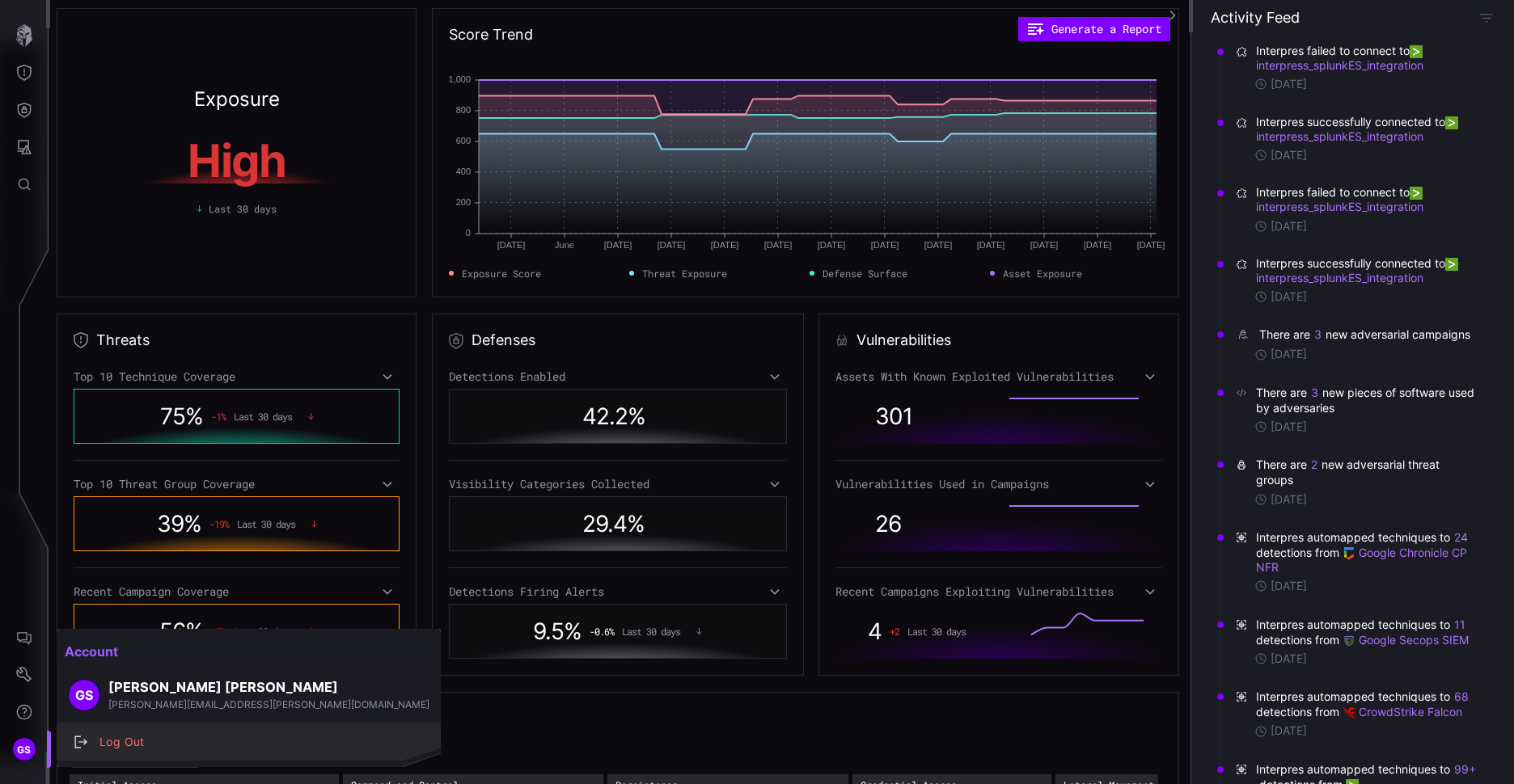
click at [117, 733] on div "Log Out" at bounding box center [257, 743] width 331 height 20
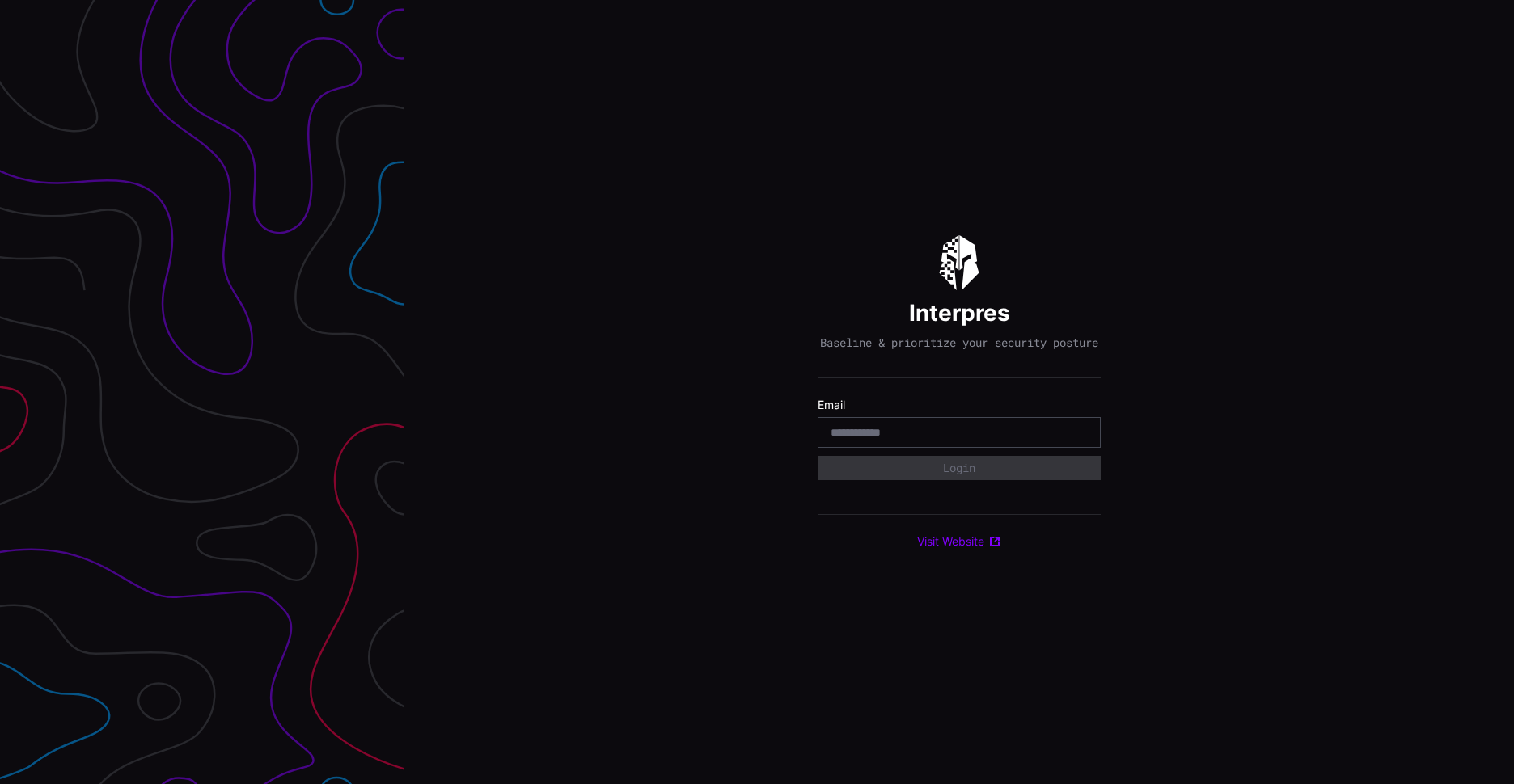
click at [1001, 440] on input "email" at bounding box center [959, 432] width 258 height 14
type input "**********"
click at [975, 480] on button "Login" at bounding box center [959, 468] width 283 height 24
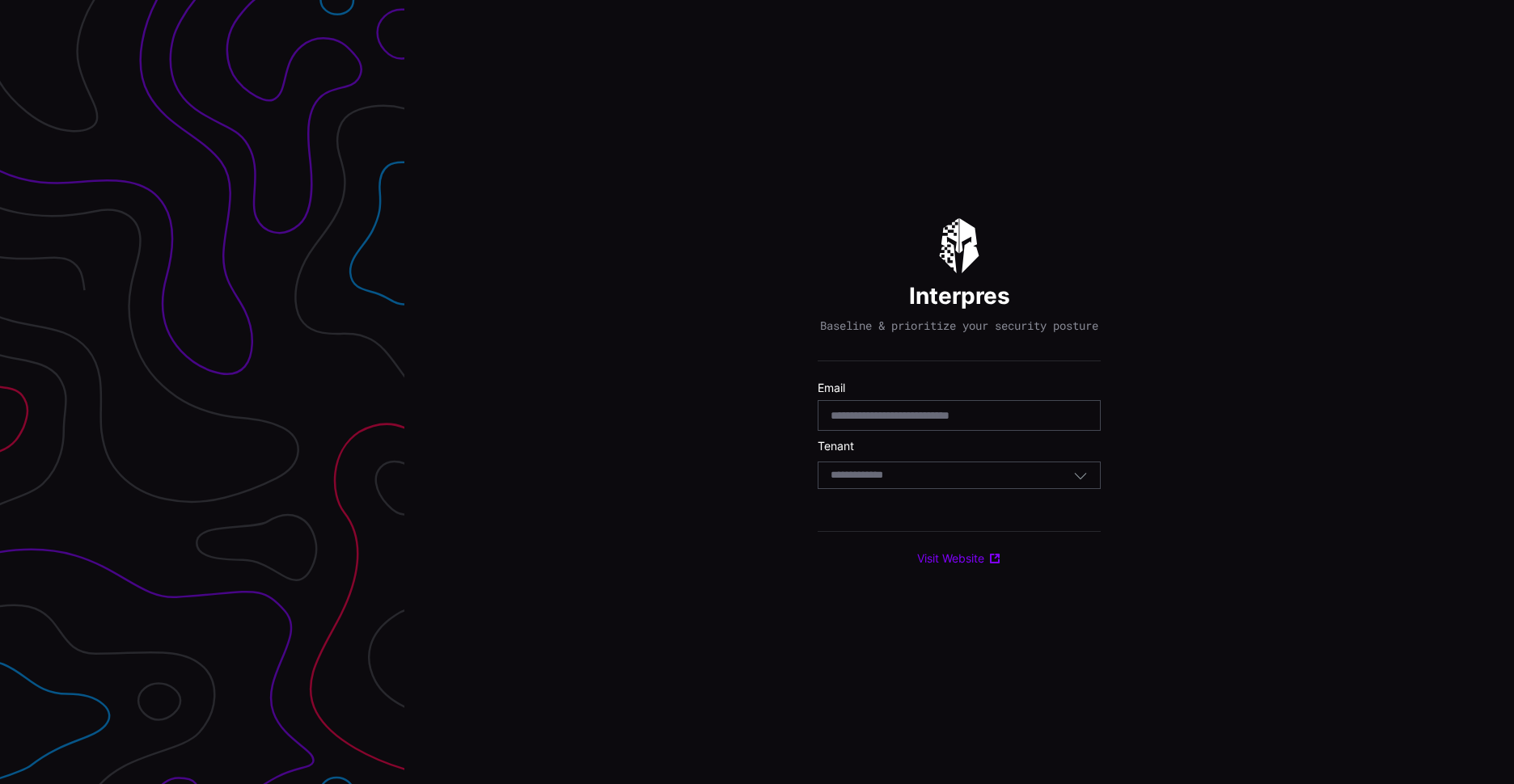
click at [966, 482] on div "Select Tenant" at bounding box center [951, 475] width 242 height 14
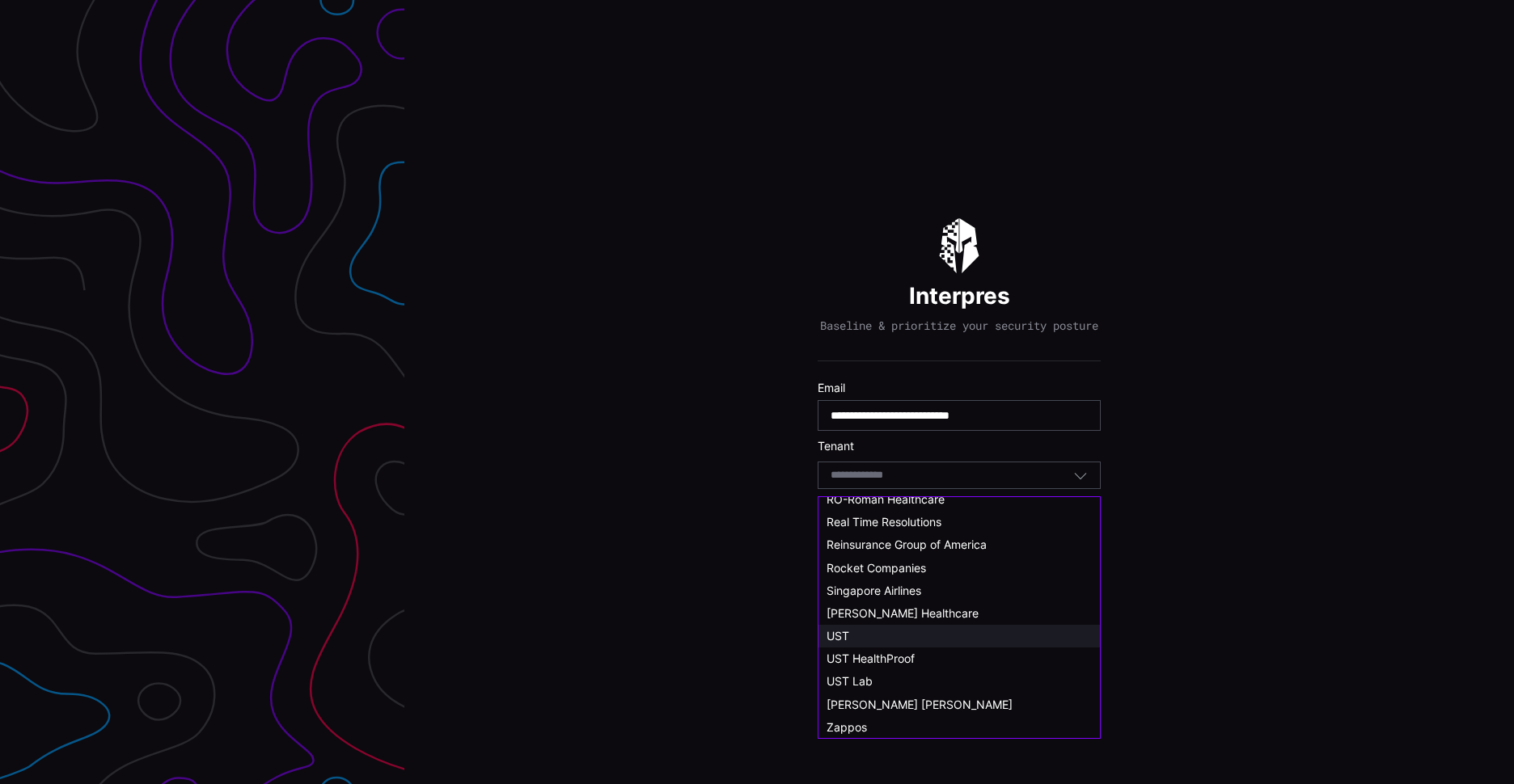
scroll to position [845, 0]
click at [863, 482] on input at bounding box center [872, 475] width 84 height 14
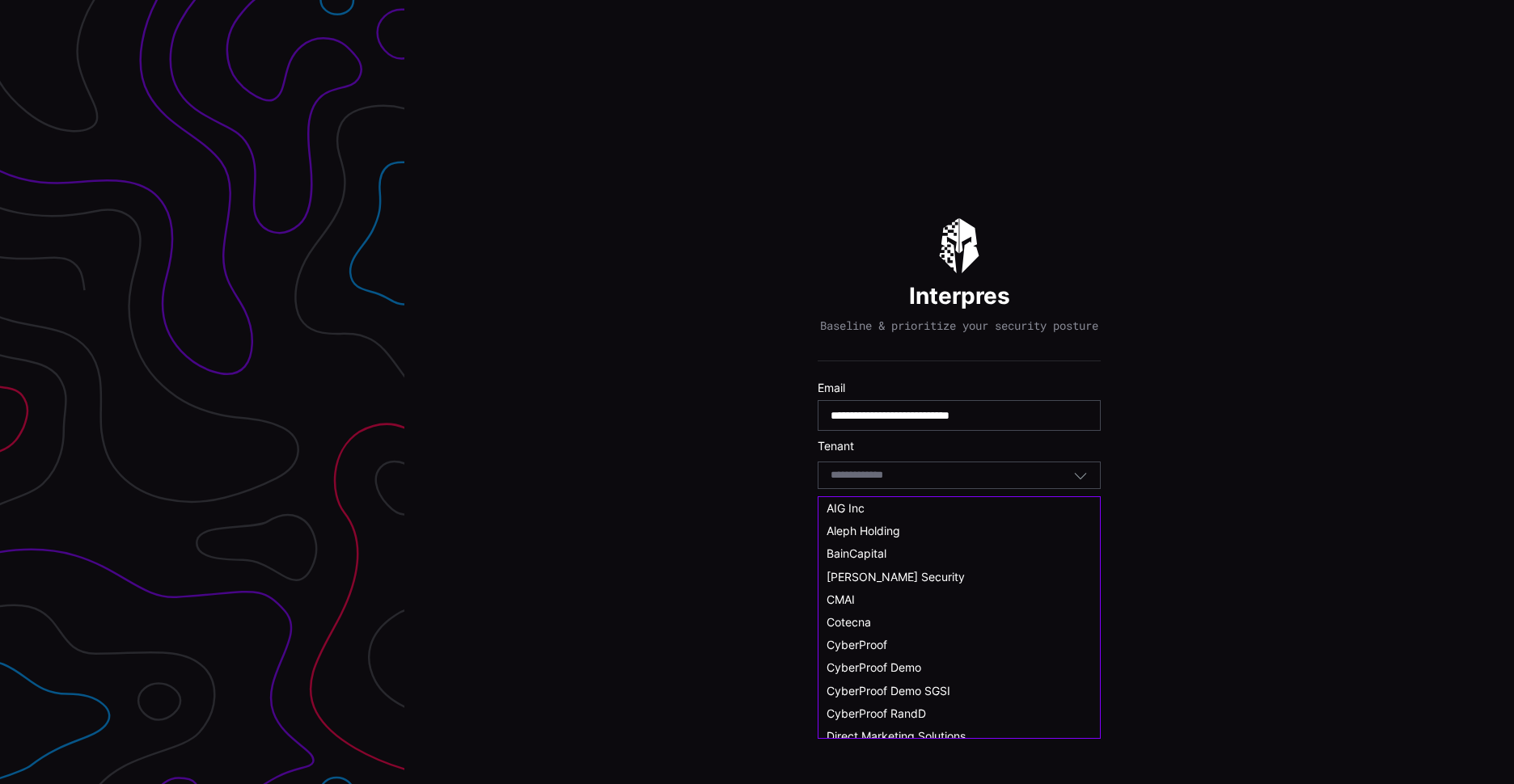
scroll to position [81, 0]
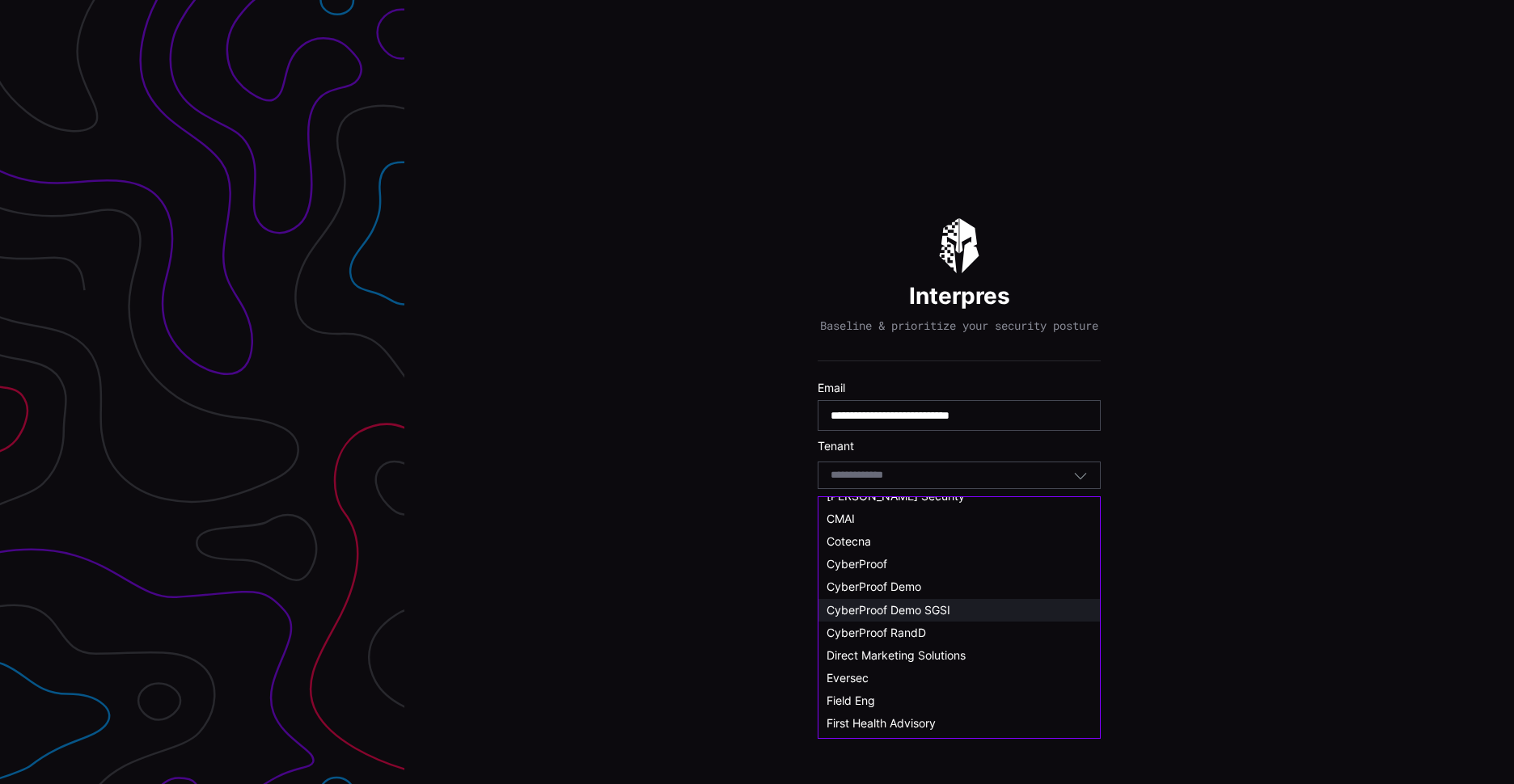
click at [920, 608] on span "CyberProof Demo SGSI" at bounding box center [888, 609] width 123 height 14
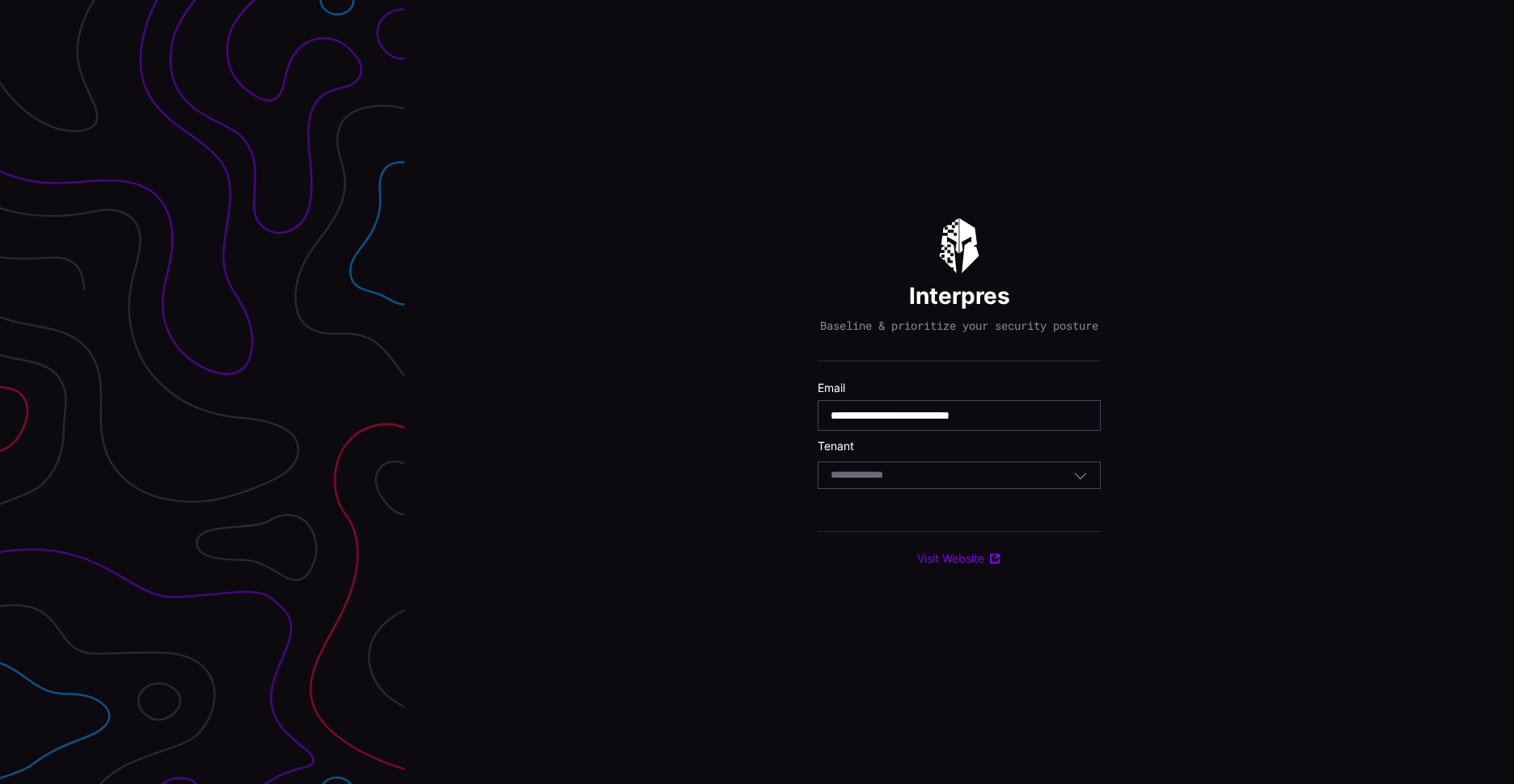
click at [901, 482] on div "Select Tenant" at bounding box center [951, 475] width 242 height 14
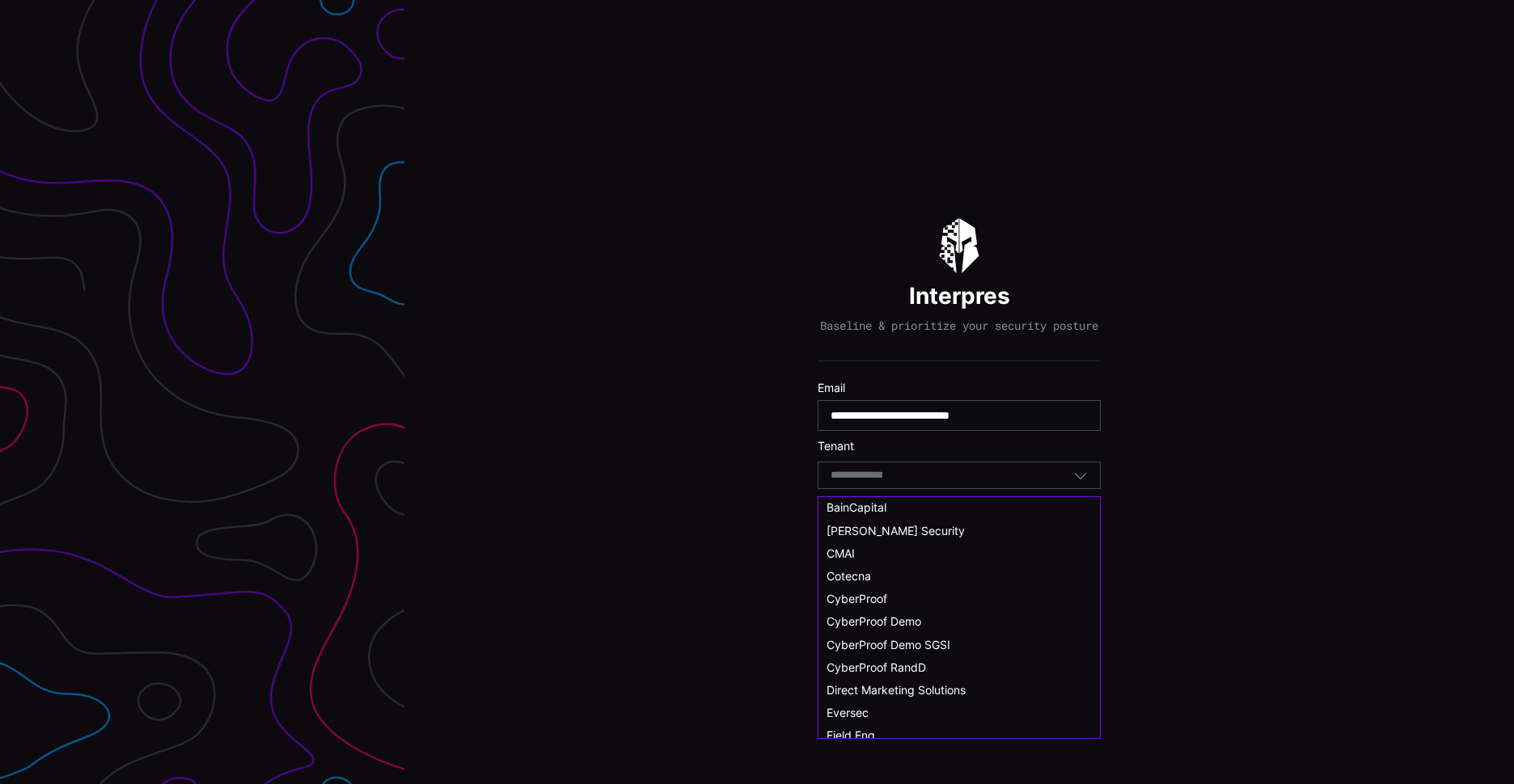
scroll to position [0, 0]
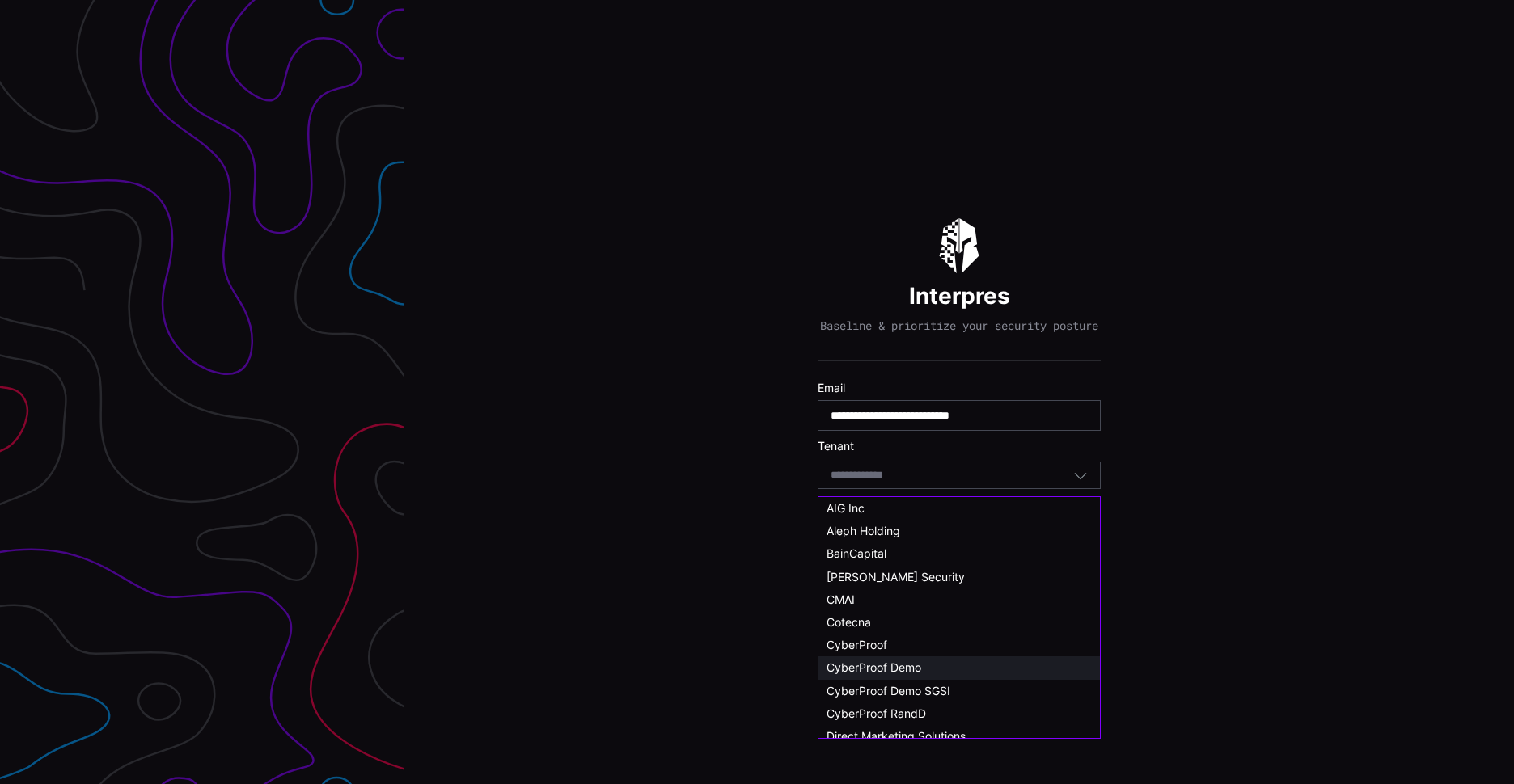
click at [883, 665] on span "CyberProof Demo" at bounding box center [874, 667] width 95 height 14
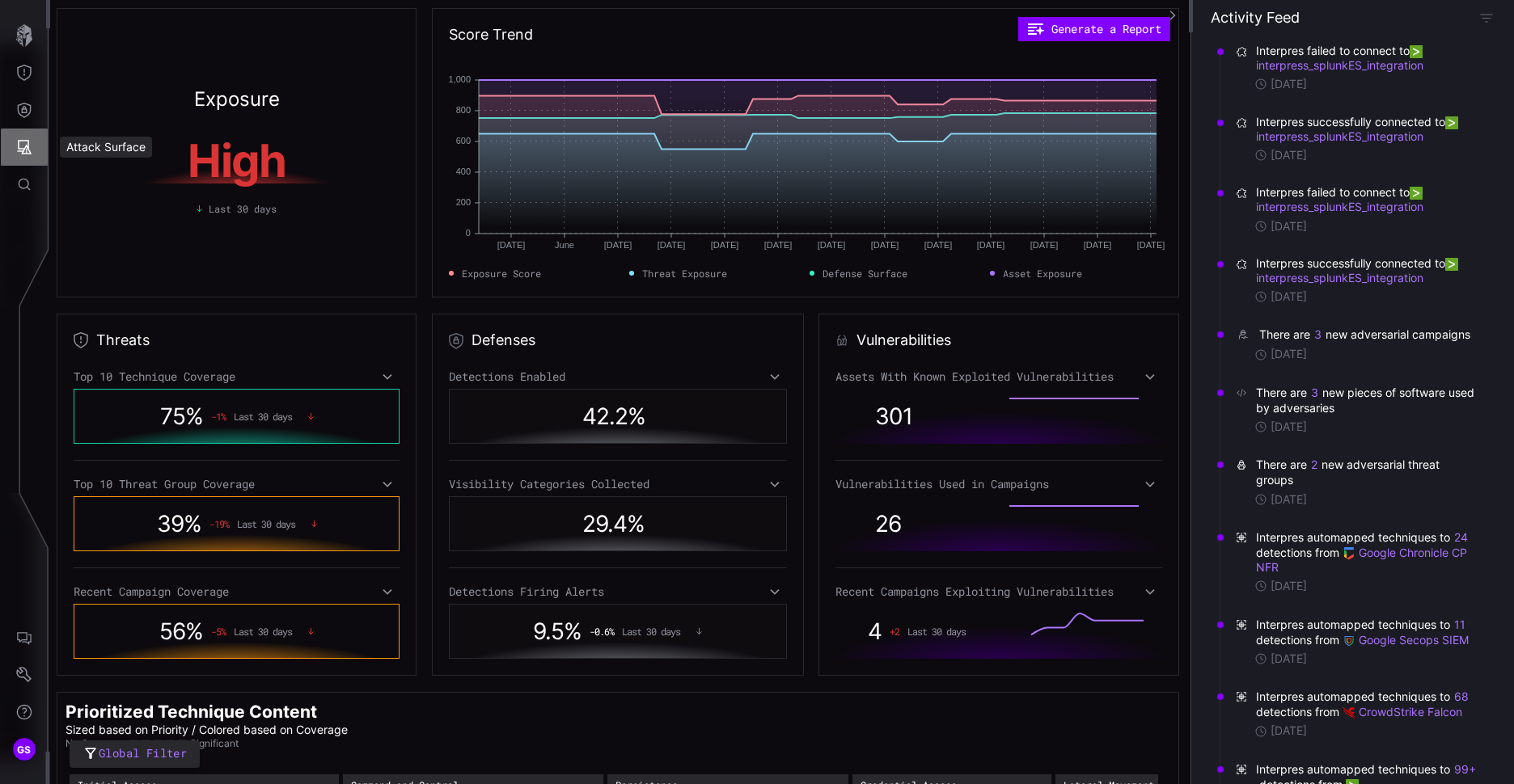
click at [17, 151] on icon "Attack Surface" at bounding box center [24, 147] width 16 height 16
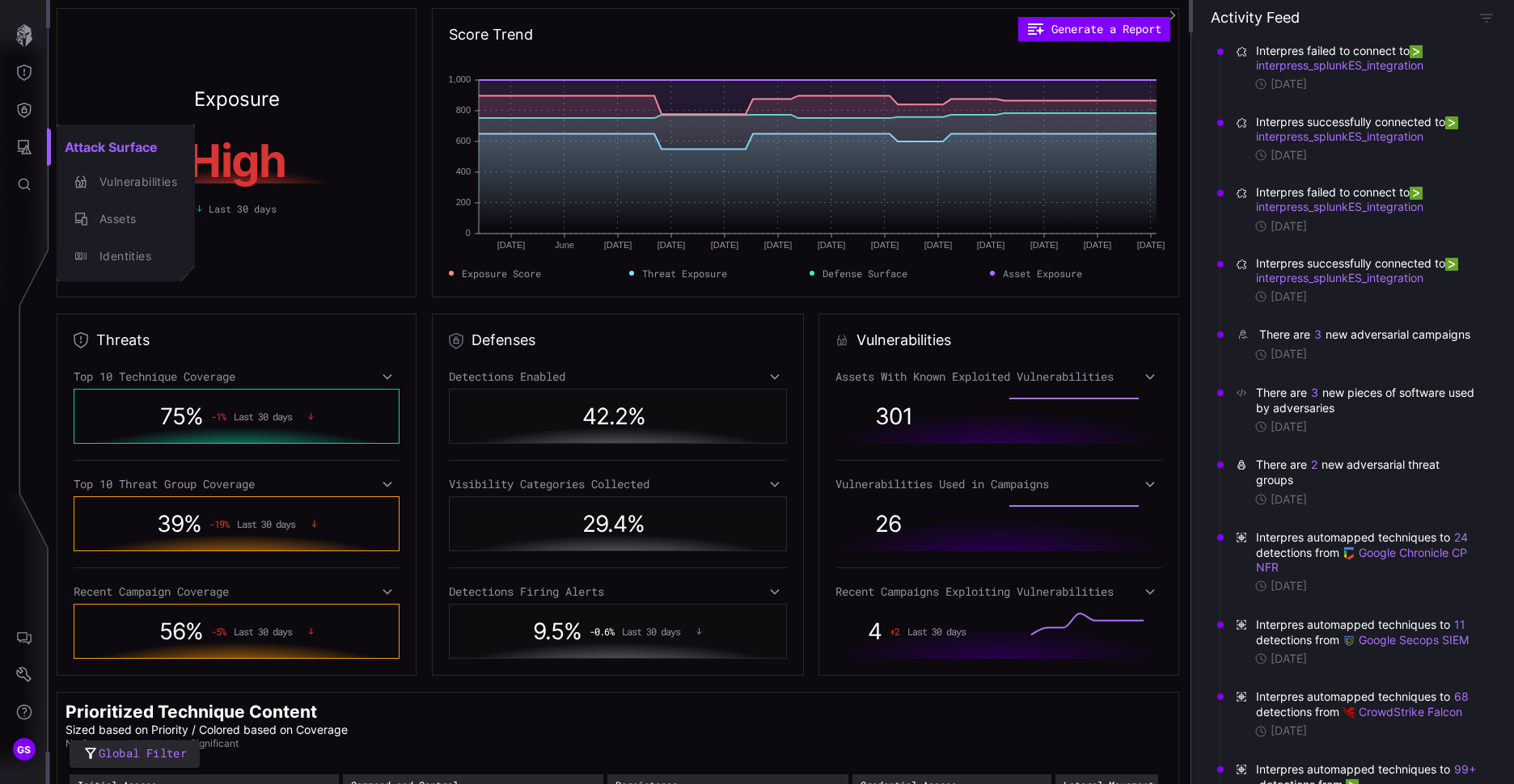
click at [17, 107] on div at bounding box center [757, 392] width 1514 height 784
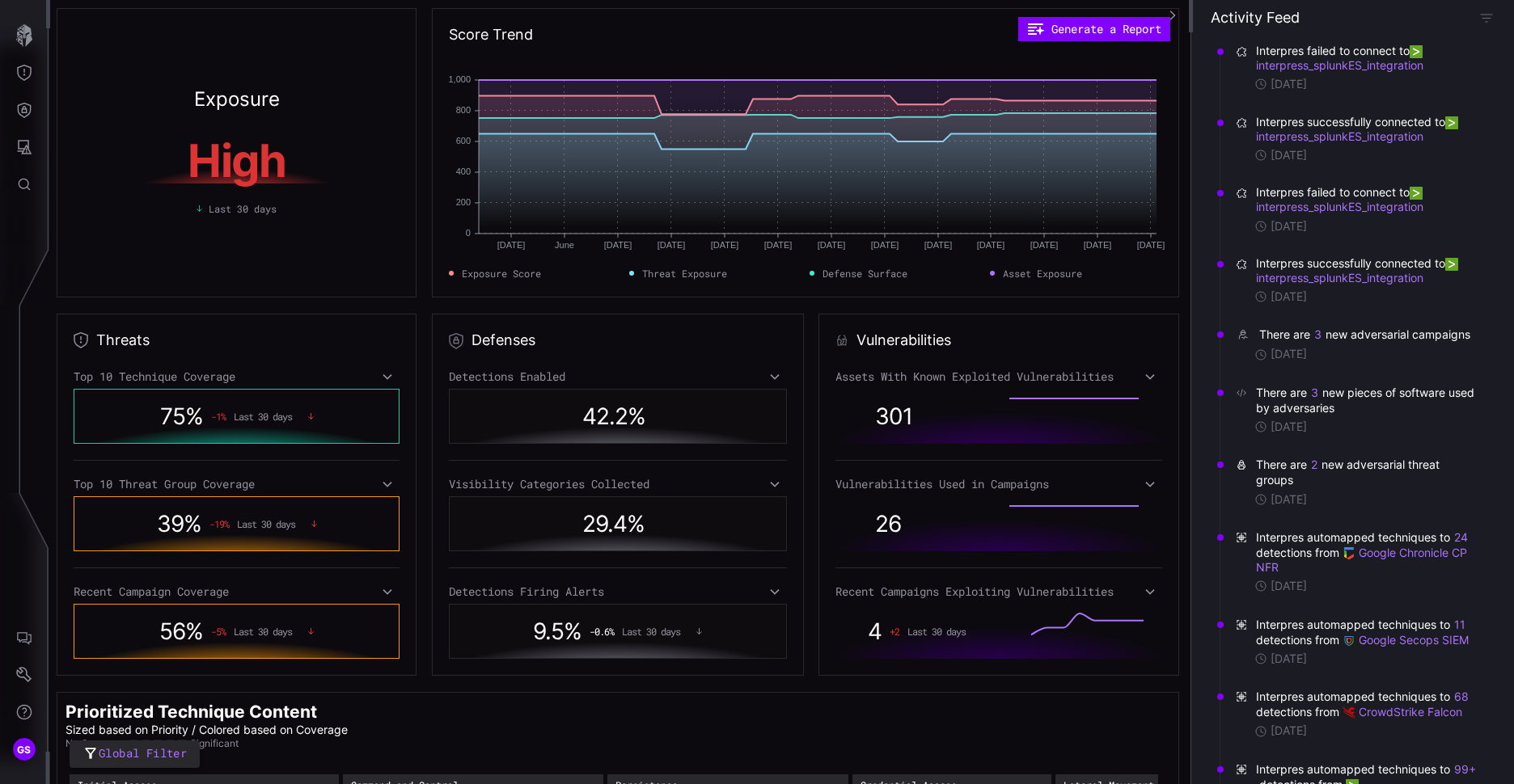
click at [22, 109] on icon "Defense Surface" at bounding box center [24, 110] width 14 height 15
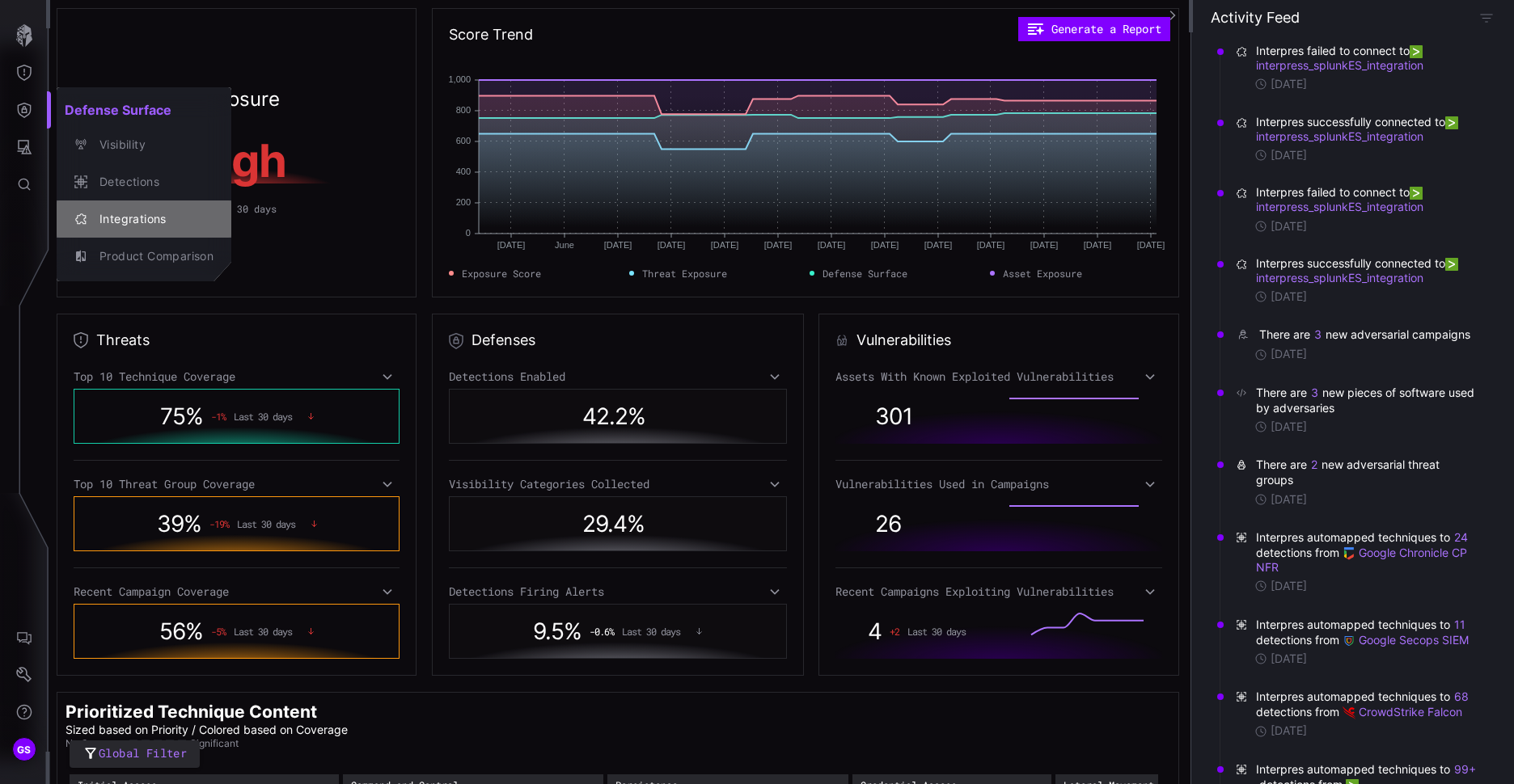
click at [131, 217] on div "Integrations" at bounding box center [152, 220] width 122 height 20
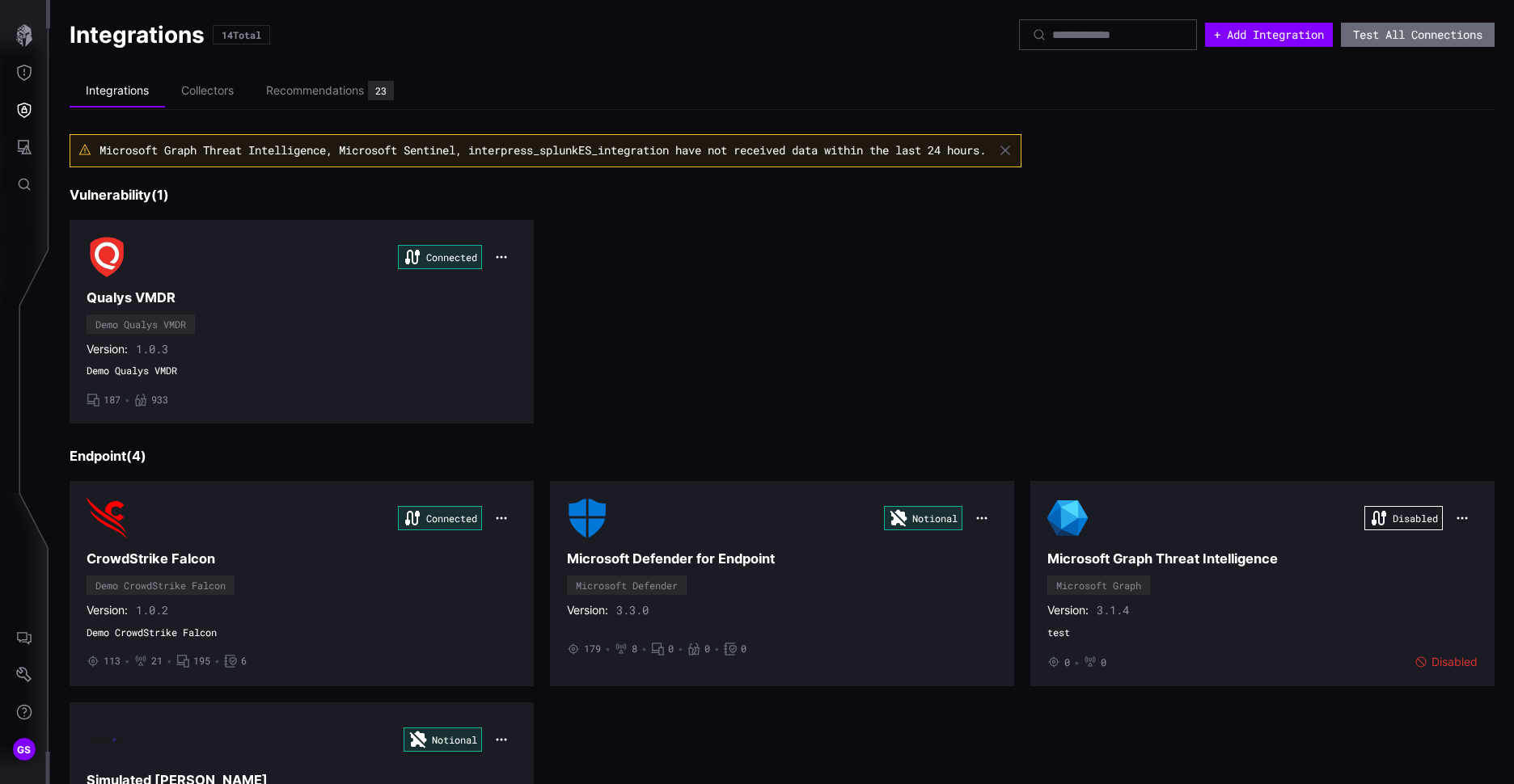
click at [1012, 152] on icon "button" at bounding box center [1005, 150] width 13 height 13
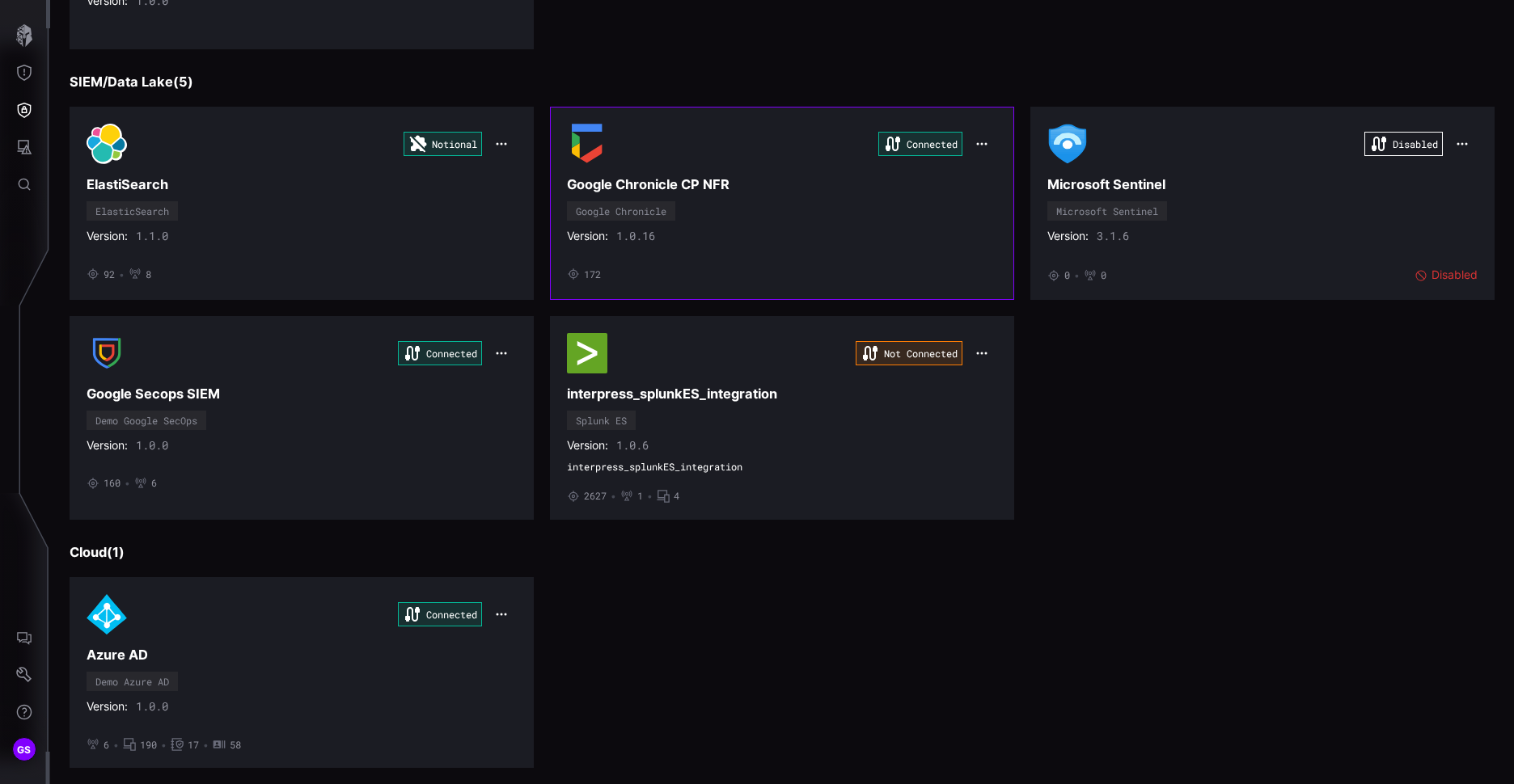
scroll to position [808, 0]
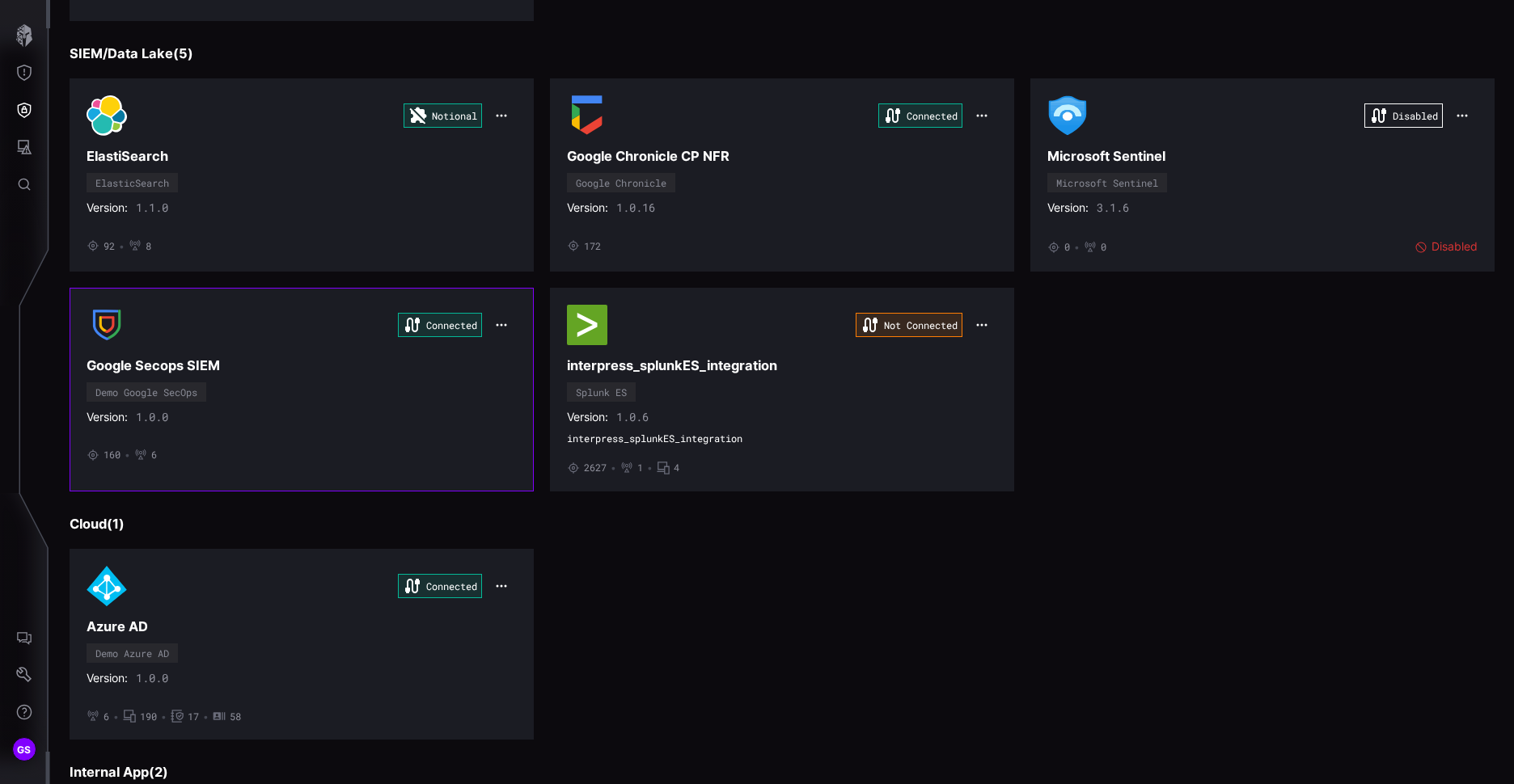
click at [186, 364] on h3 "Google Secops SIEM" at bounding box center [302, 365] width 431 height 17
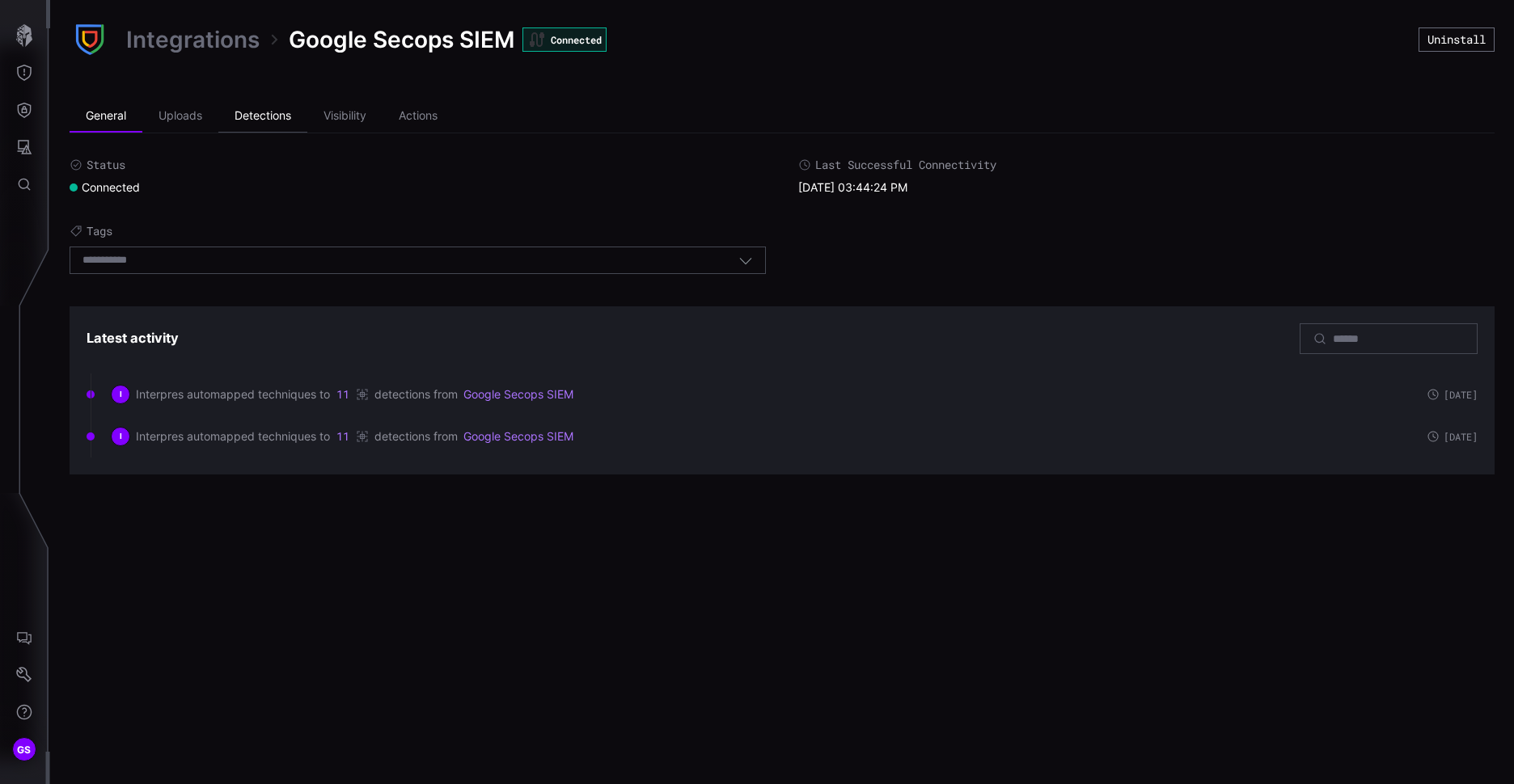
drag, startPoint x: 277, startPoint y: 117, endPoint x: 293, endPoint y: 132, distance: 21.9
click at [294, 135] on div "General Uploads Detections Visibility Actions Status Connected Last Successful …" at bounding box center [782, 287] width 1426 height 374
click at [283, 122] on li "Detections" at bounding box center [263, 116] width 89 height 32
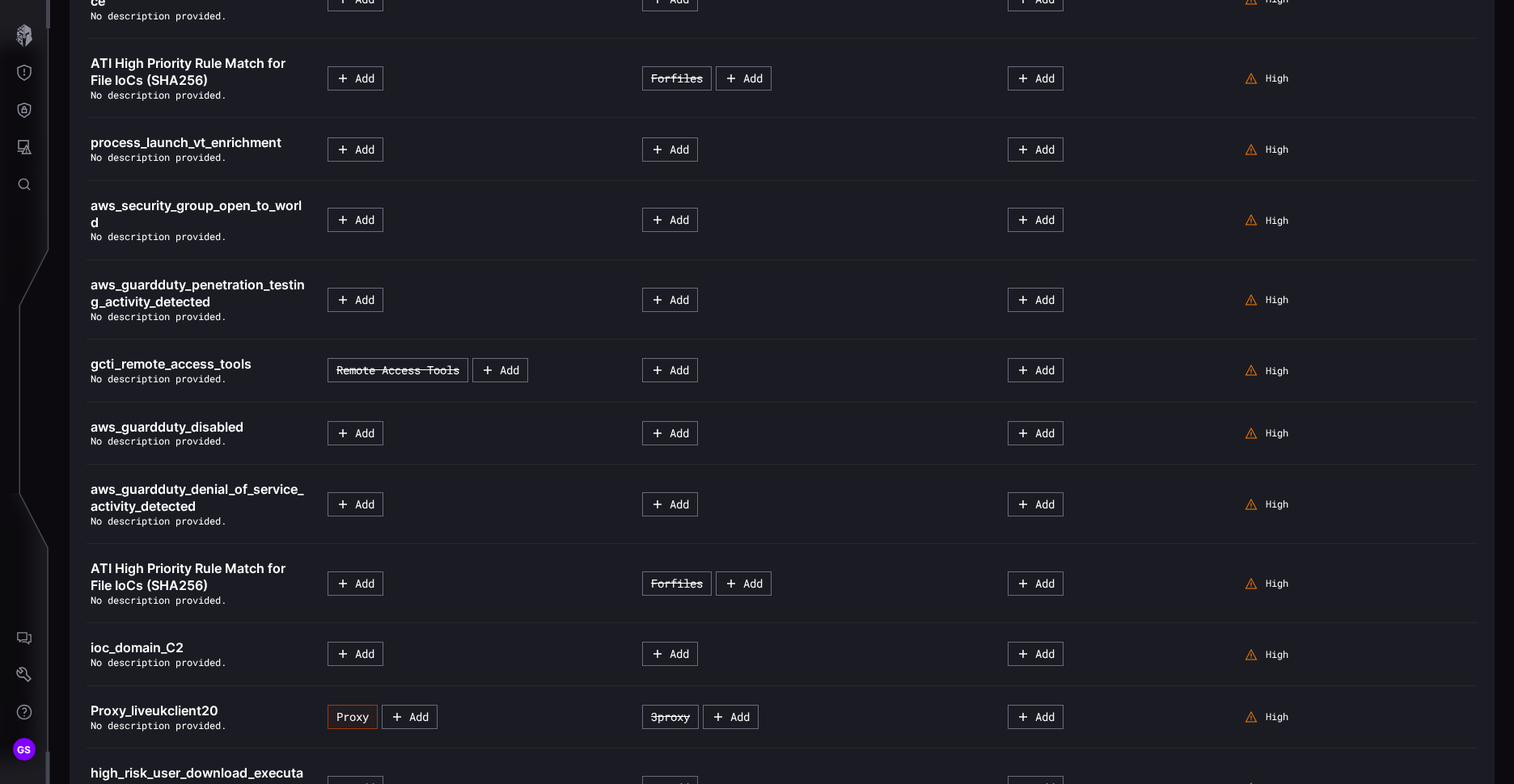
scroll to position [3314, 0]
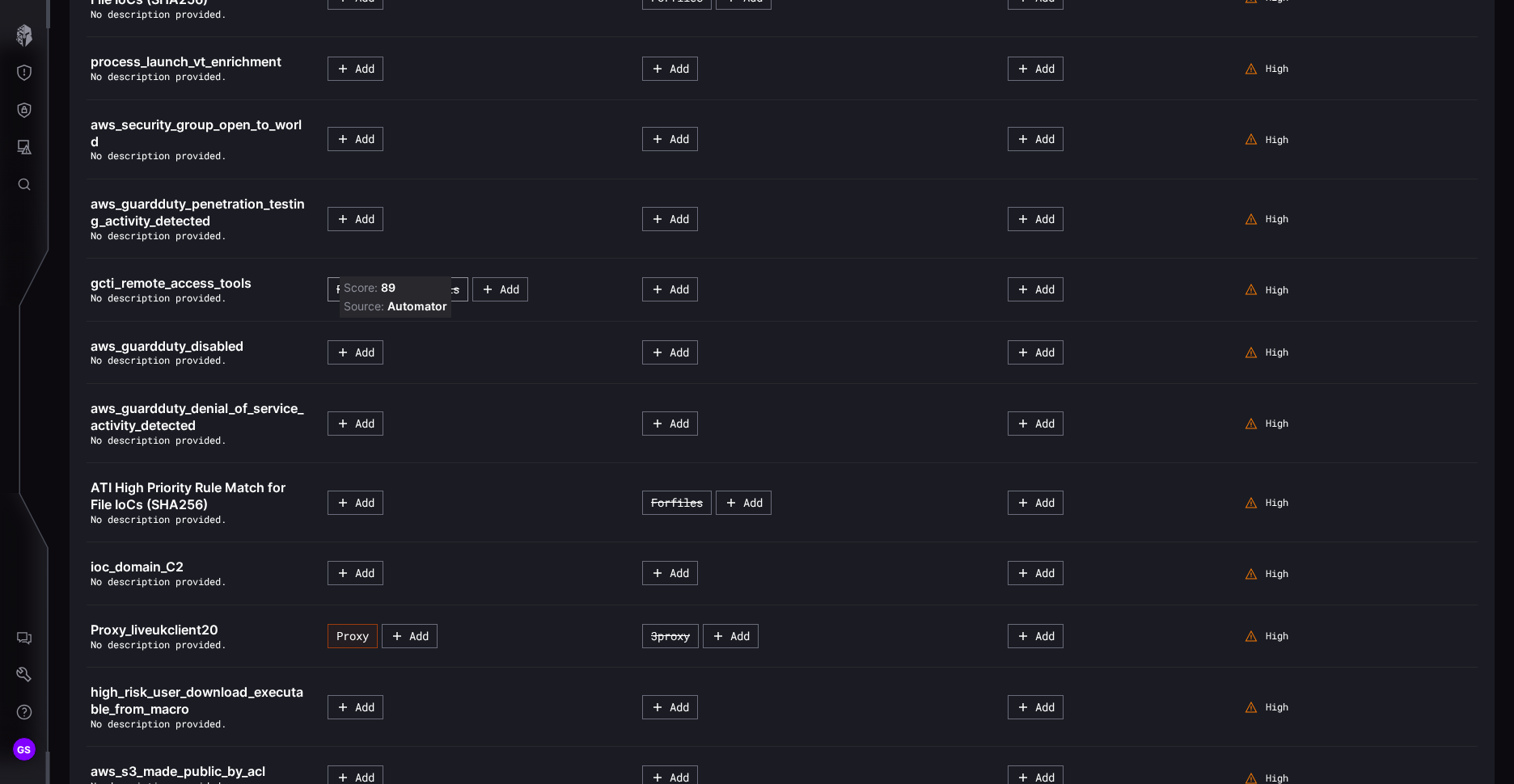
click at [440, 302] on button "Remote Access Tools" at bounding box center [398, 289] width 141 height 24
click at [437, 302] on button "Remote Access Tools" at bounding box center [397, 289] width 140 height 24
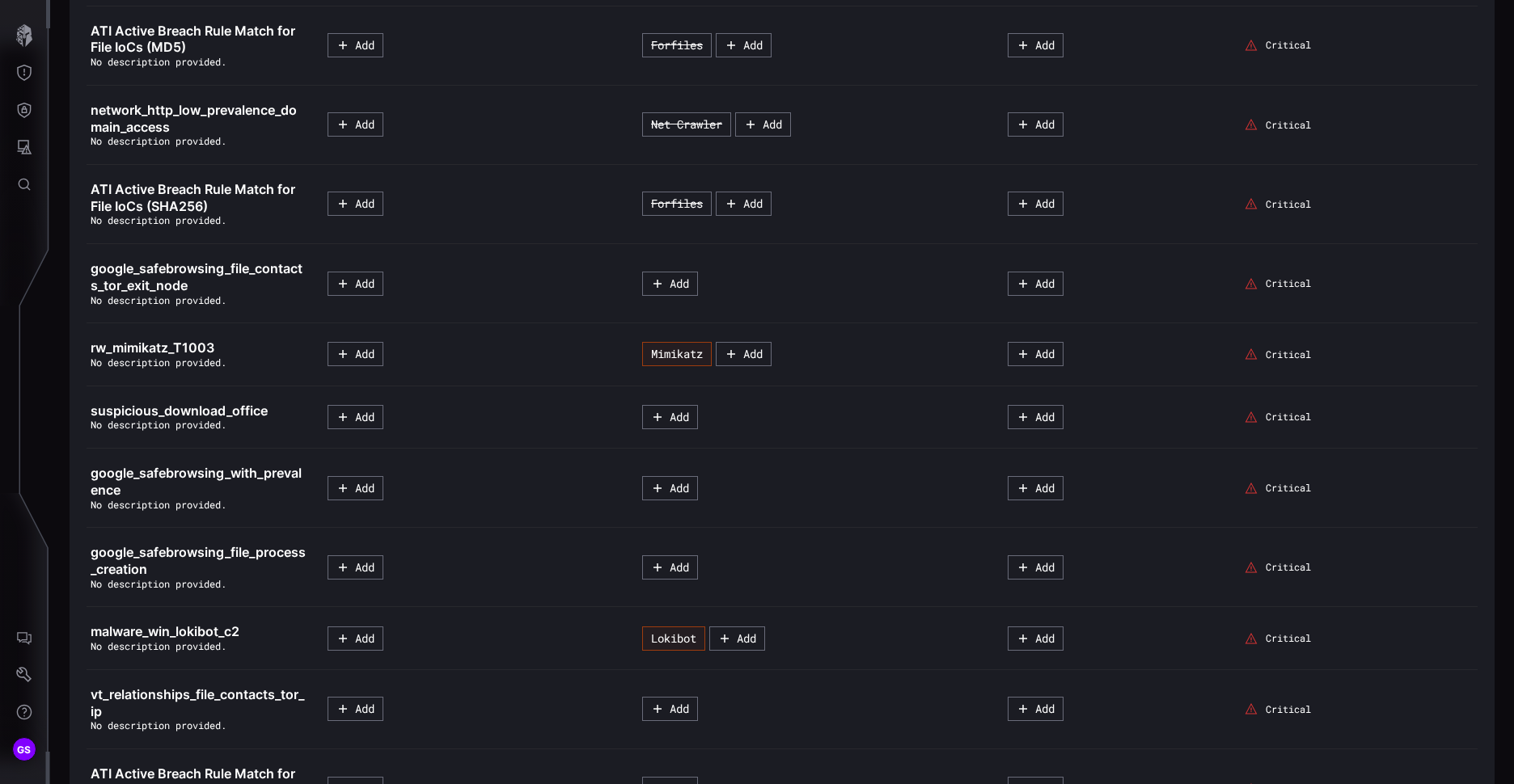
scroll to position [81, 0]
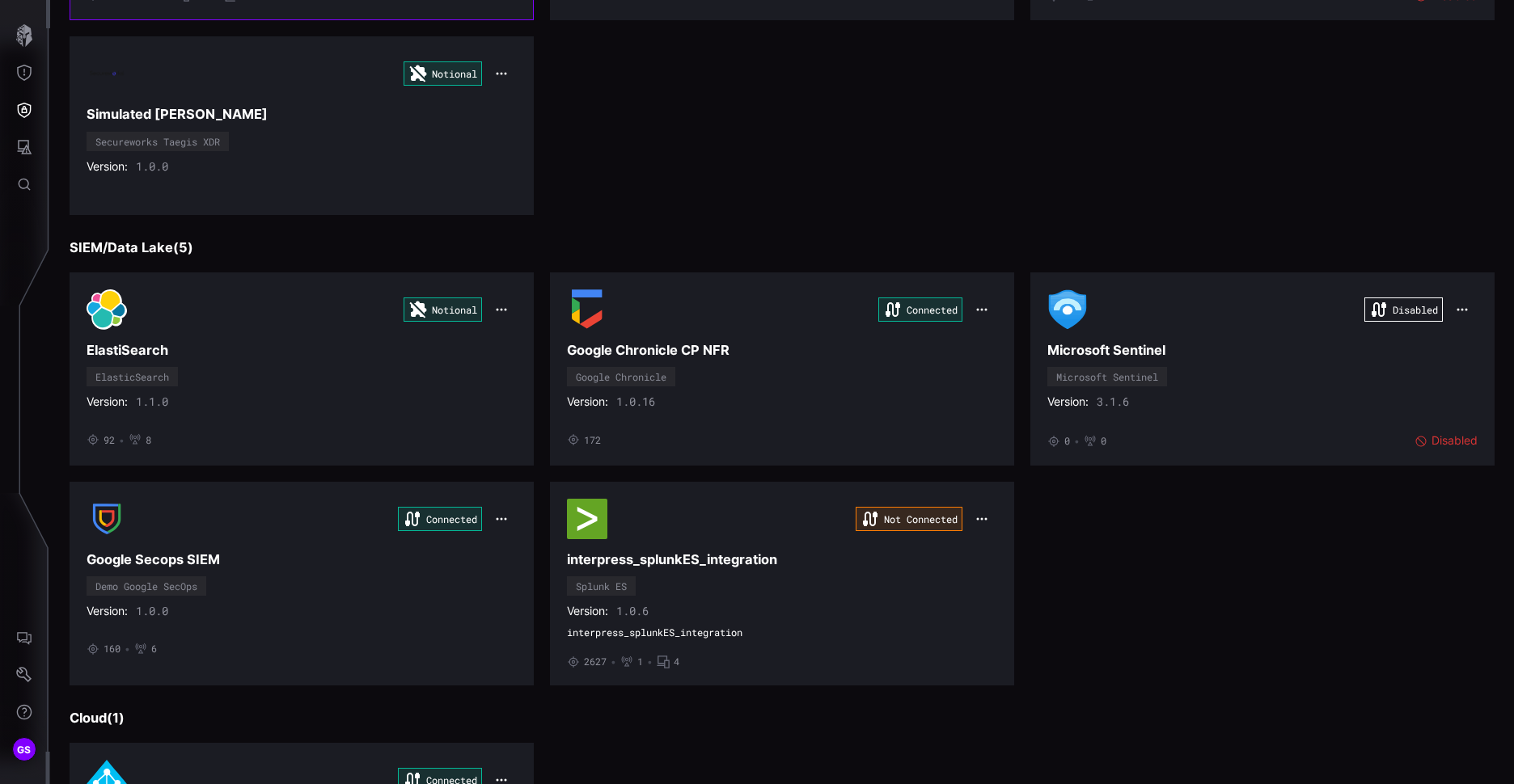
scroll to position [566, 0]
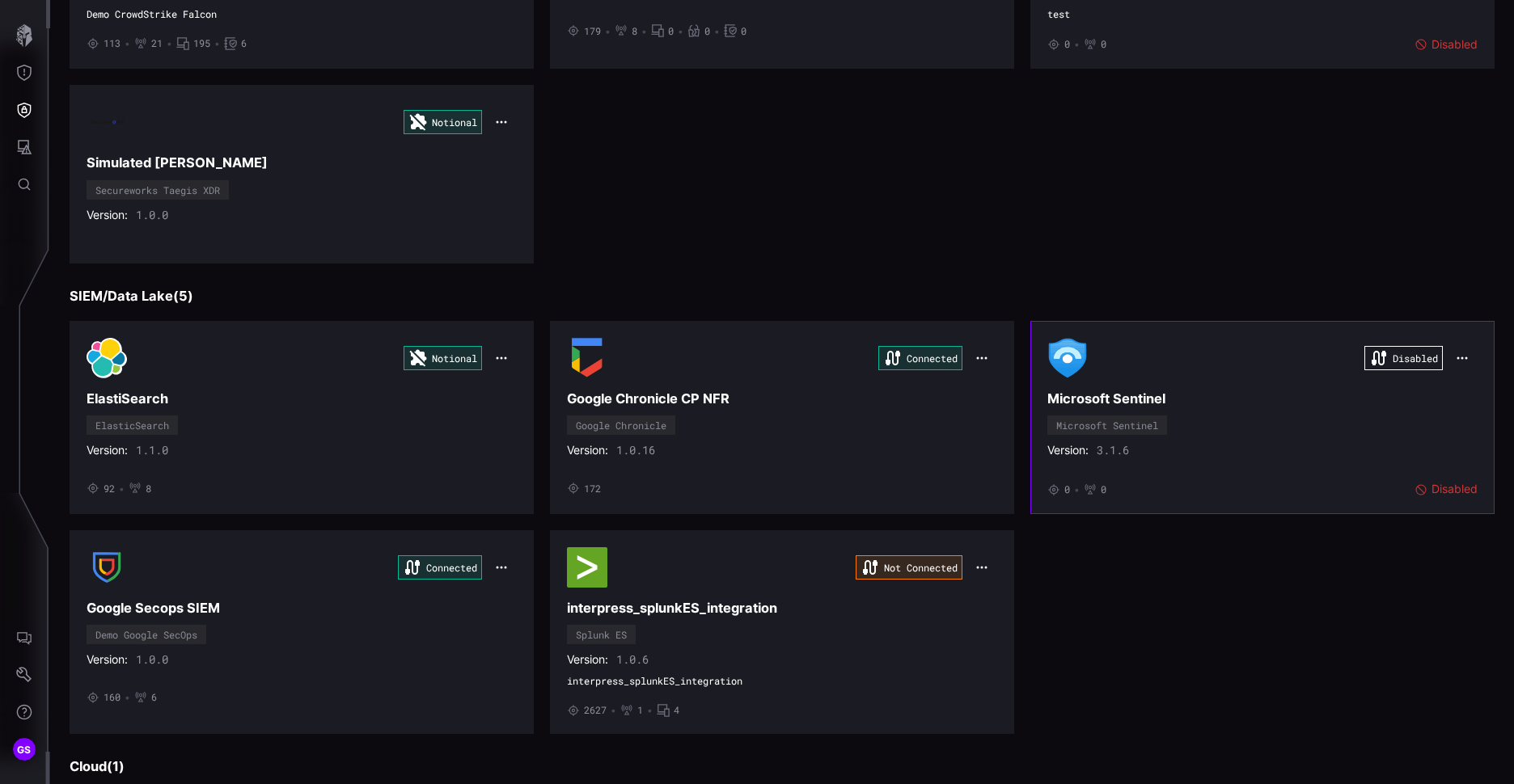
click at [1090, 401] on h3 "Microsoft Sentinel" at bounding box center [1263, 399] width 431 height 17
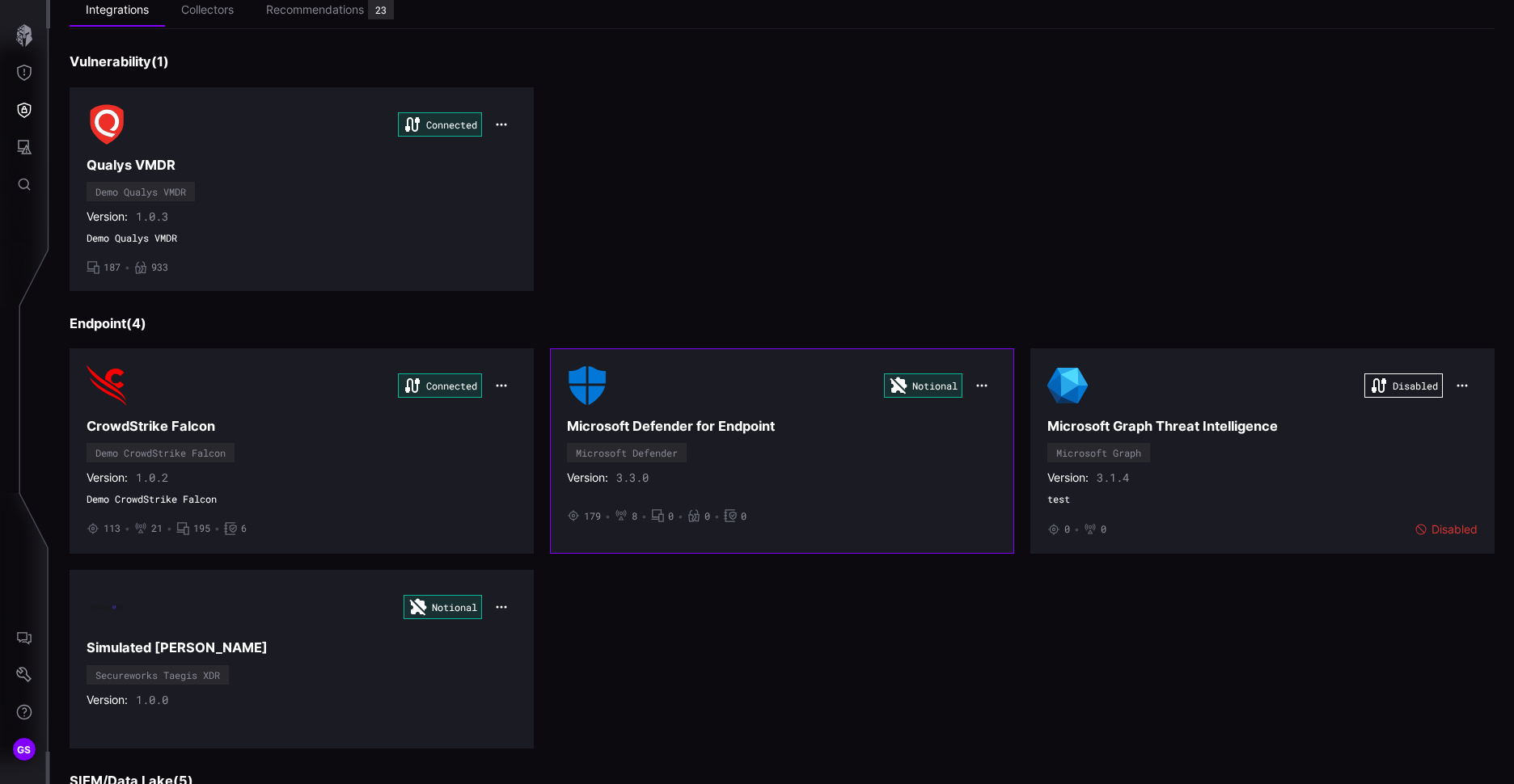
scroll to position [162, 0]
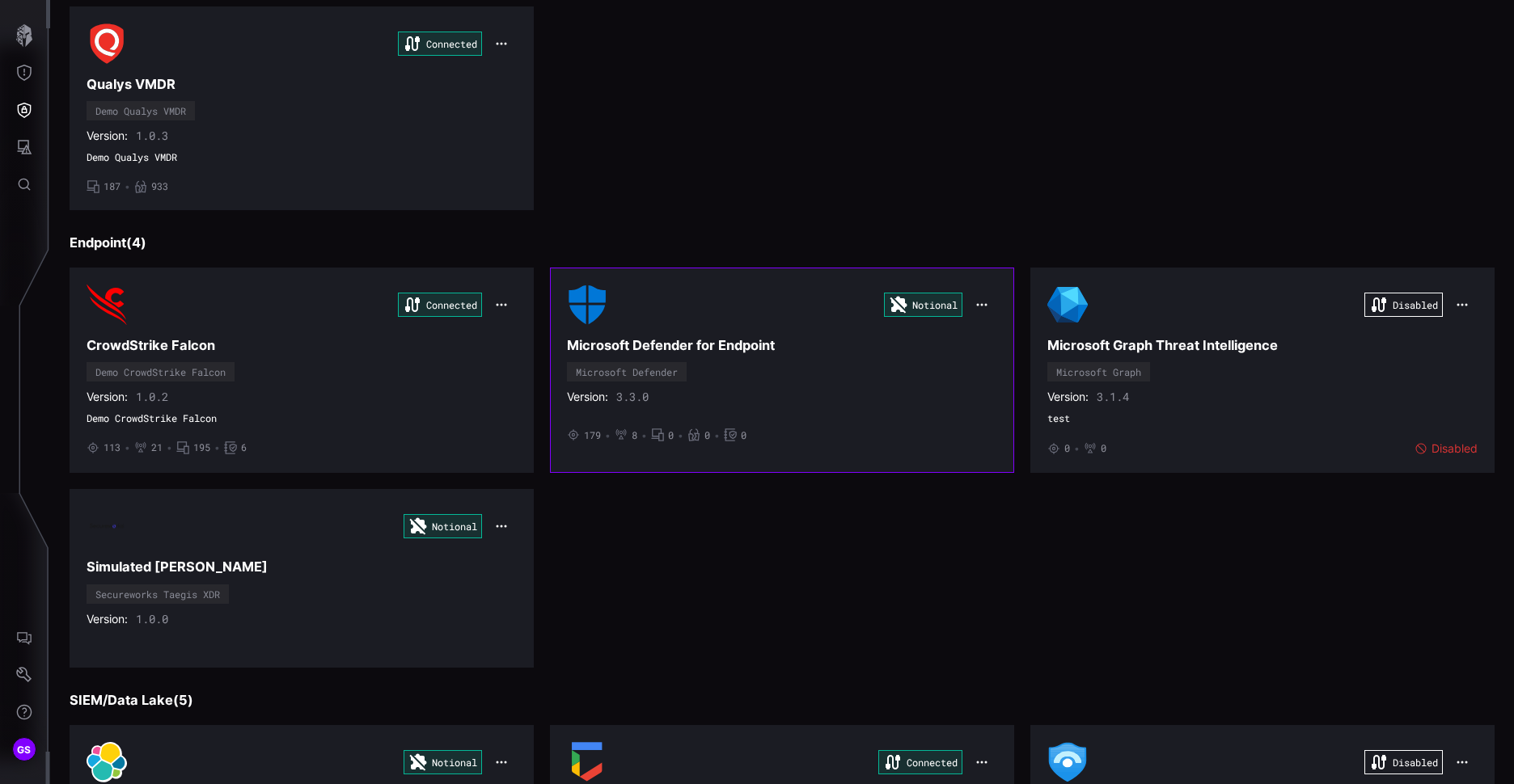
click at [698, 343] on h3 "Microsoft Defender for Endpoint" at bounding box center [783, 346] width 431 height 17
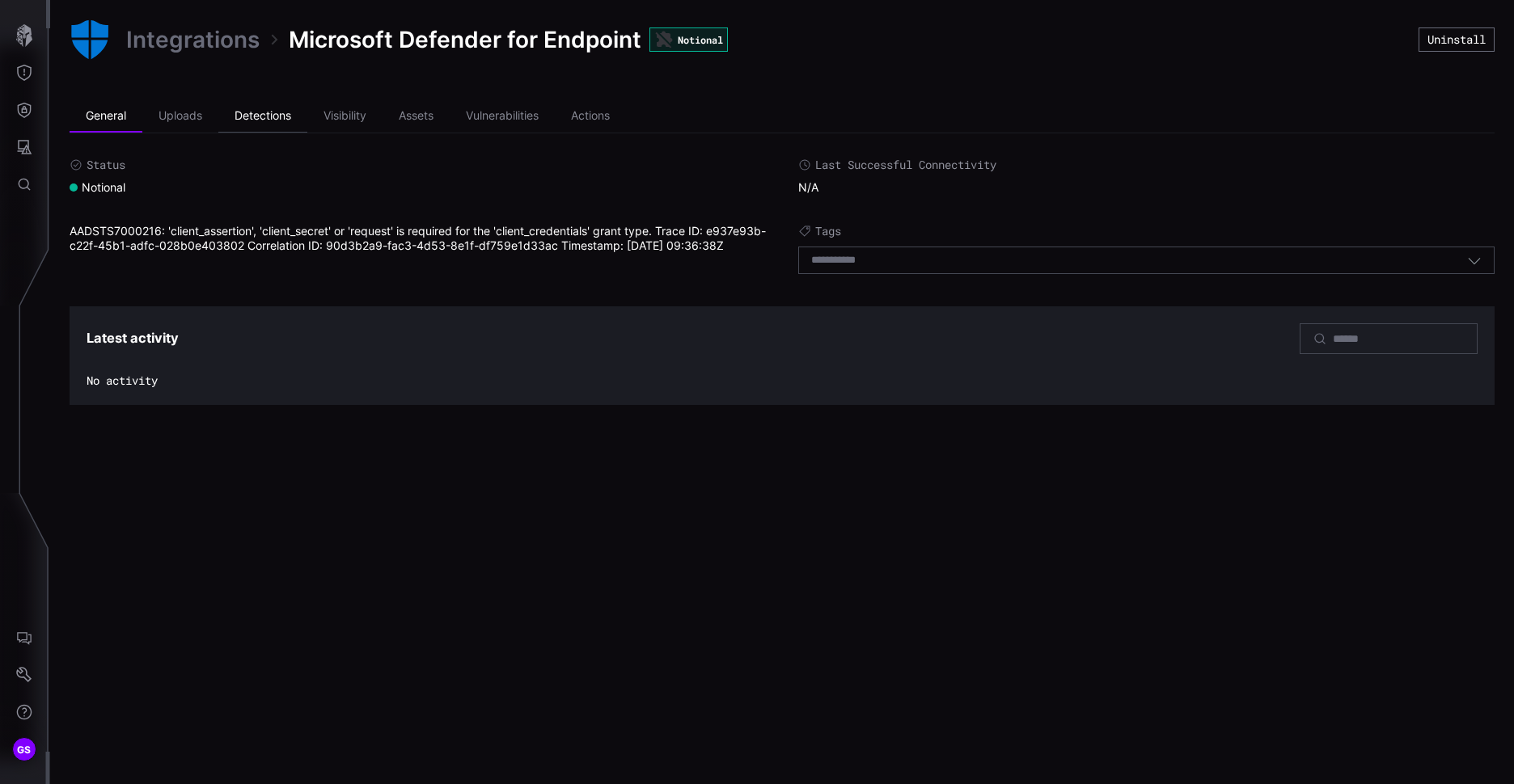
click at [245, 115] on li "Detections" at bounding box center [263, 116] width 89 height 32
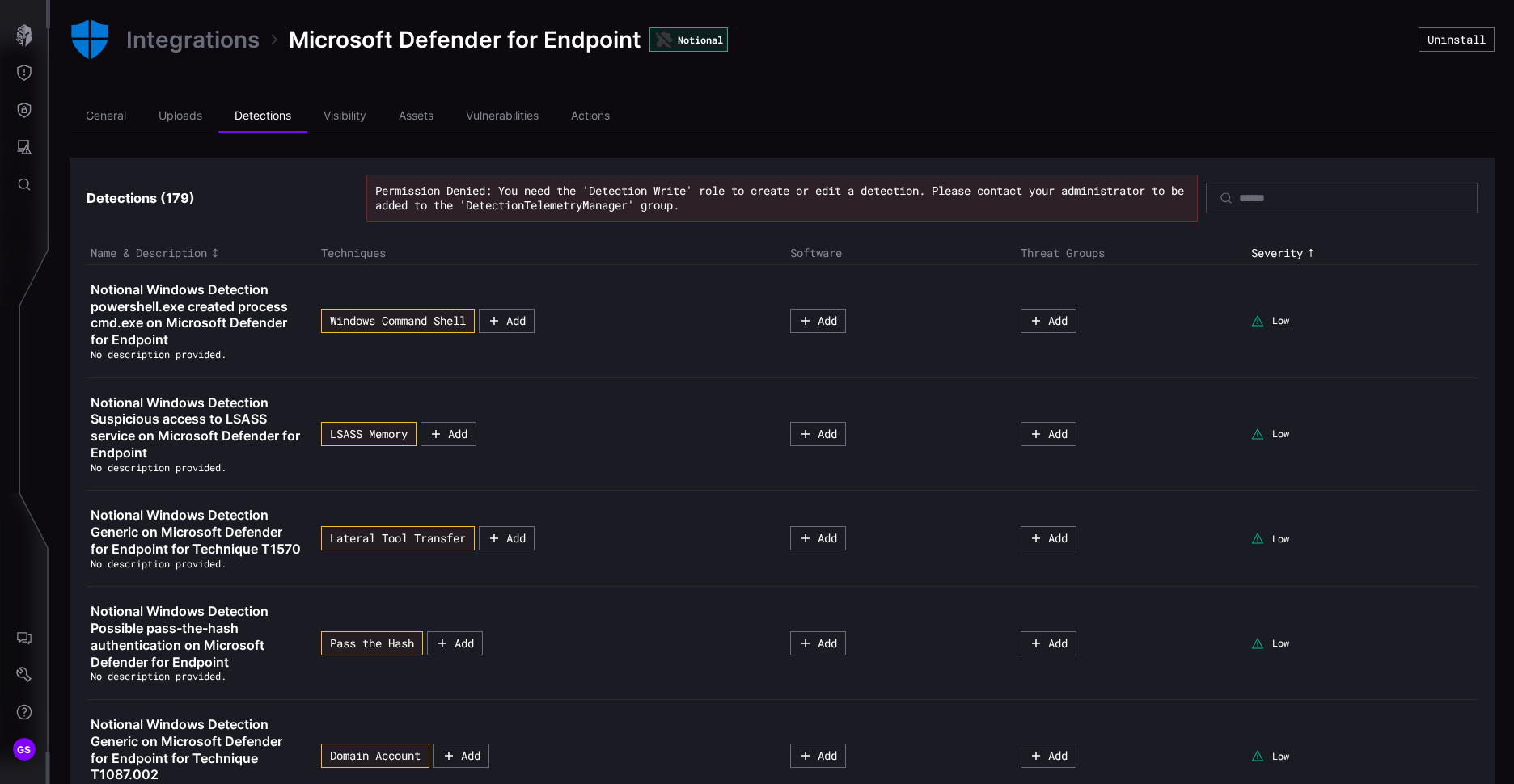
drag, startPoint x: 345, startPoint y: 56, endPoint x: 1036, endPoint y: 99, distance: 692.3
click at [515, 320] on button "Add" at bounding box center [507, 320] width 56 height 24
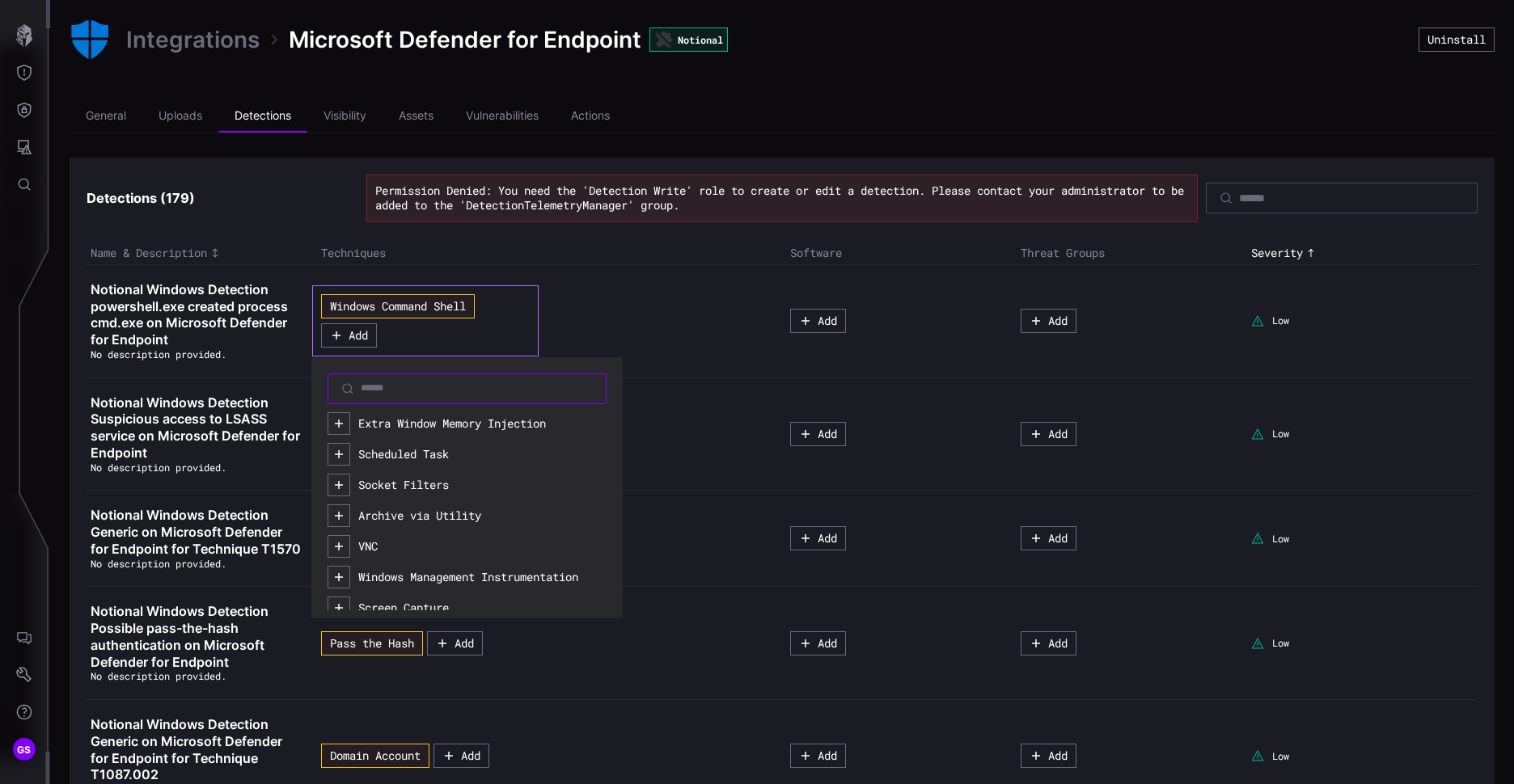
click at [369, 392] on input at bounding box center [468, 389] width 214 height 13
click at [684, 314] on div "Windows Command Shell Add Extra Window Memory Injection Scheduled Task Socket F…" at bounding box center [546, 320] width 449 height 70
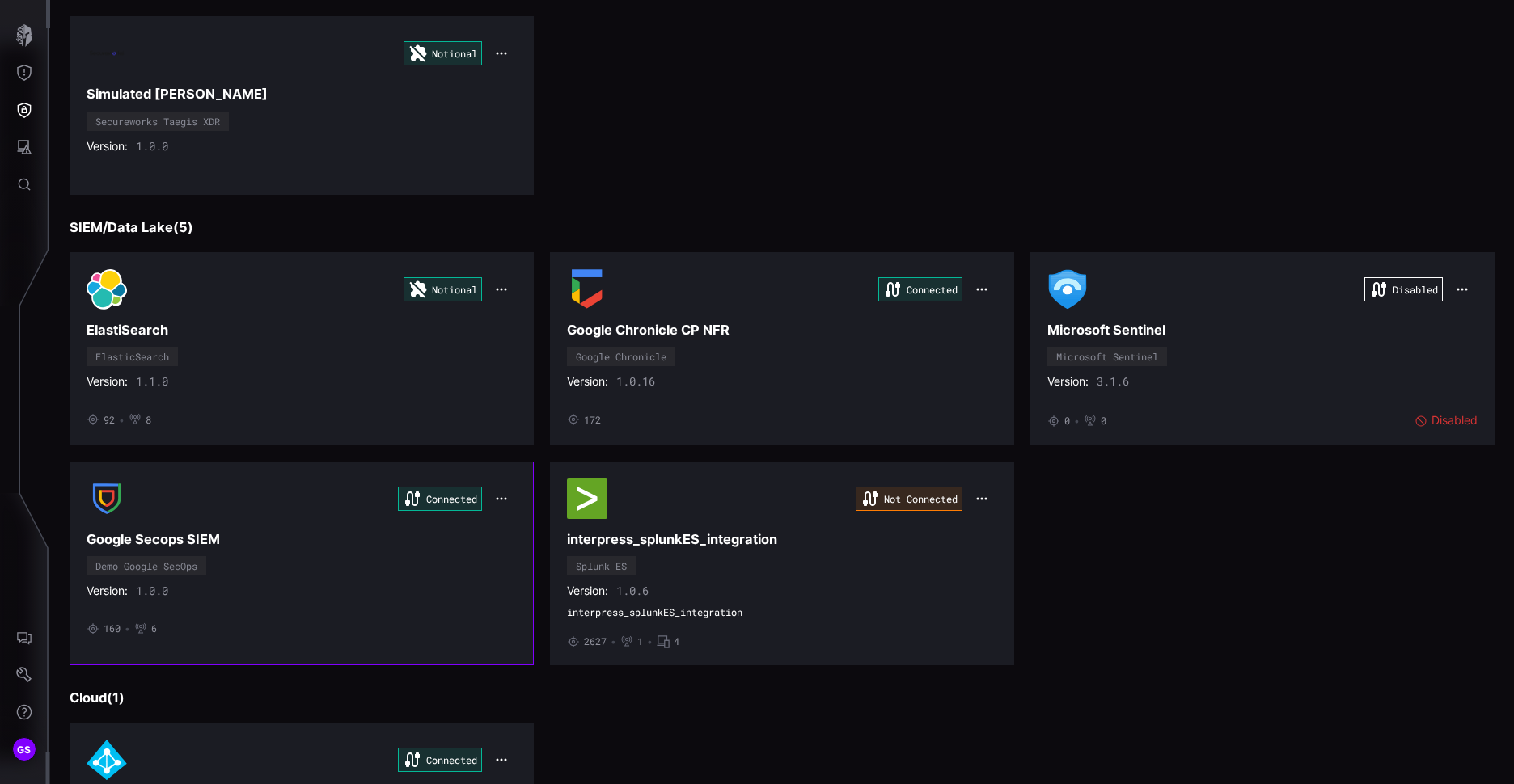
scroll to position [647, 0]
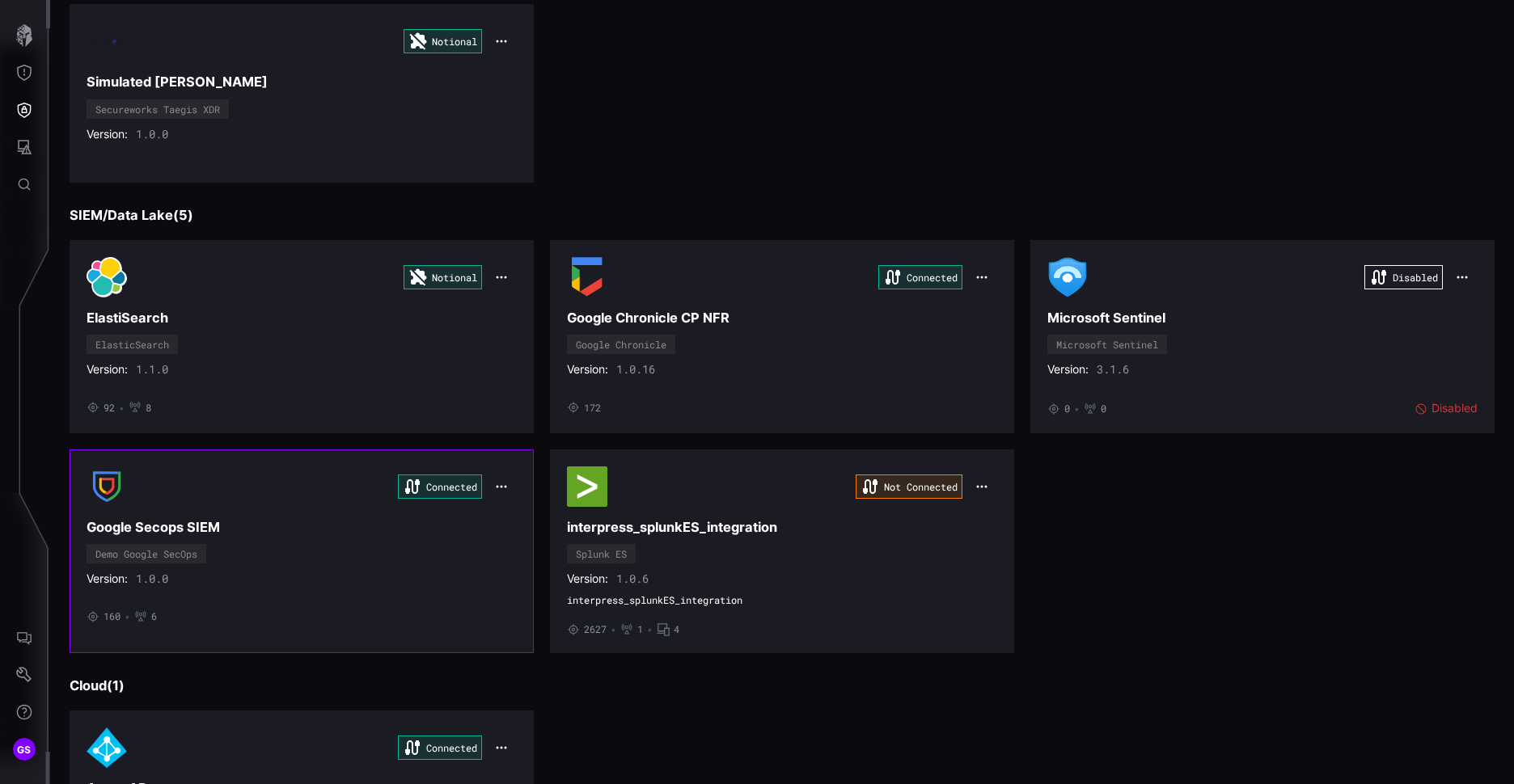
click at [195, 545] on div "Demo Google SecOps" at bounding box center [146, 554] width 120 height 20
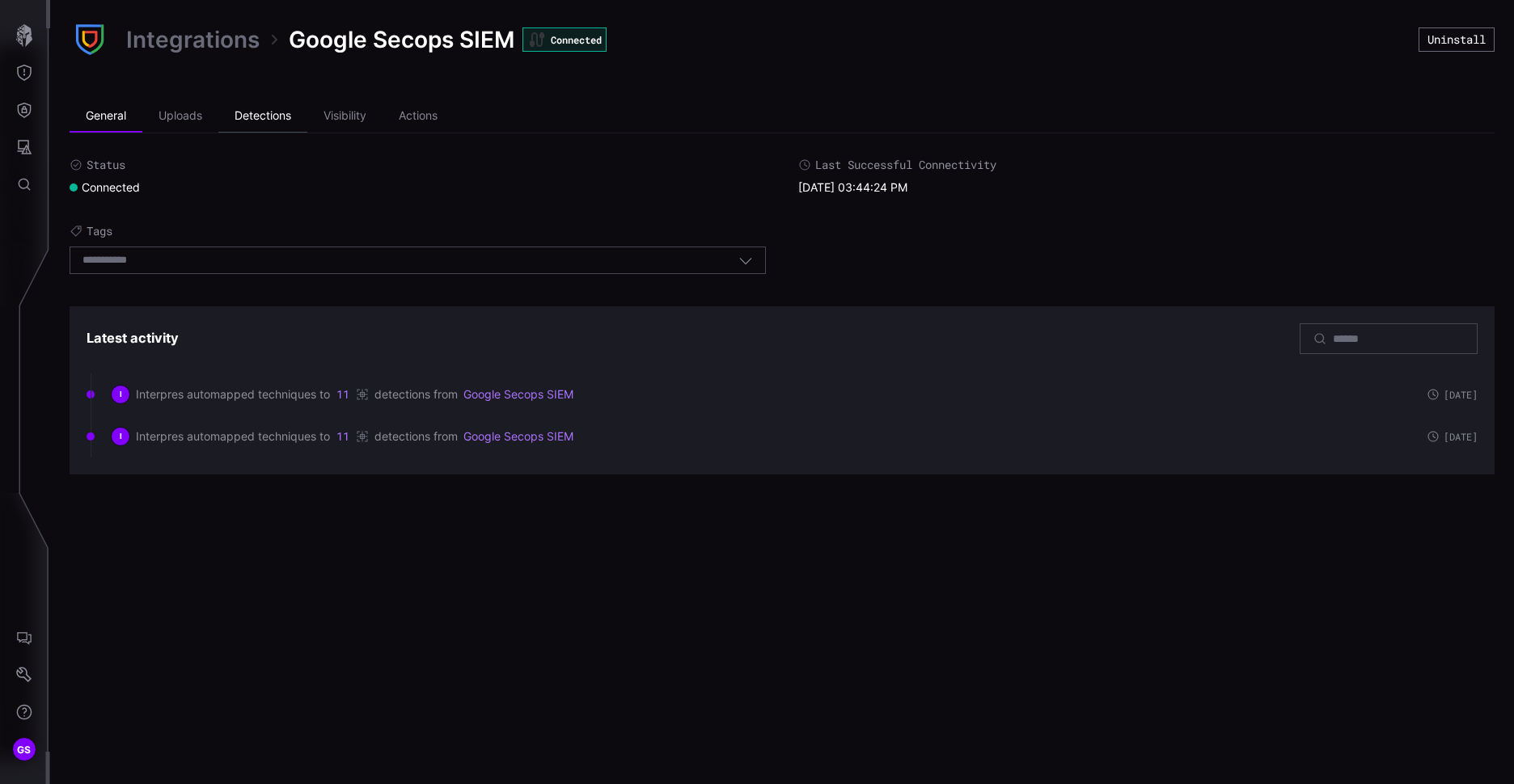
click at [277, 117] on li "Detections" at bounding box center [263, 116] width 89 height 32
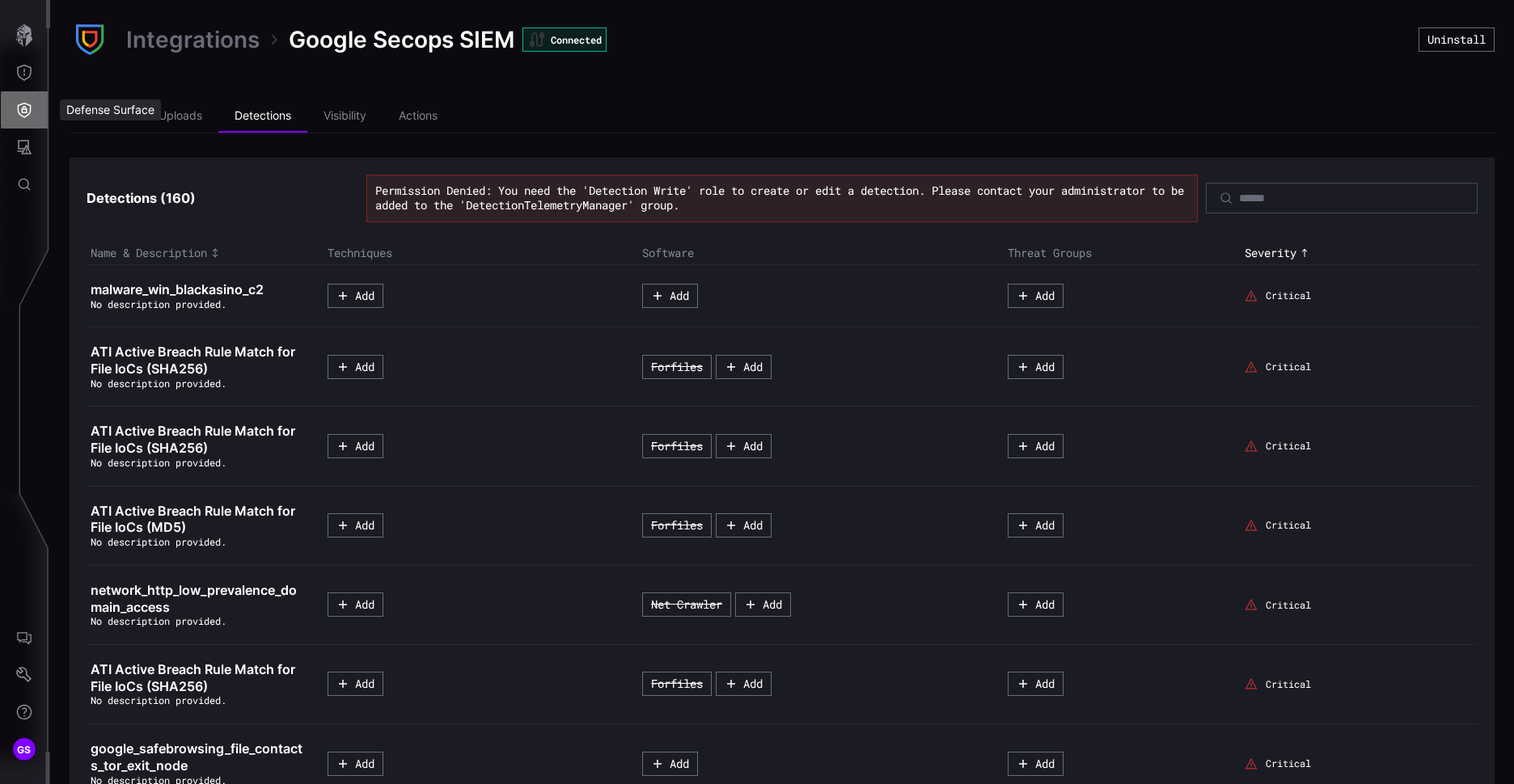
click at [20, 105] on icon "Defense Surface" at bounding box center [24, 110] width 16 height 16
